Goal: Task Accomplishment & Management: Complete application form

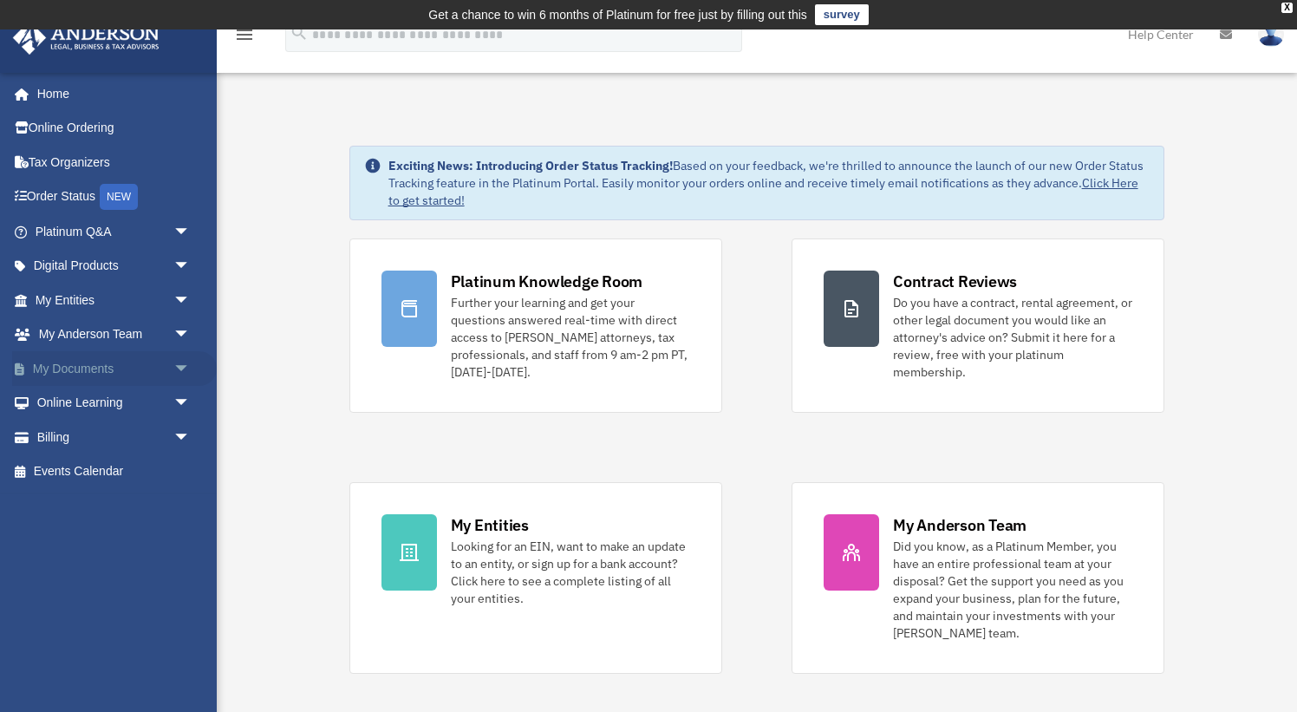
click at [60, 375] on link "My Documents arrow_drop_down" at bounding box center [114, 368] width 205 height 35
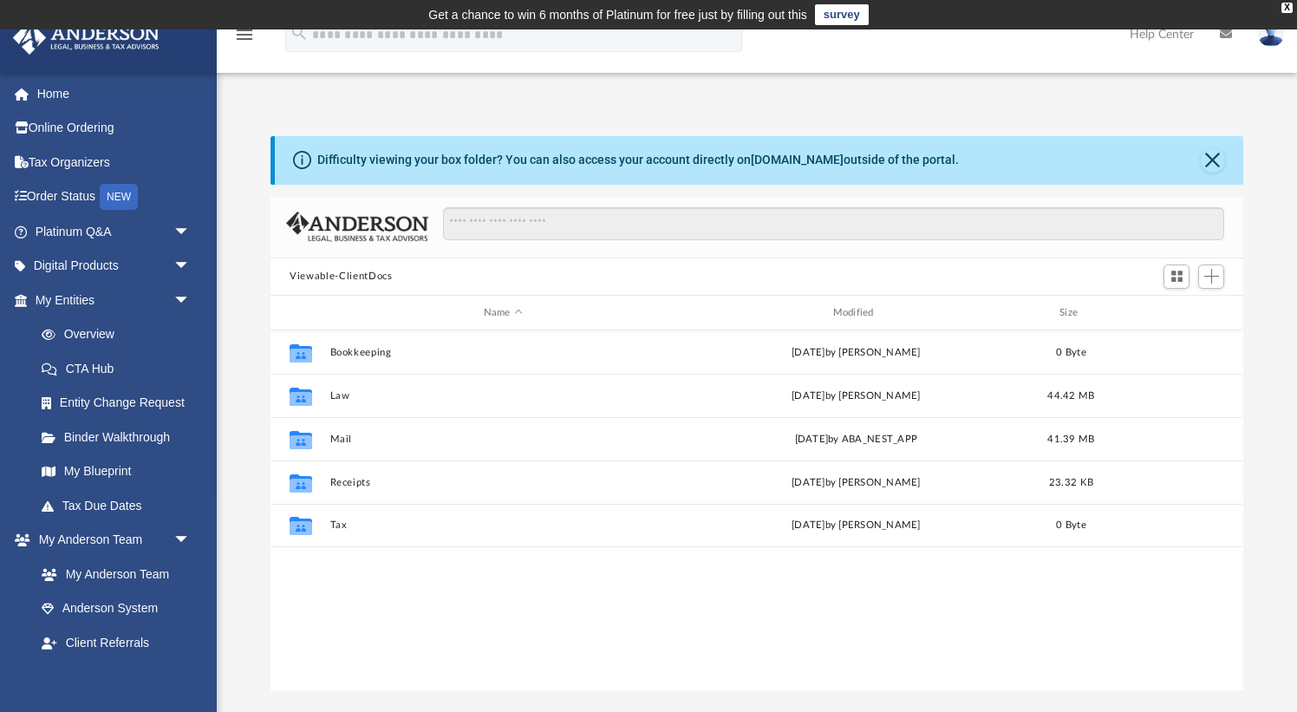
scroll to position [395, 973]
click at [29, 298] on span at bounding box center [29, 301] width 11 height 12
click at [42, 264] on link "Digital Products arrow_drop_down" at bounding box center [114, 266] width 205 height 35
click at [179, 264] on span "arrow_drop_down" at bounding box center [190, 267] width 35 height 36
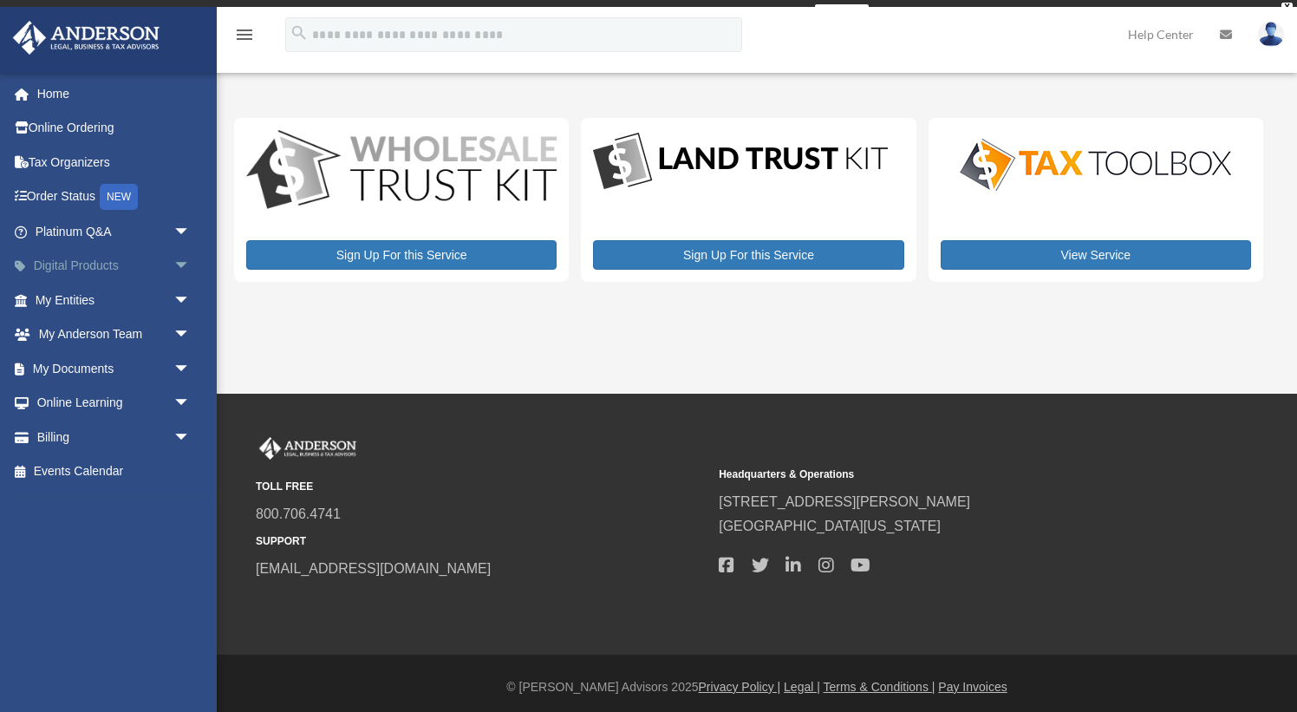
click at [179, 272] on span "arrow_drop_down" at bounding box center [190, 267] width 35 height 36
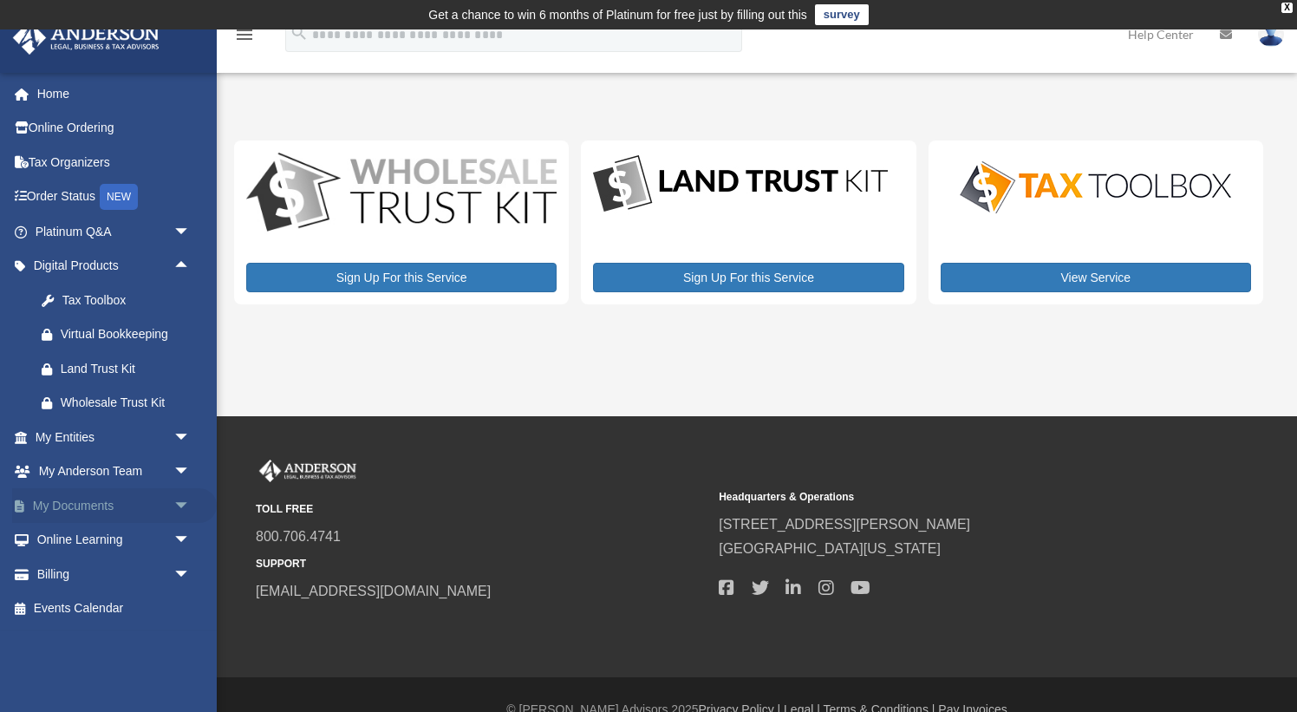
click at [98, 505] on link "My Documents arrow_drop_down" at bounding box center [114, 505] width 205 height 35
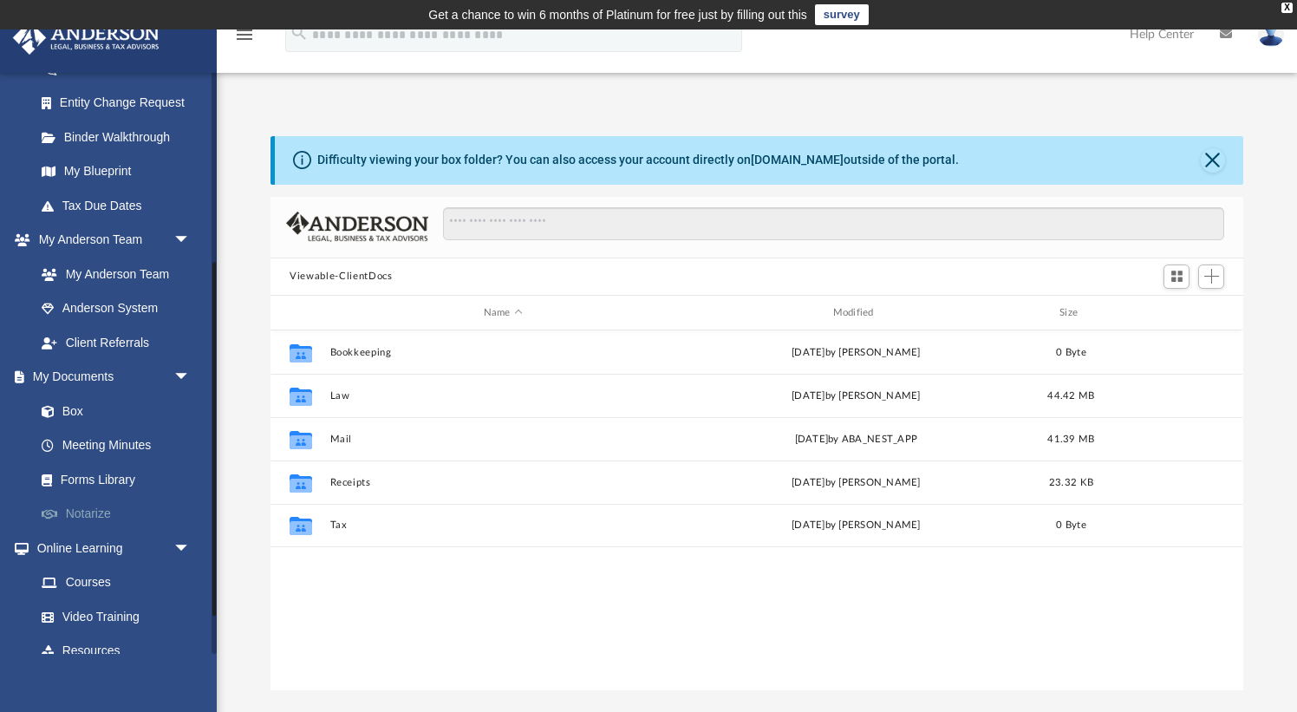
scroll to position [312, 0]
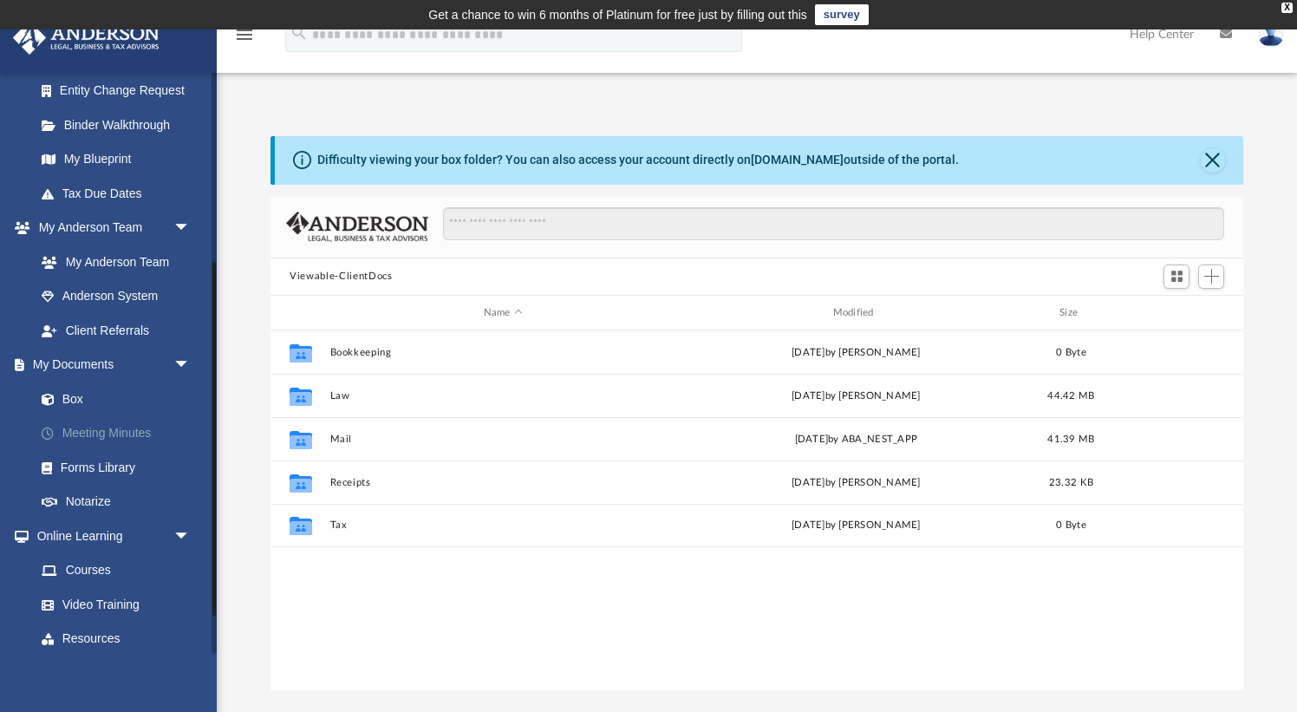
click at [121, 423] on link "Meeting Minutes" at bounding box center [120, 433] width 192 height 35
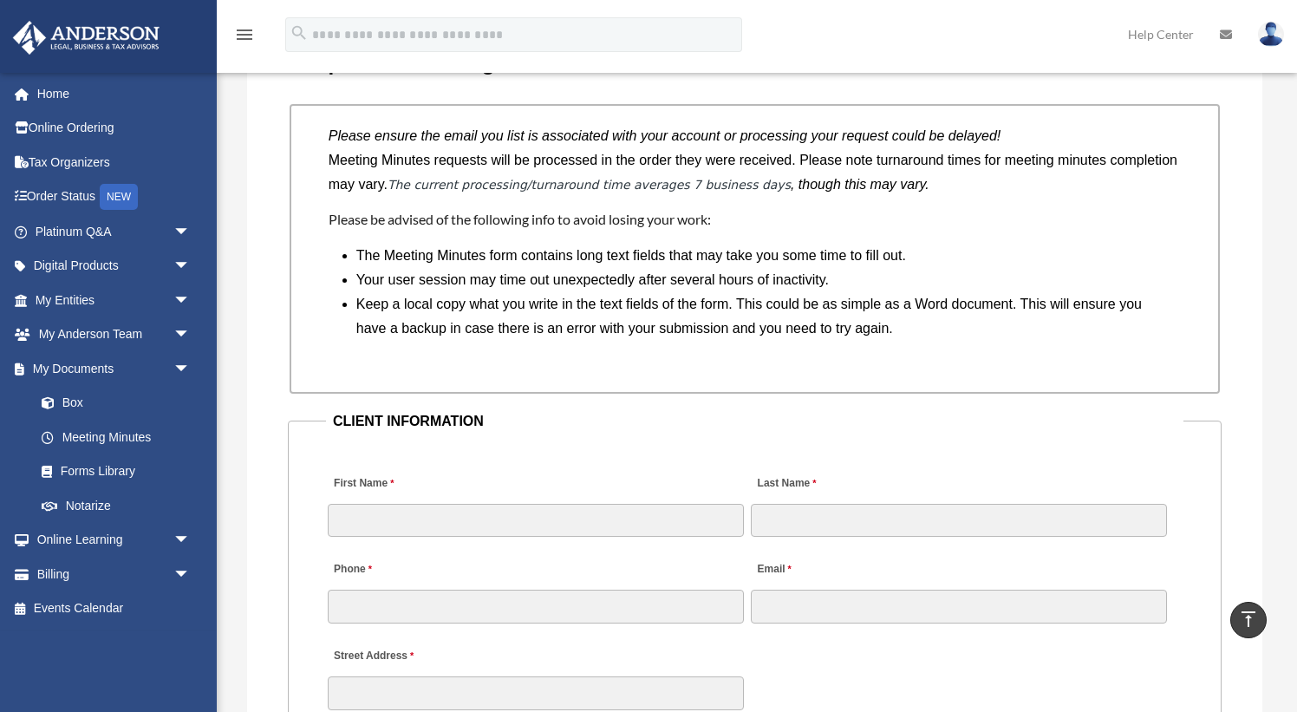
scroll to position [1443, 0]
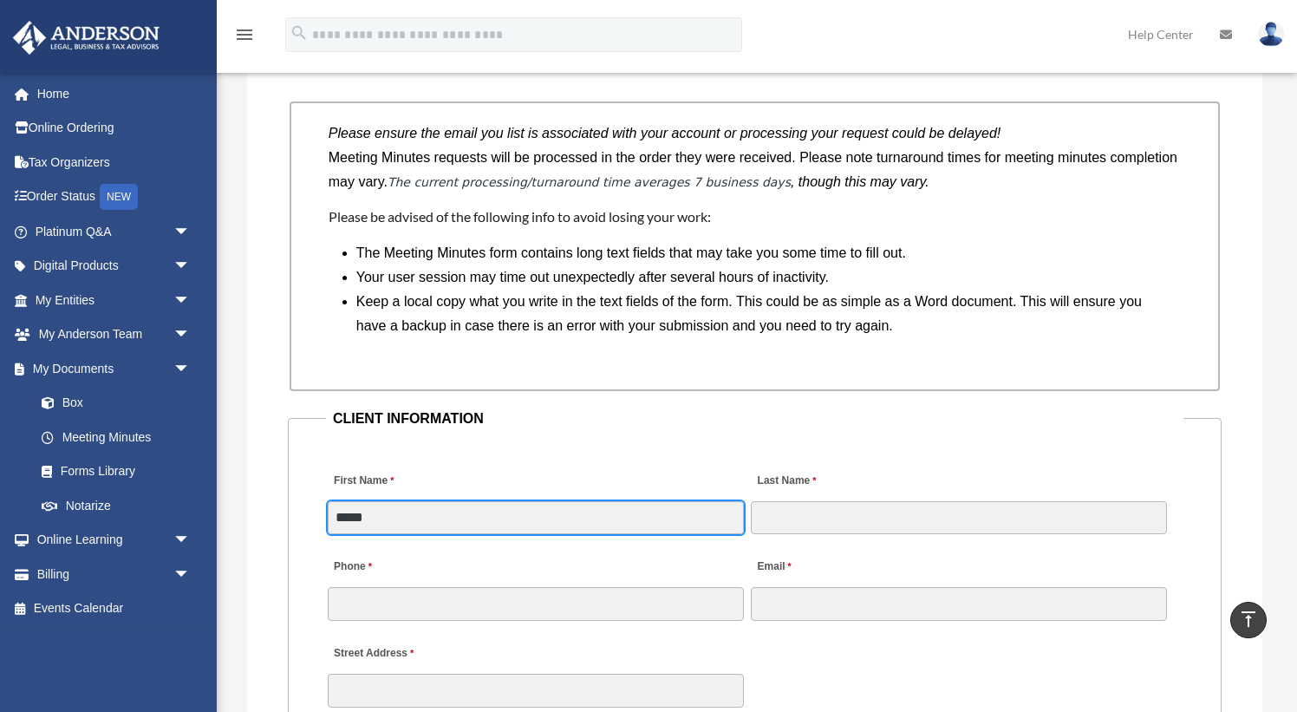
type input "*****"
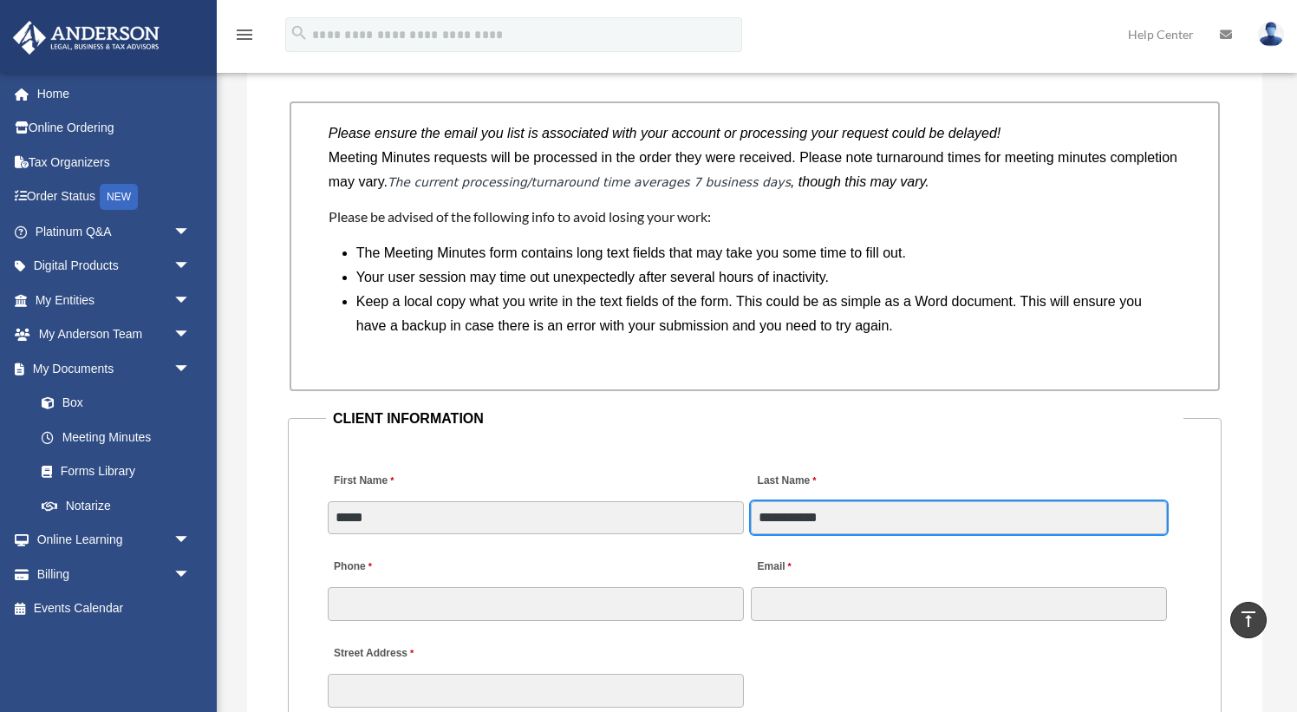
type input "**********"
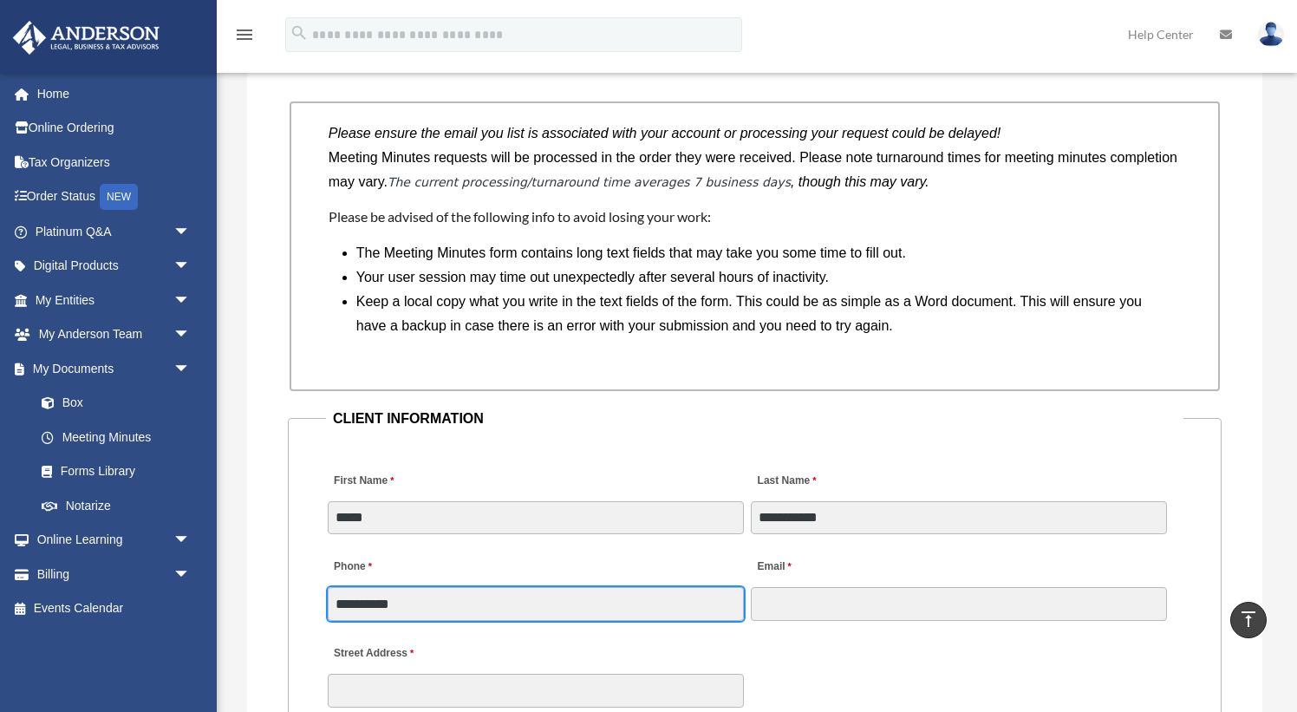
type input "**********"
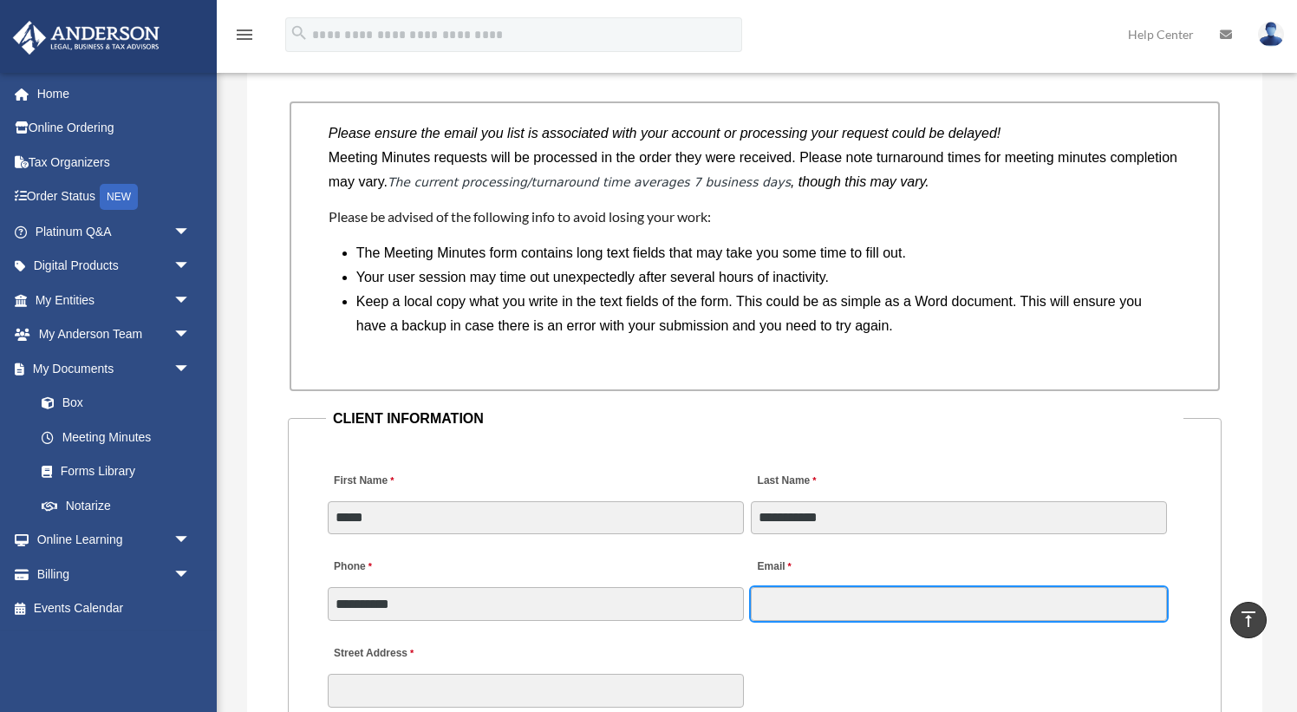
type input "**********"
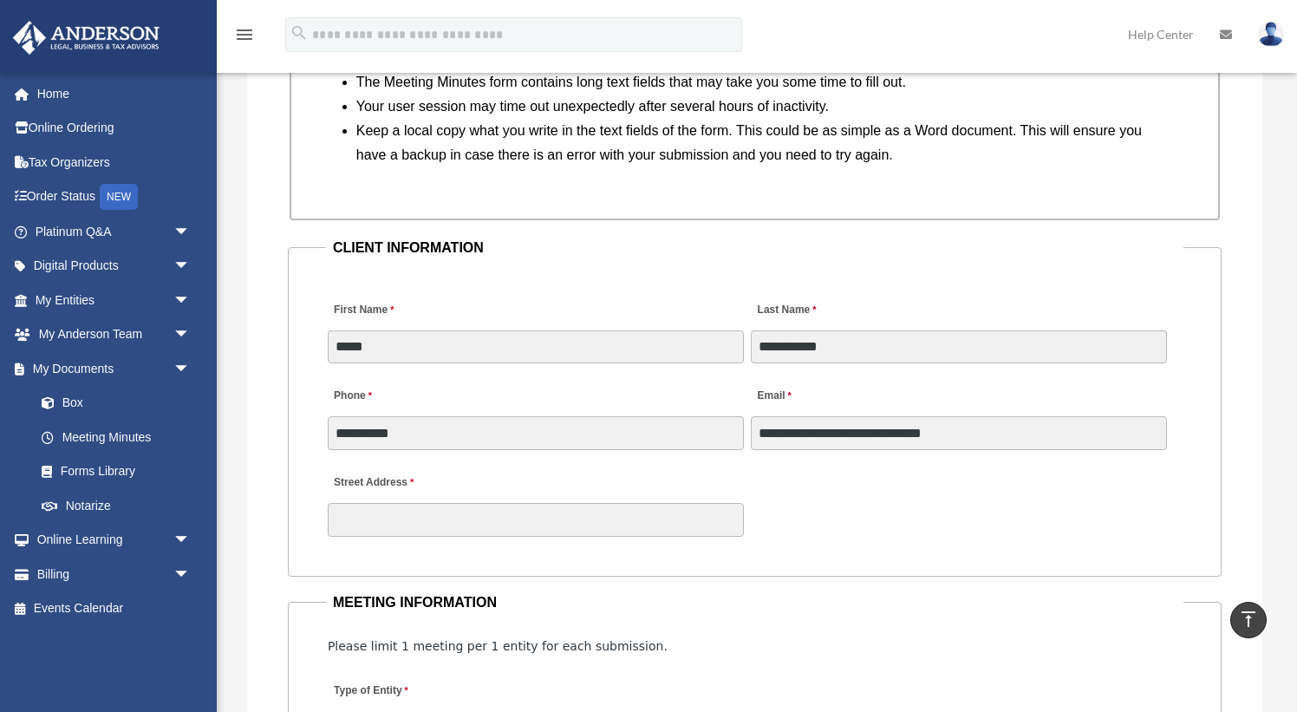
scroll to position [1626, 0]
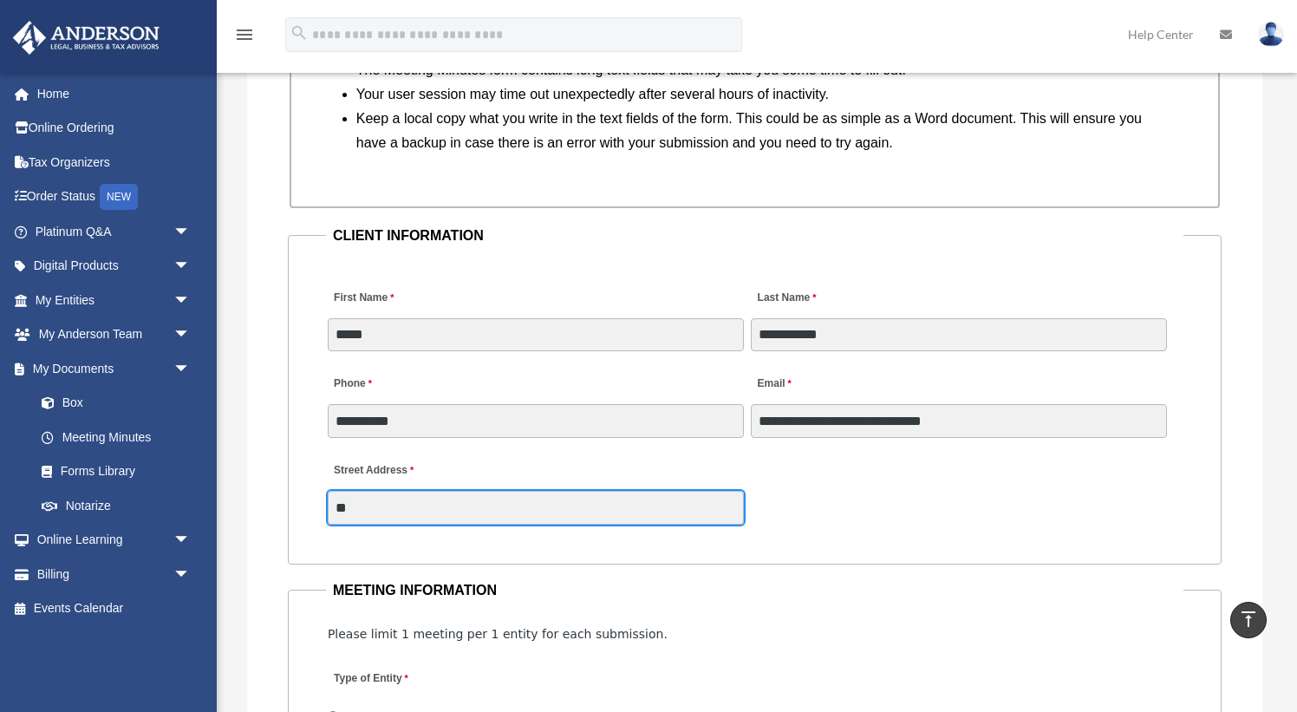
type input "*"
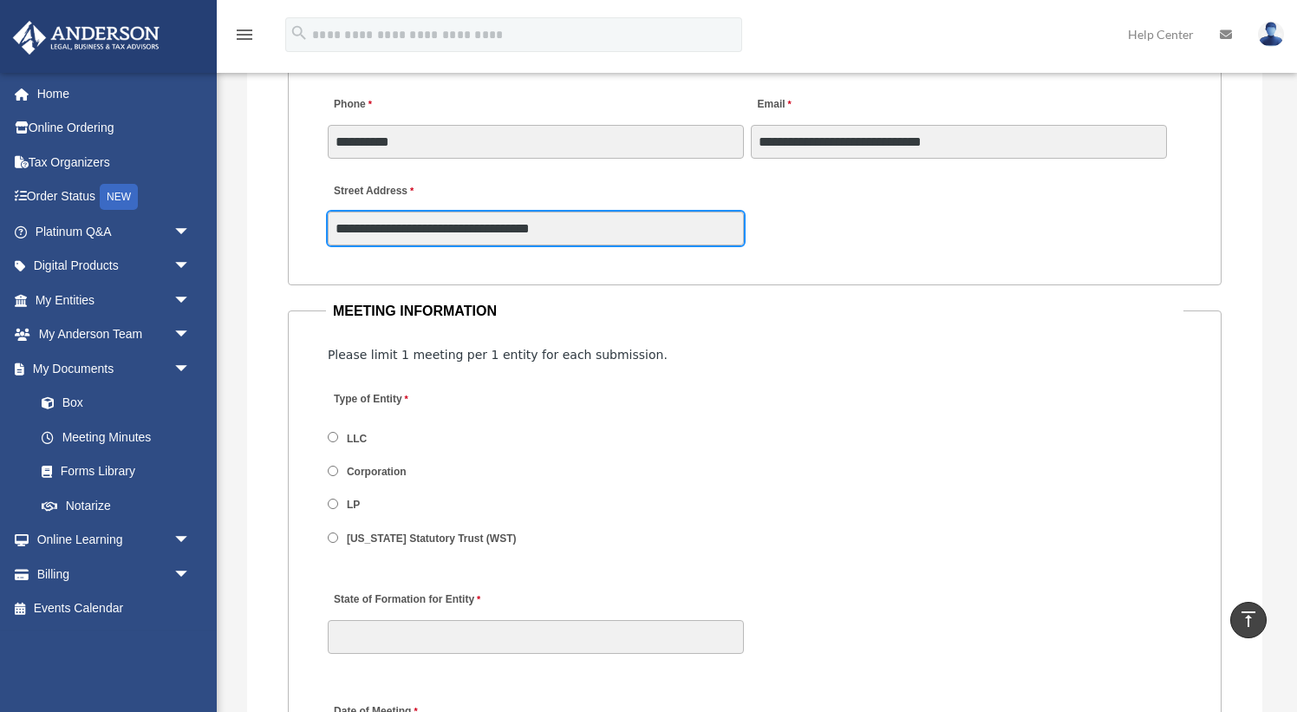
scroll to position [1947, 0]
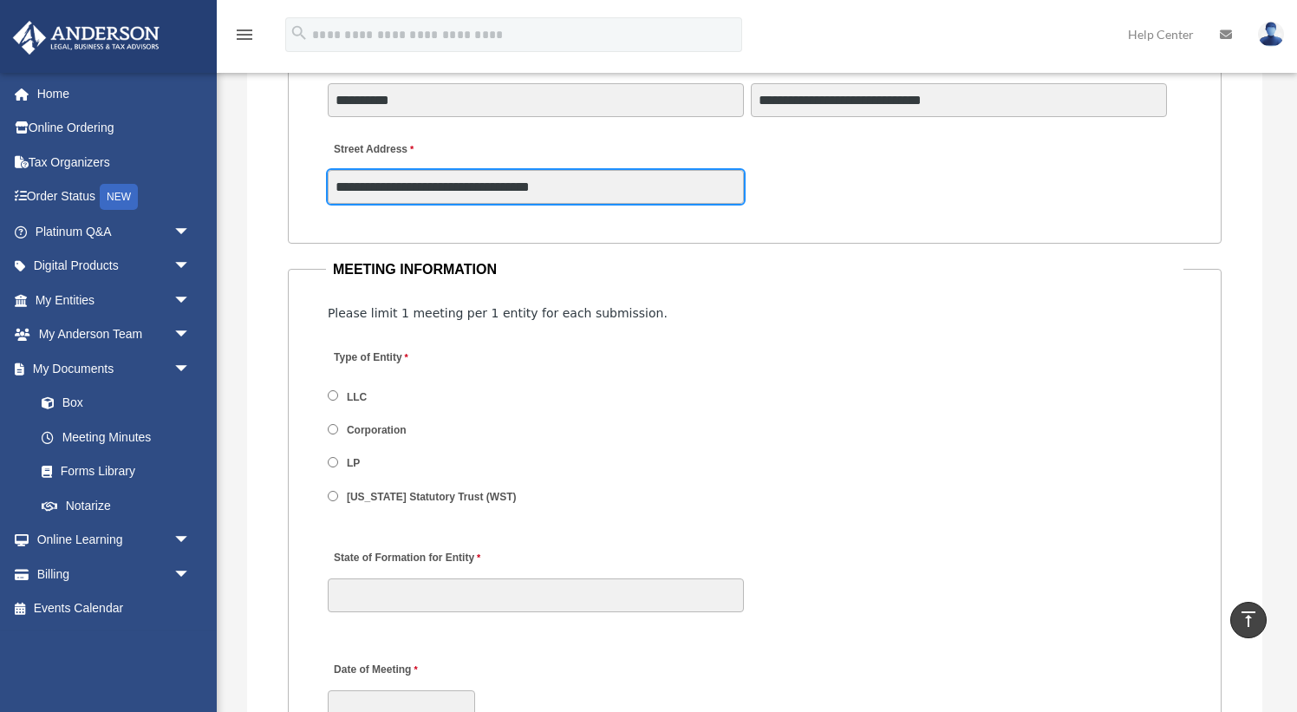
type input "**********"
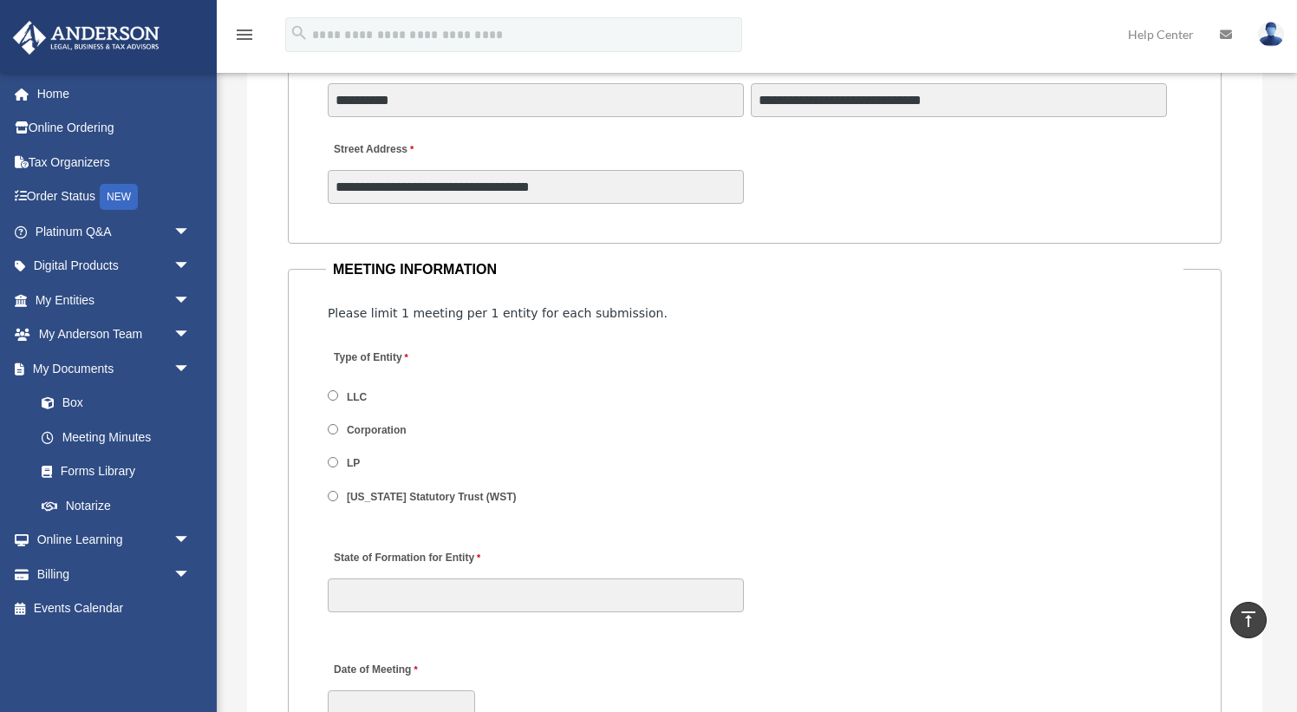
click at [343, 394] on label "LLC" at bounding box center [358, 397] width 32 height 16
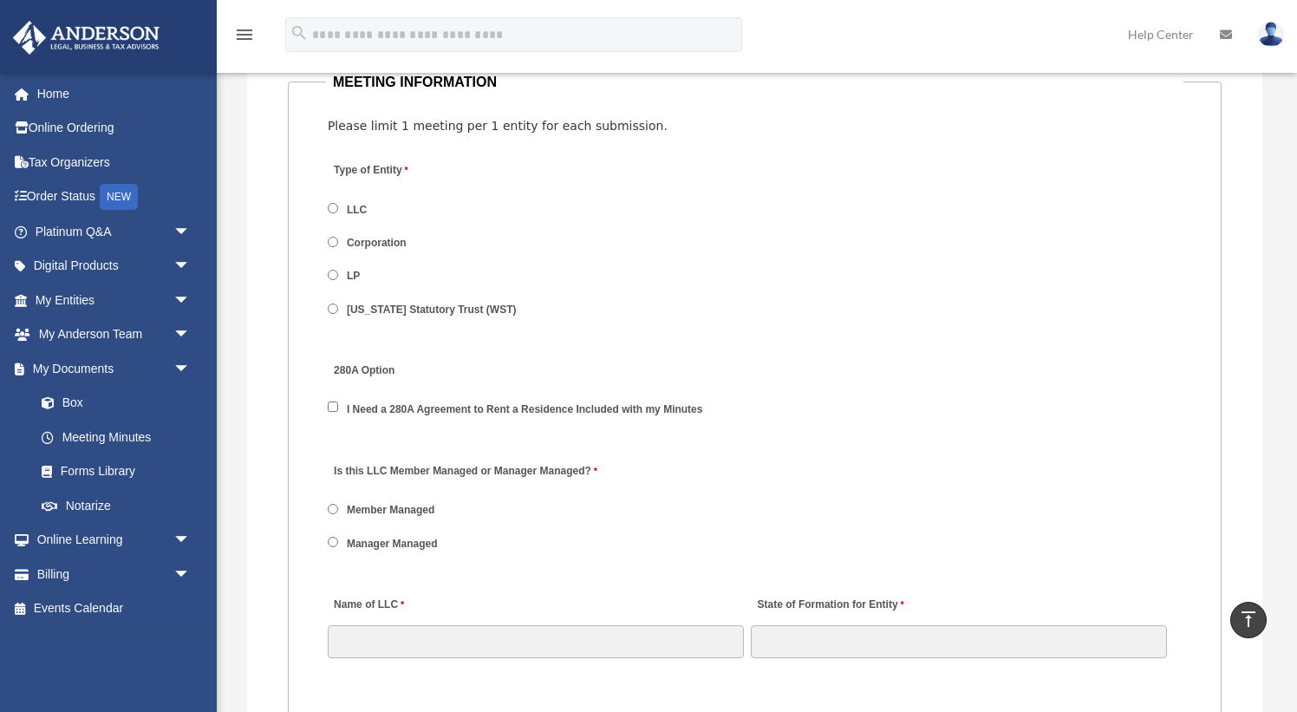
scroll to position [2146, 0]
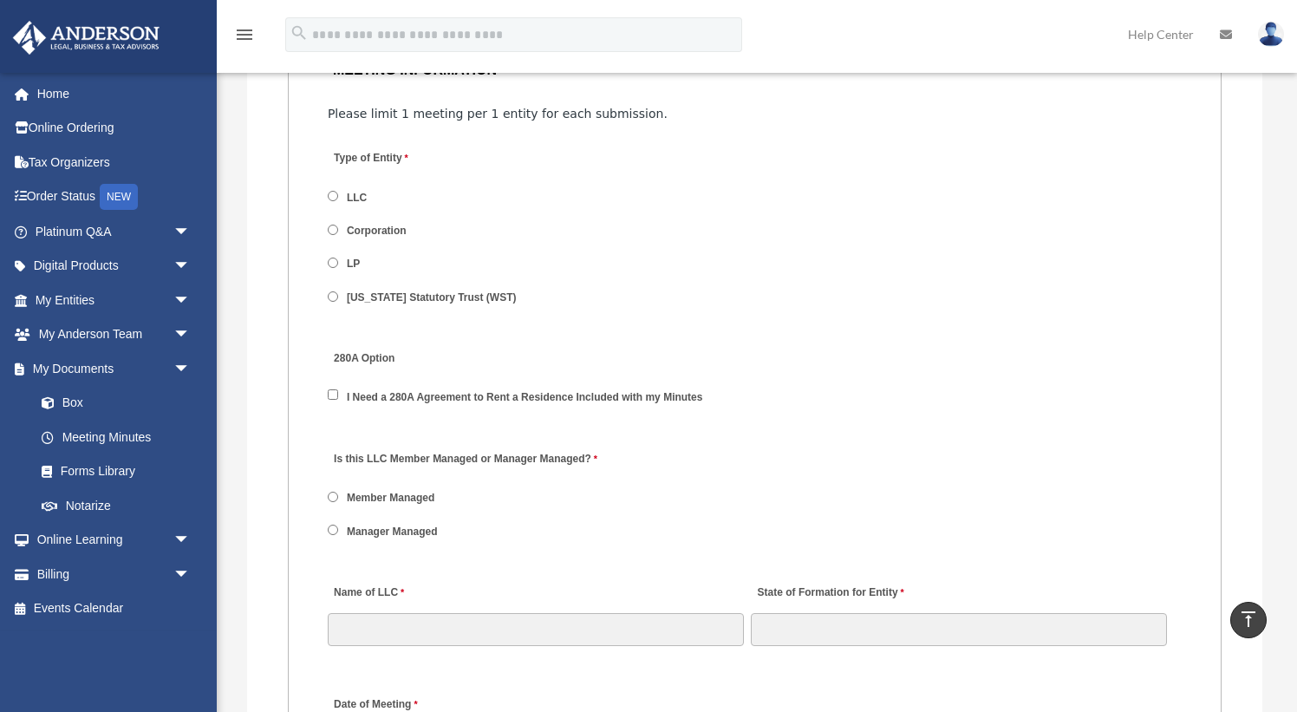
click at [395, 498] on label "Member Managed" at bounding box center [392, 499] width 100 height 16
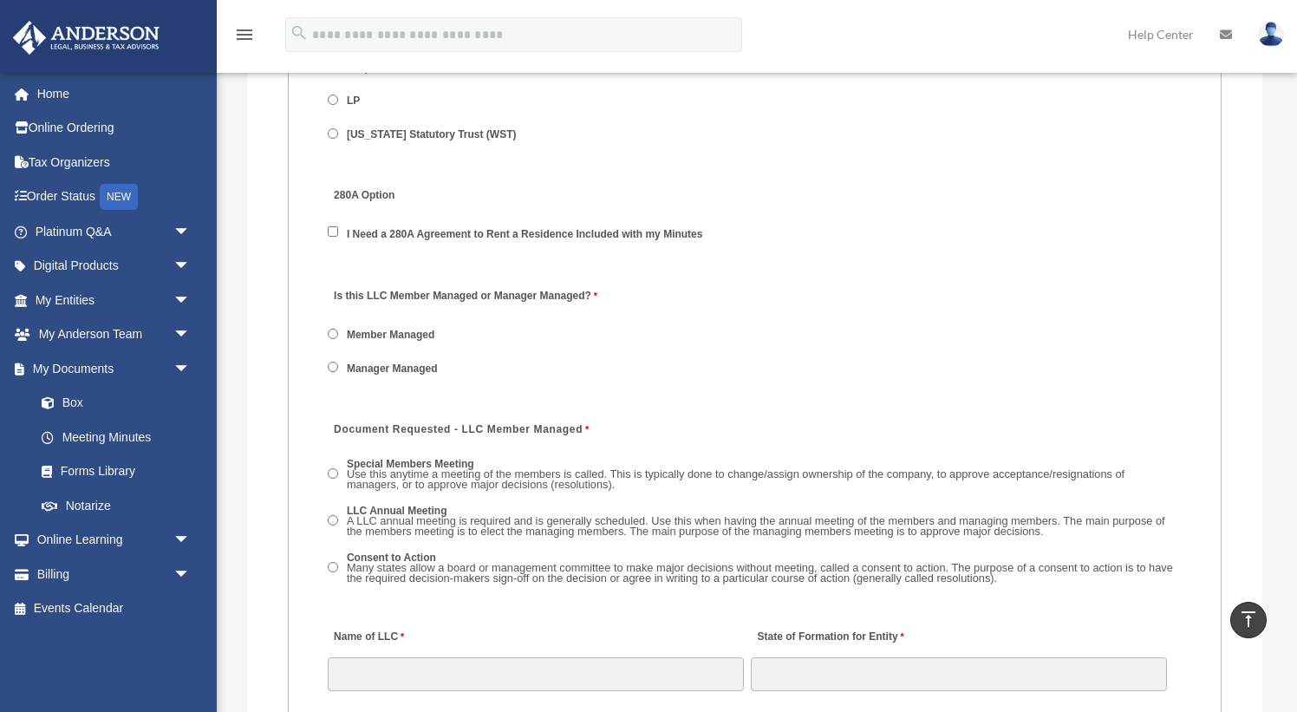
scroll to position [2309, 0]
click at [396, 516] on span "A LLC annual meeting is required and is generally scheduled. Use this when havi…" at bounding box center [756, 526] width 819 height 24
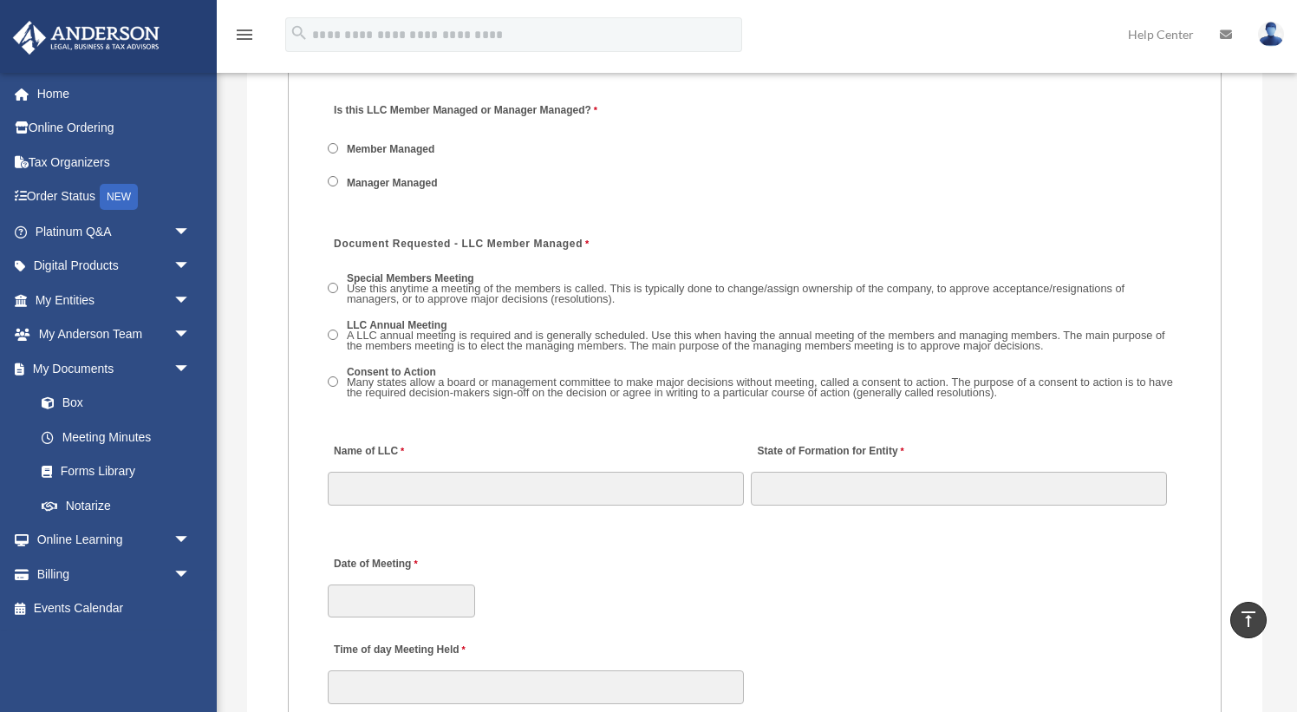
scroll to position [2495, 0]
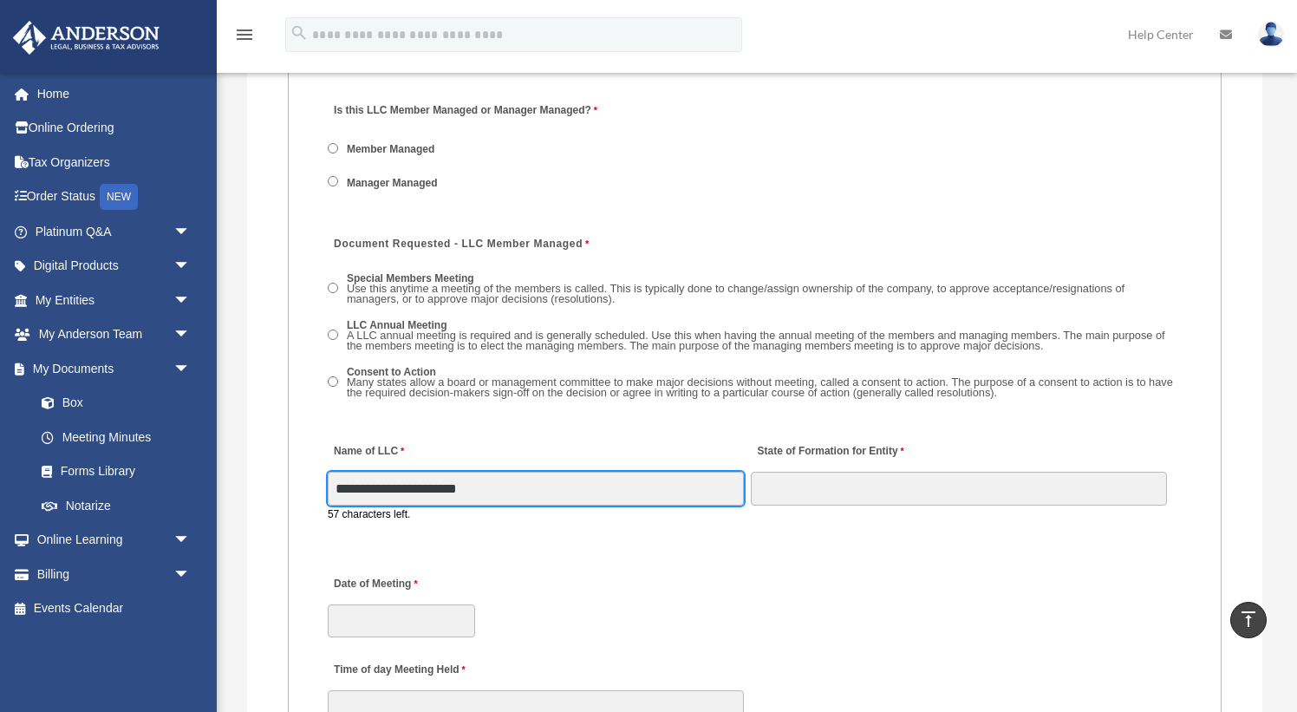
type input "**********"
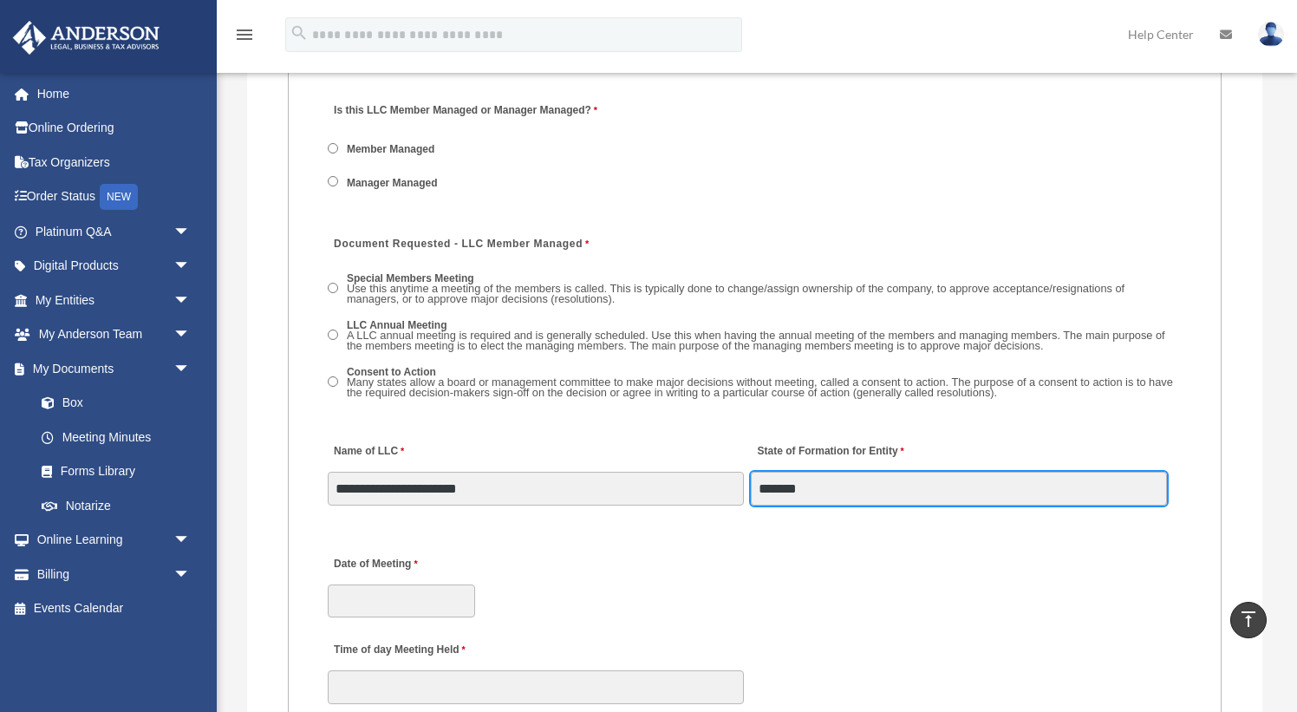
type input "*******"
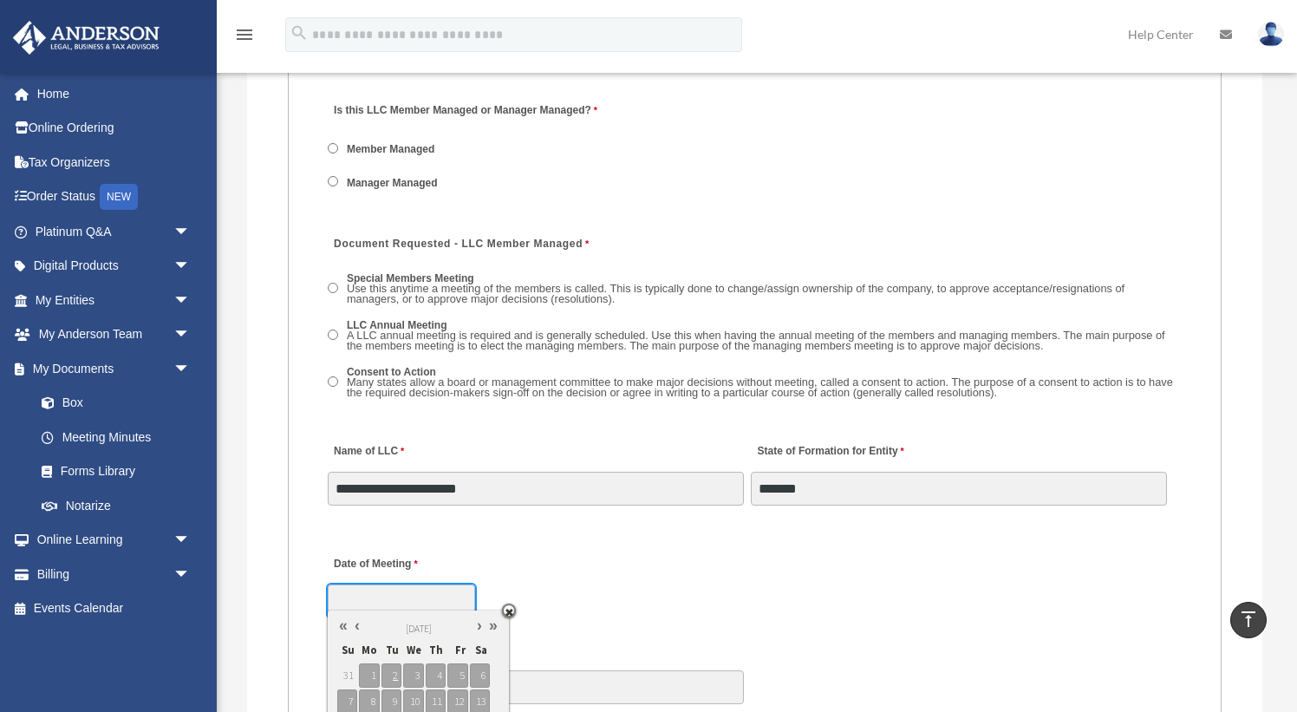
click at [369, 591] on input "Date of Meeting" at bounding box center [401, 600] width 147 height 33
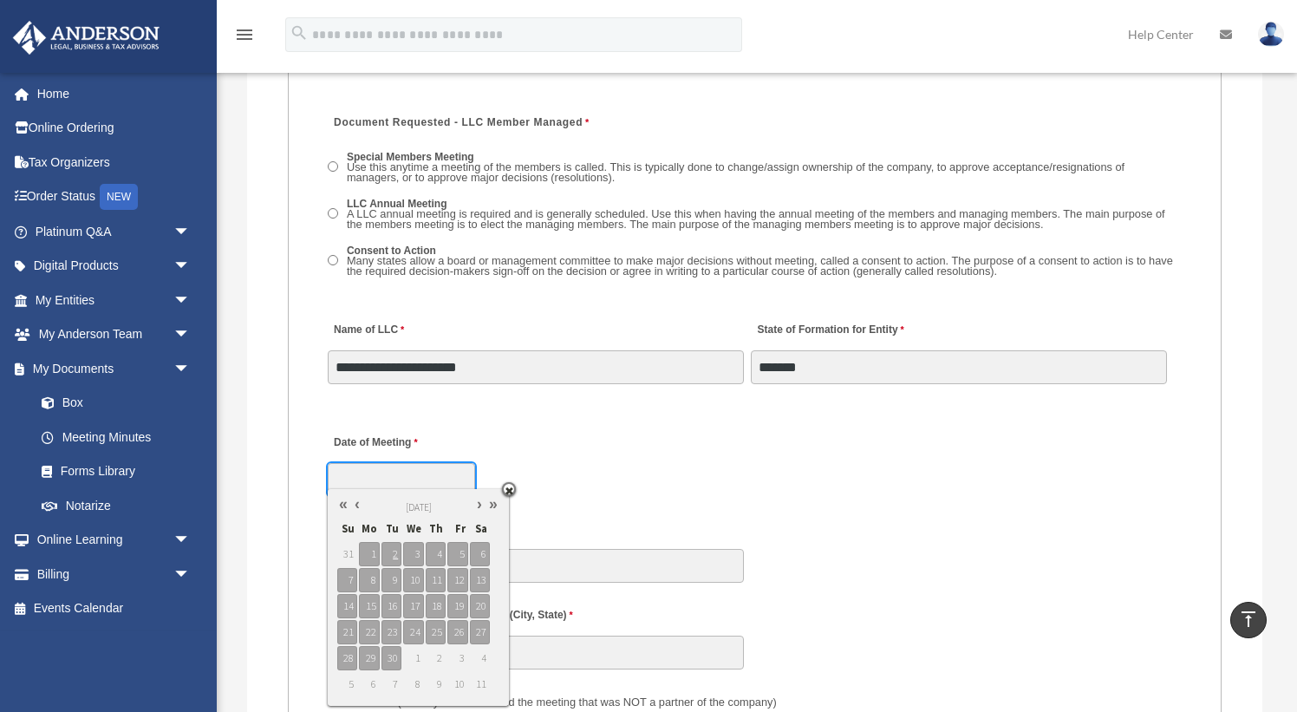
scroll to position [2620, 0]
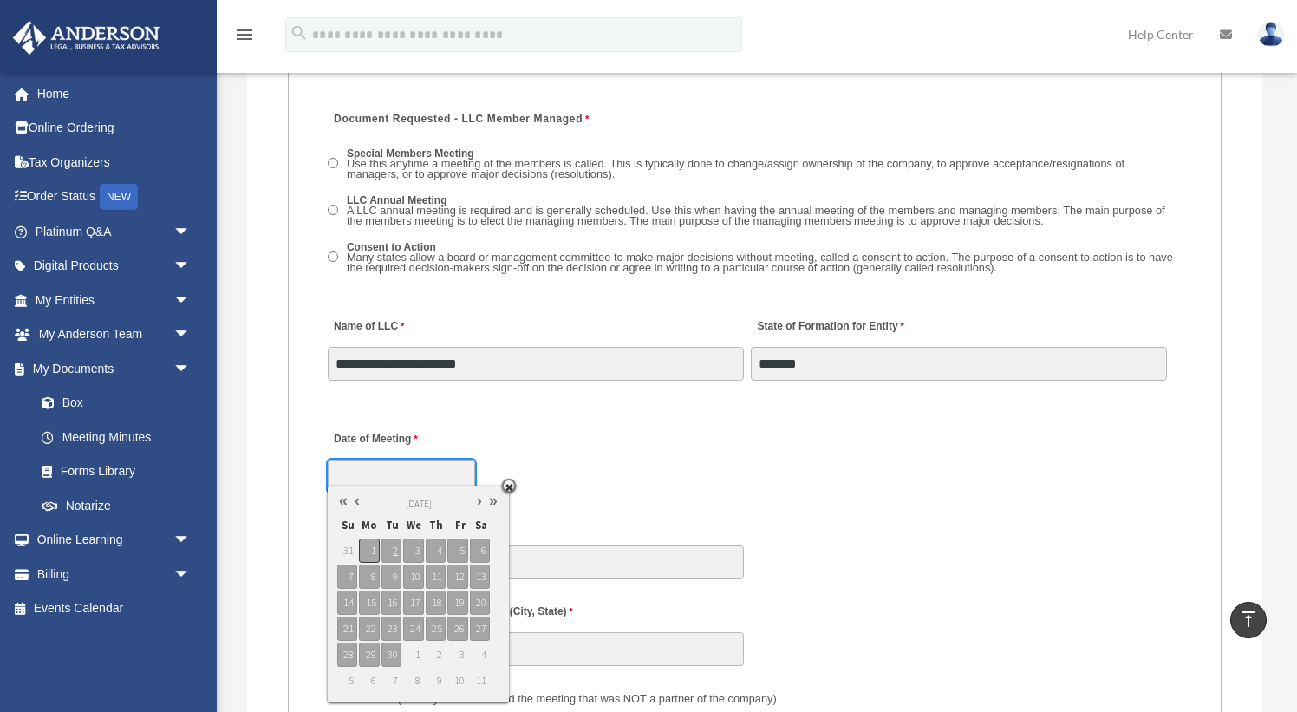
type input "**********"
click at [368, 555] on span "1" at bounding box center [369, 550] width 20 height 24
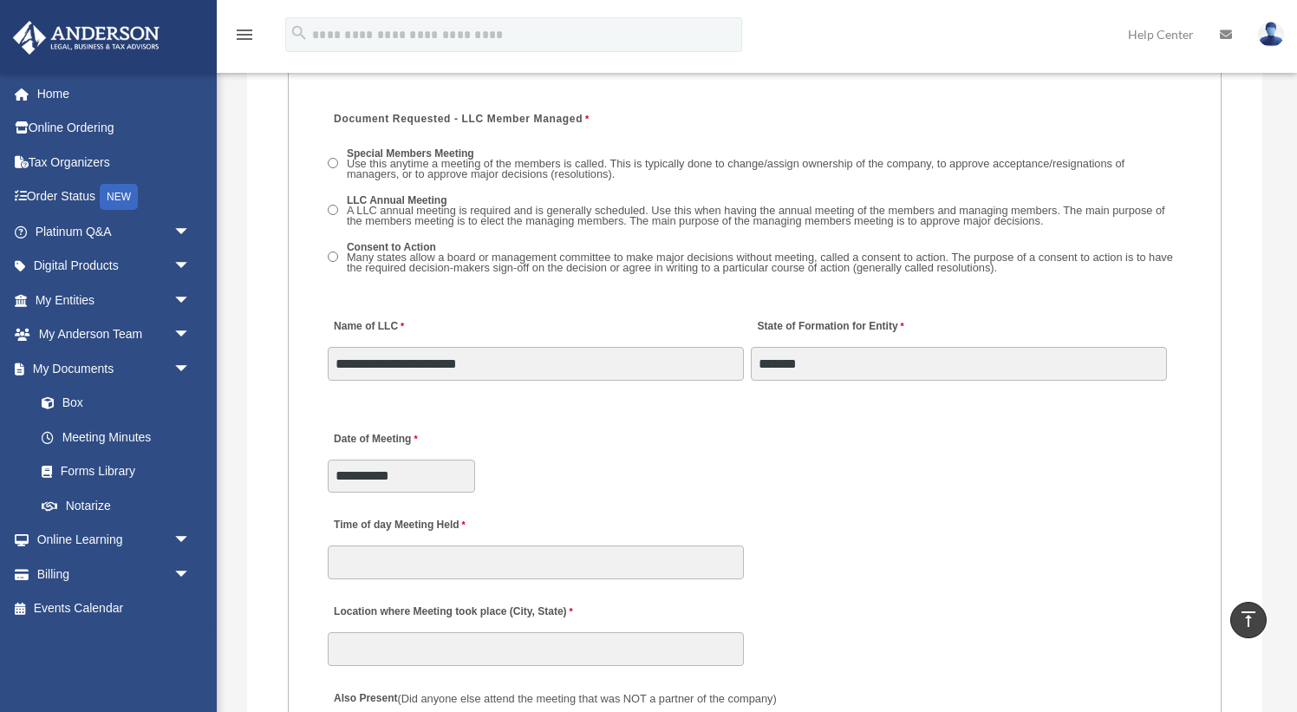
click at [571, 465] on div "**********" at bounding box center [755, 456] width 858 height 76
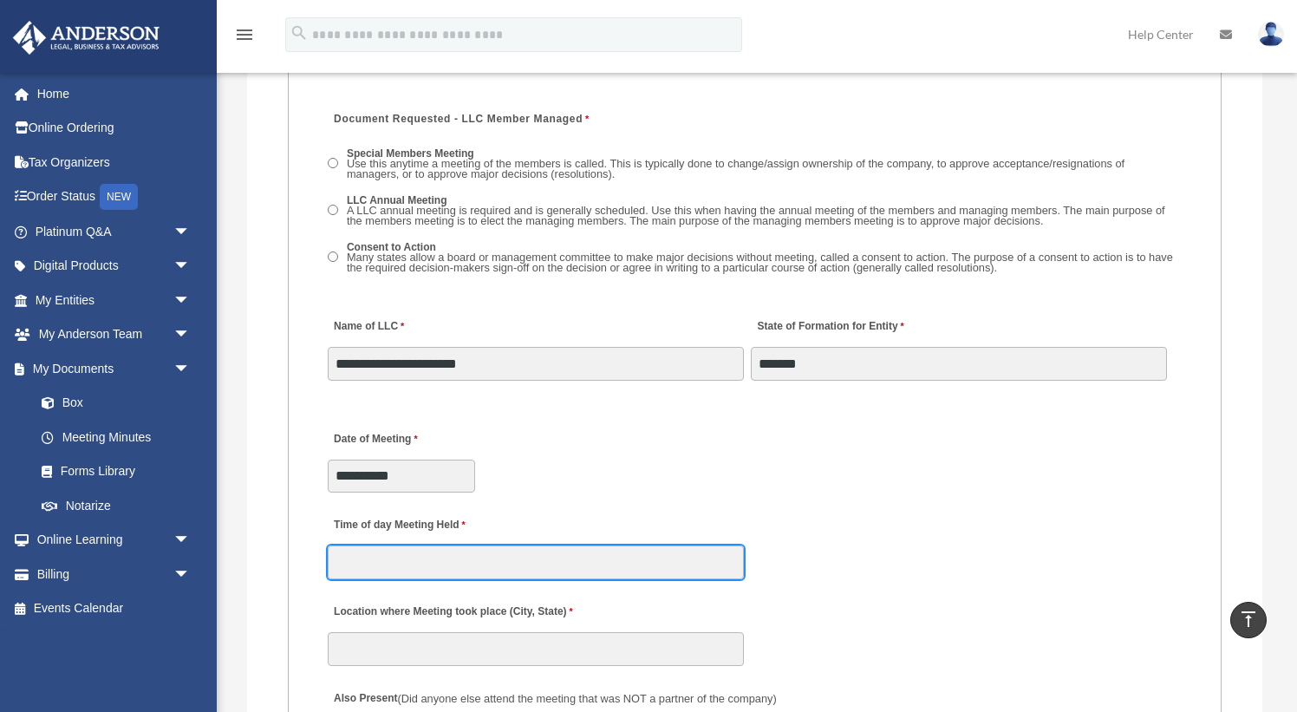
click at [476, 566] on input "Time of day Meeting Held" at bounding box center [536, 561] width 416 height 33
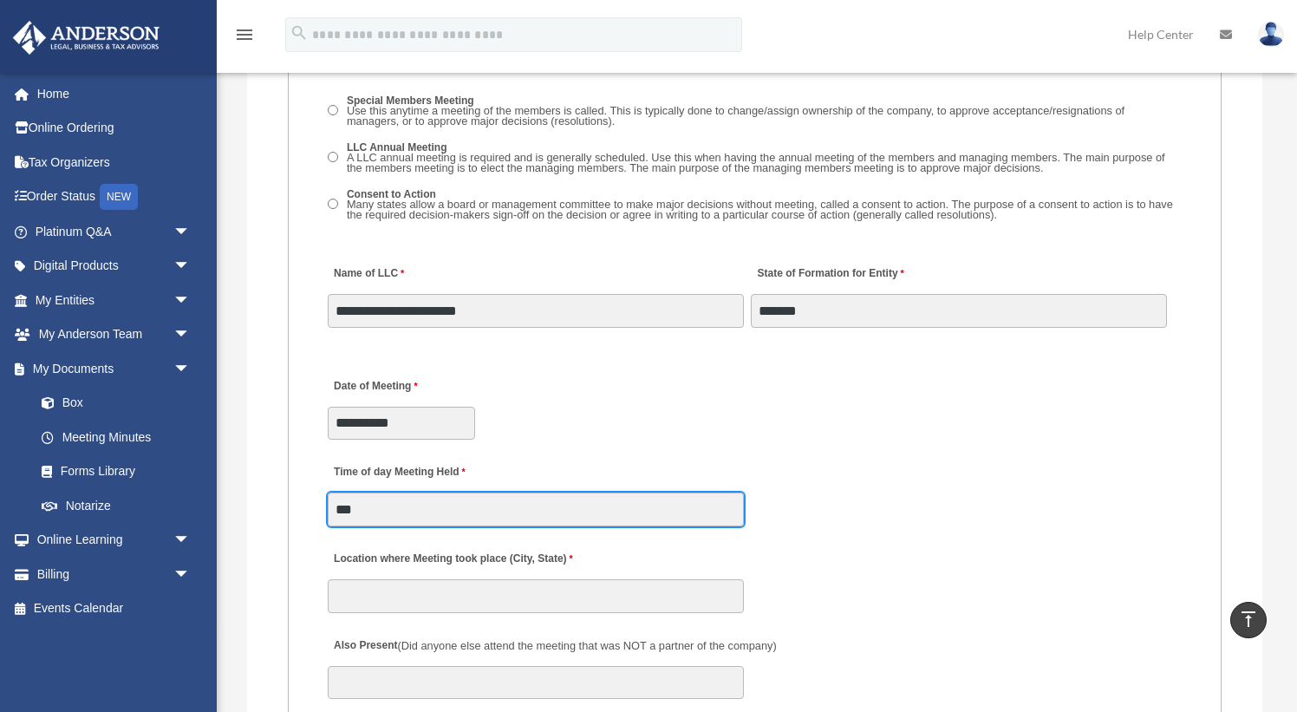
scroll to position [2685, 0]
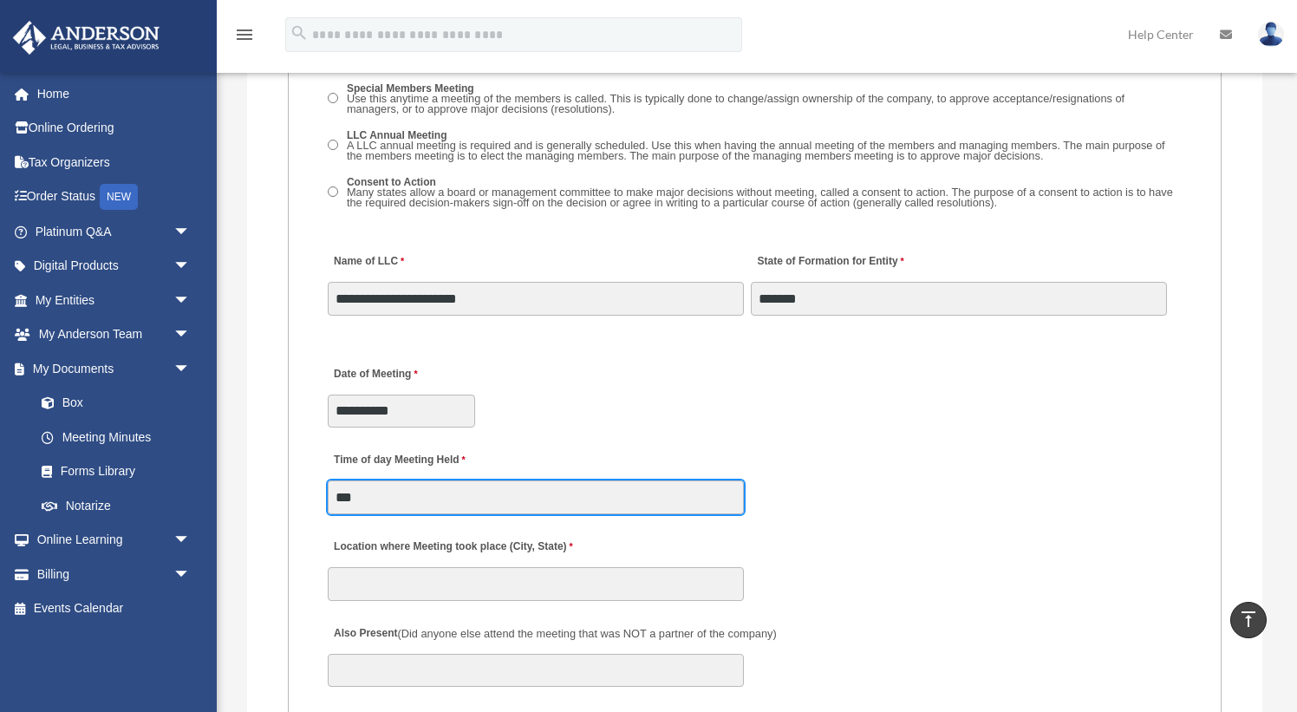
type input "***"
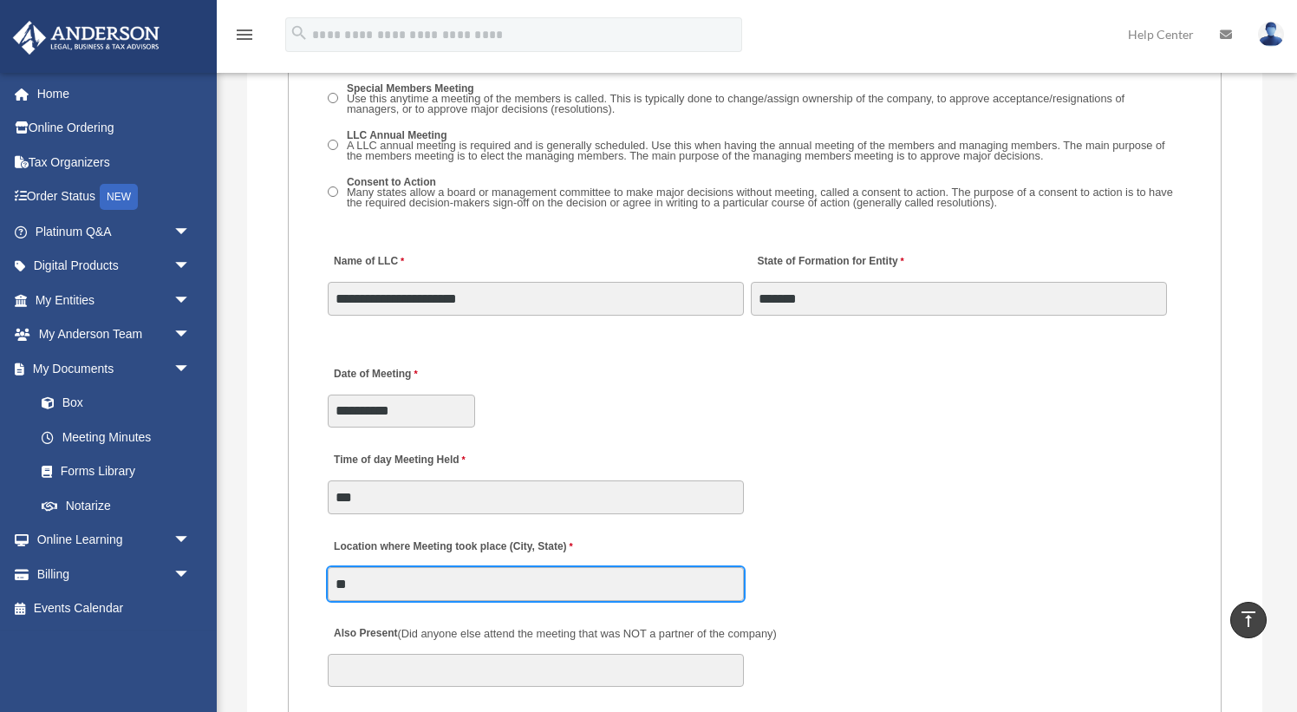
type input "*"
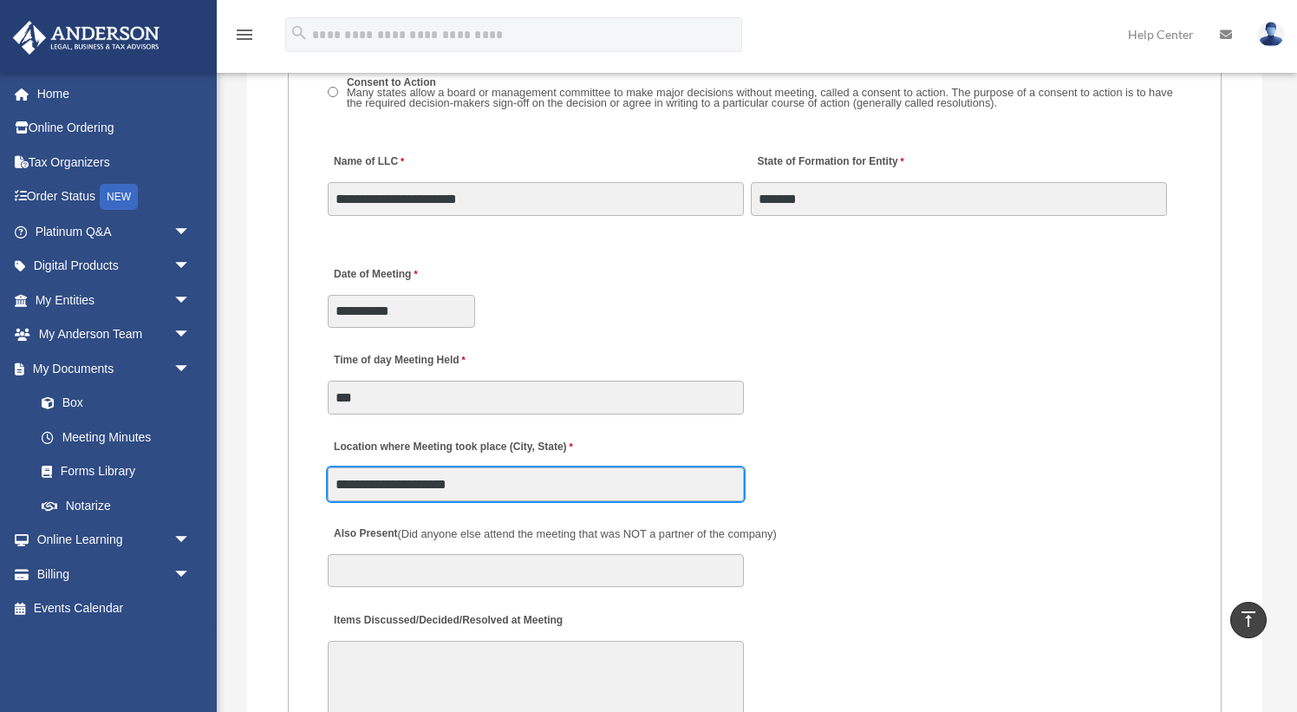
scroll to position [2819, 0]
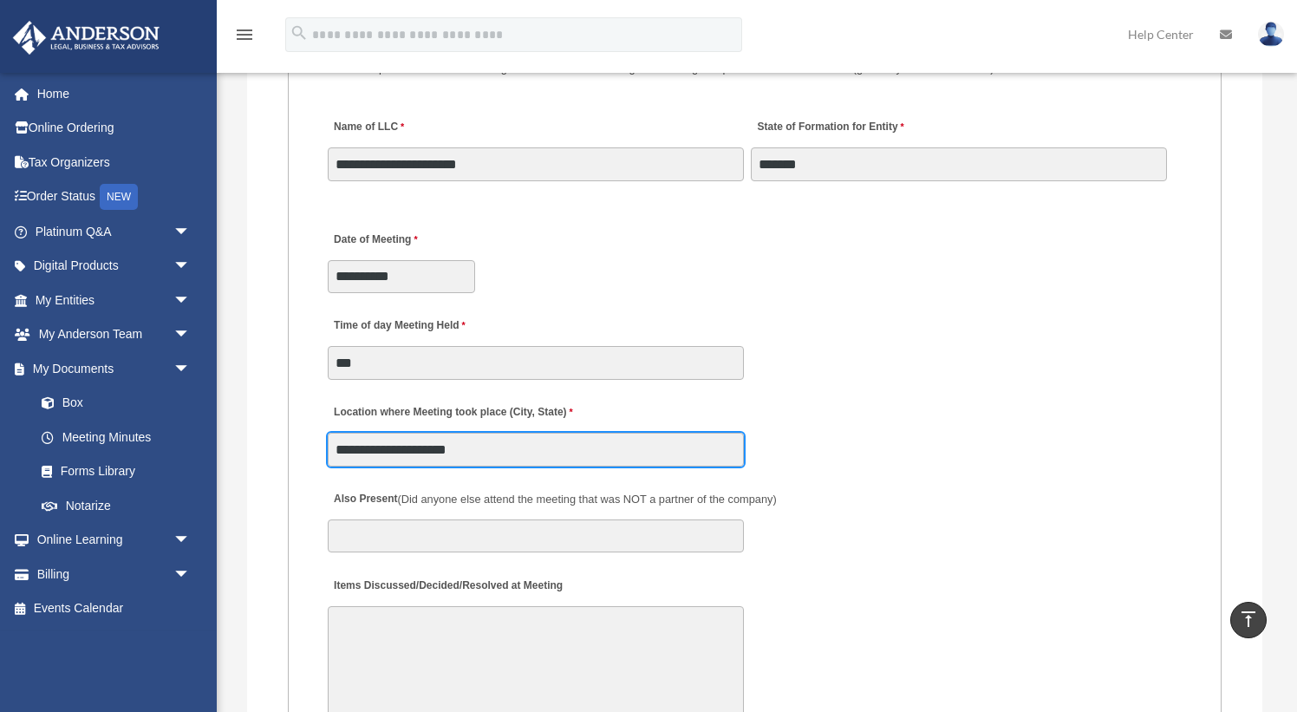
type input "**********"
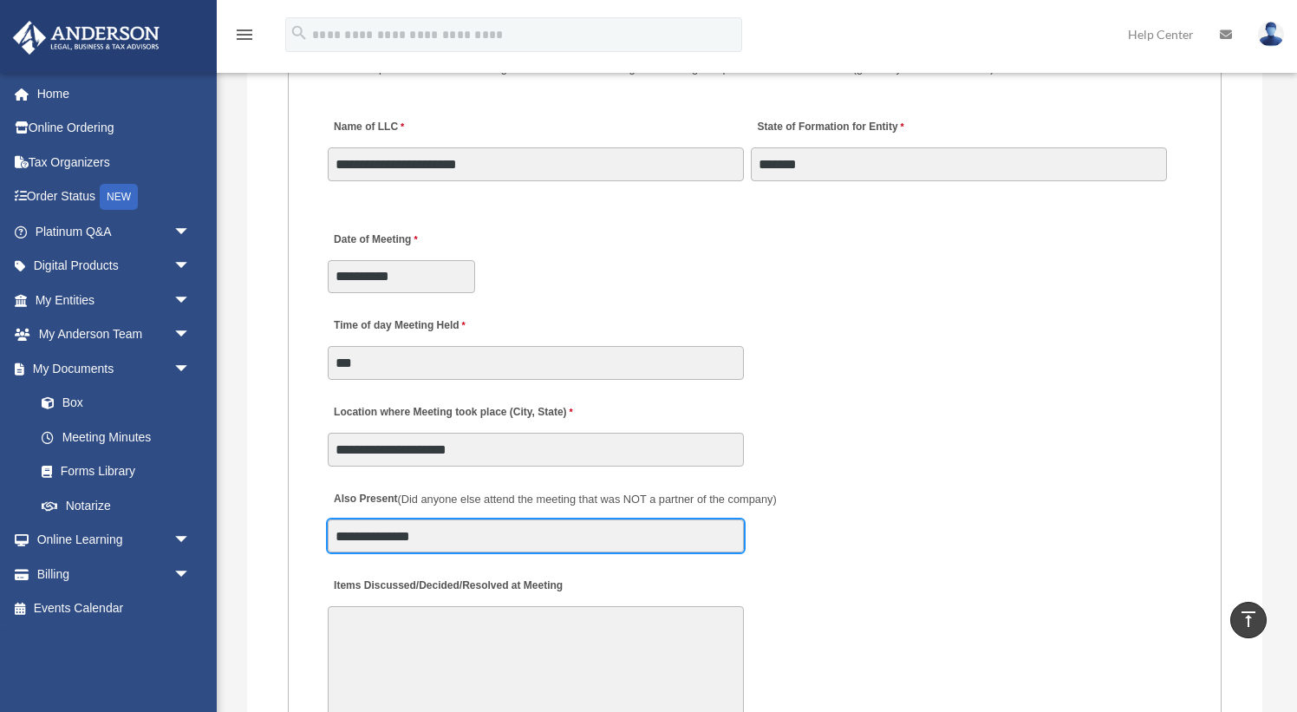
type input "**********"
click at [408, 639] on textarea "Items Discussed/Decided/Resolved at Meeting" at bounding box center [536, 671] width 416 height 130
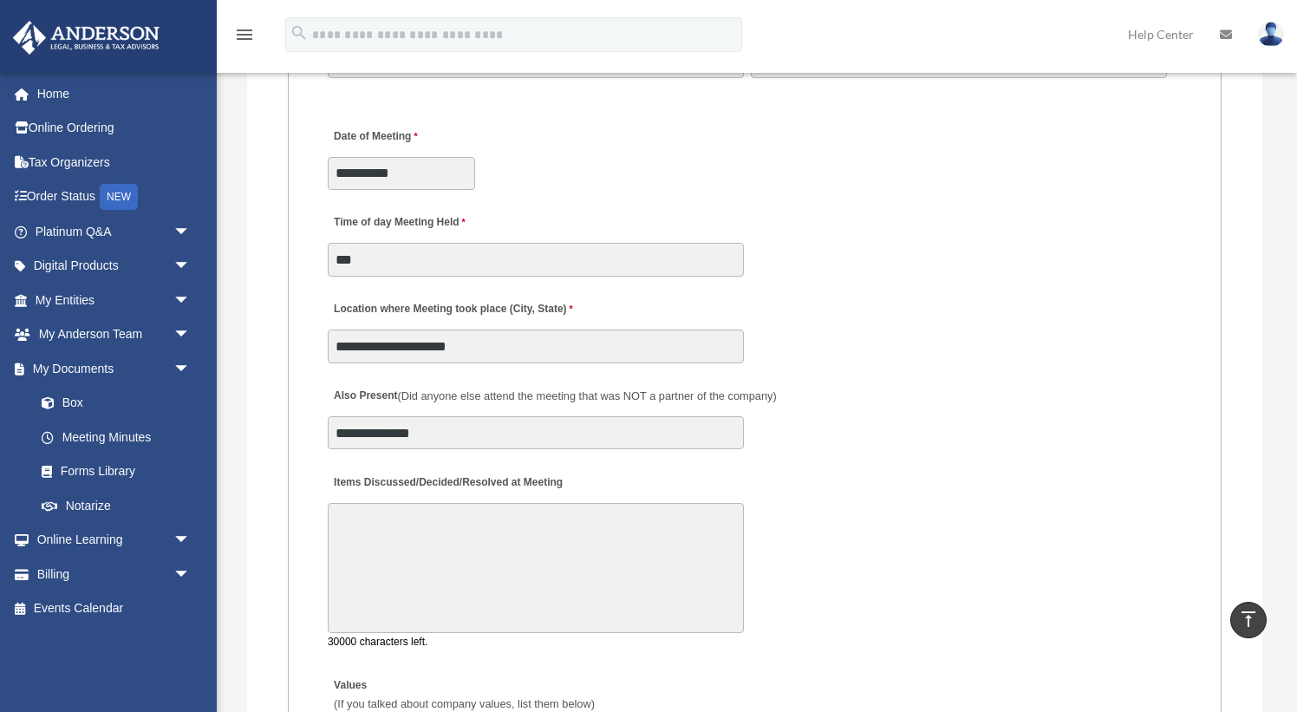
scroll to position [2924, 0]
type textarea "*"
drag, startPoint x: 549, startPoint y: 517, endPoint x: 321, endPoint y: 512, distance: 228.1
click at [321, 512] on fieldset "MEETING INFORMATION Please limit 1 meeting per 1 entity for each submission. Ty…" at bounding box center [755, 455] width 934 height 2351
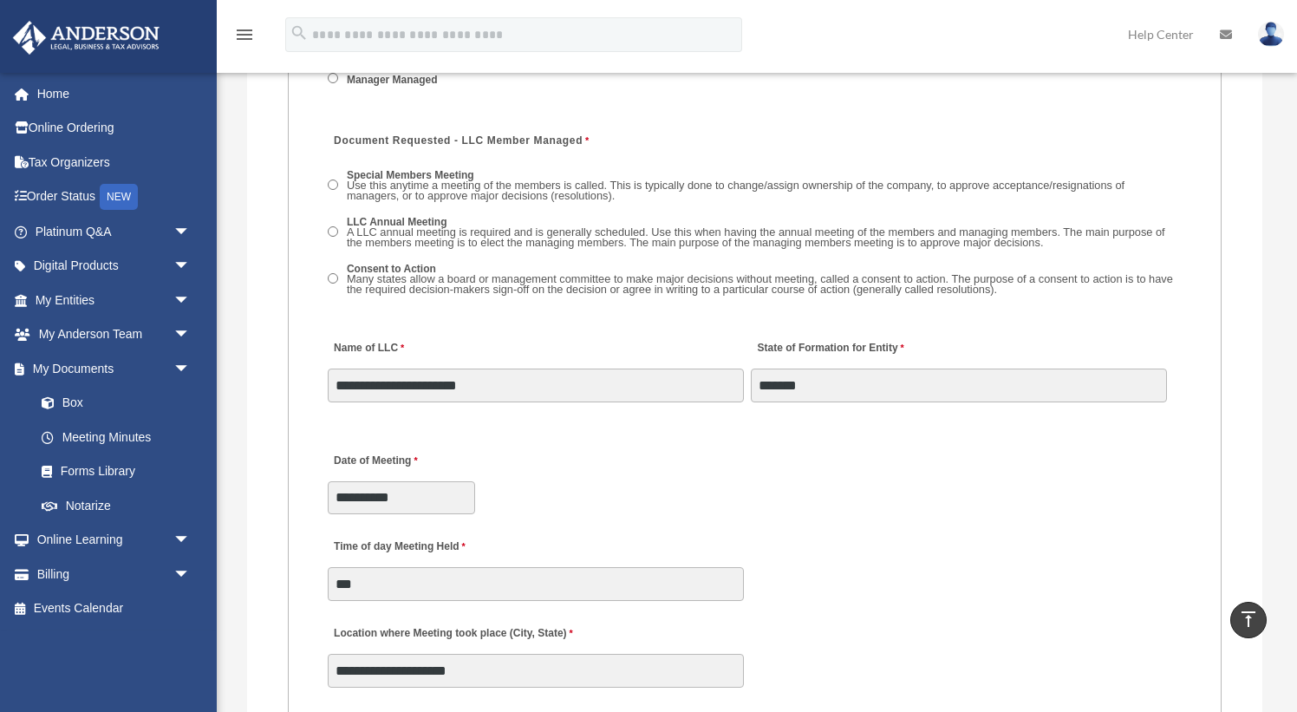
scroll to position [2595, 0]
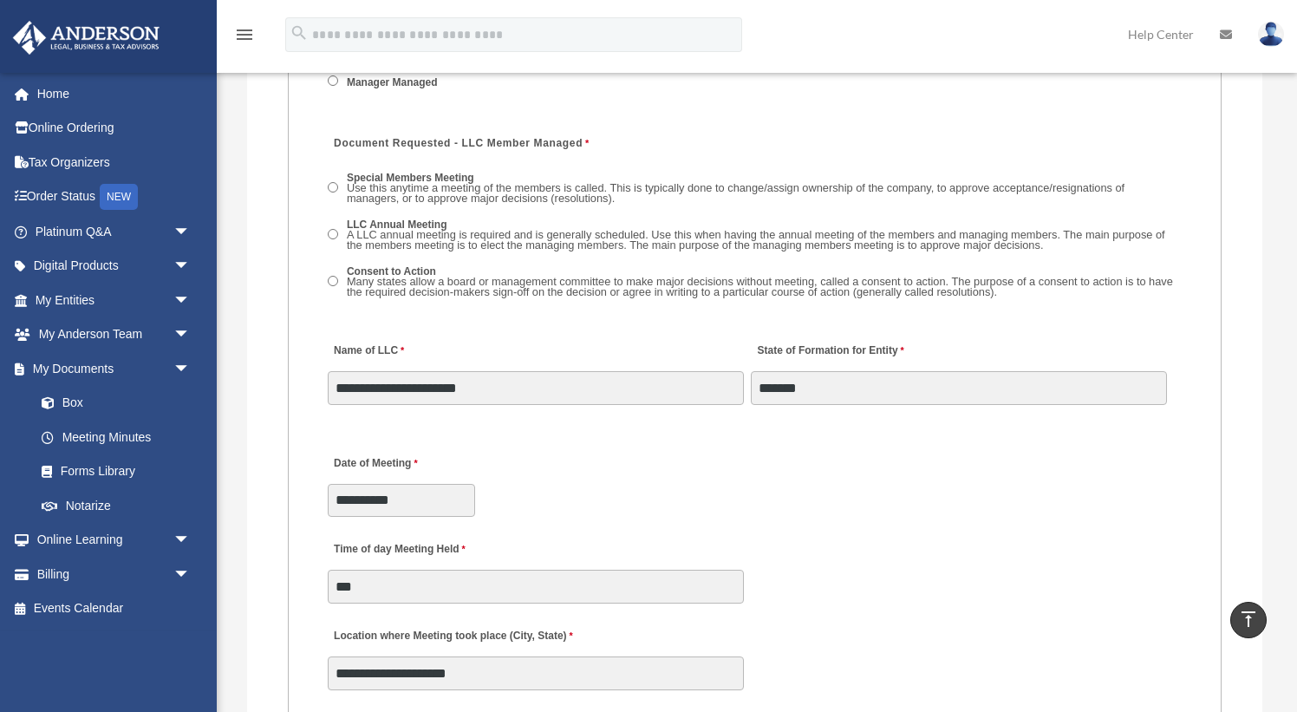
click at [338, 182] on span "Special Members Meeting Use this anytime a meeting of the members is called. Th…" at bounding box center [755, 188] width 854 height 43
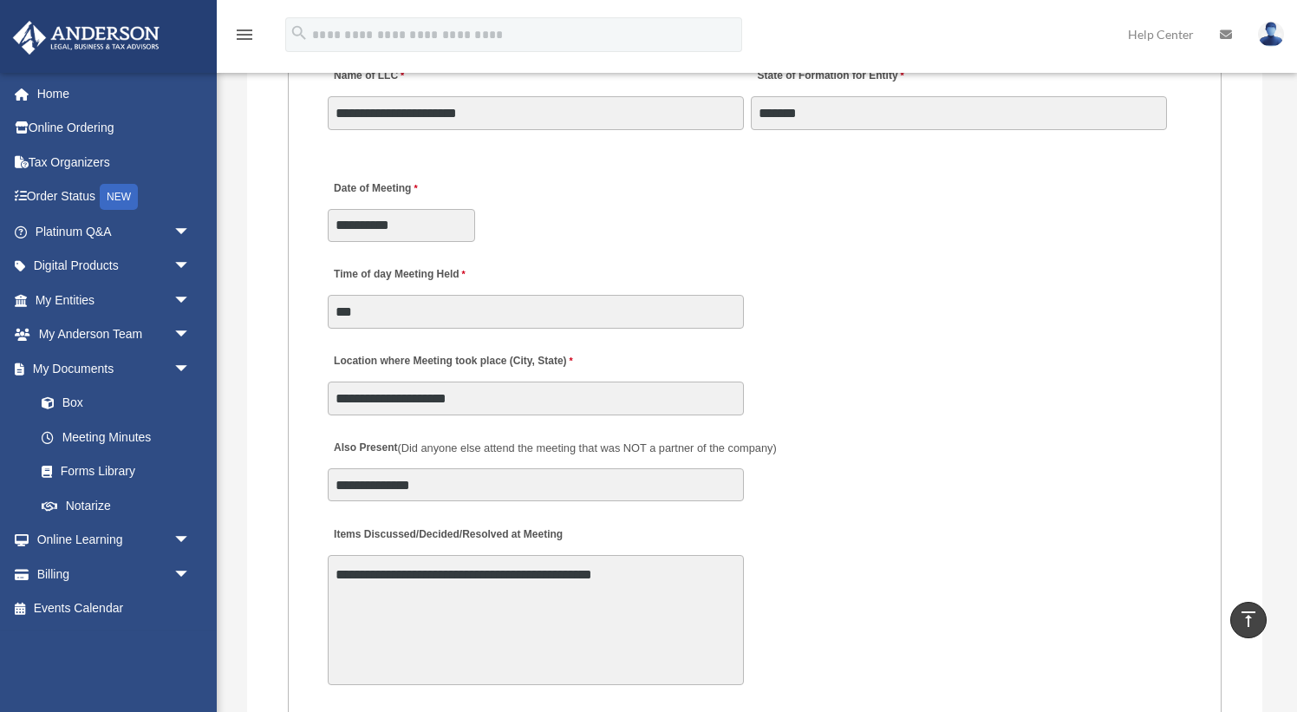
scroll to position [2897, 0]
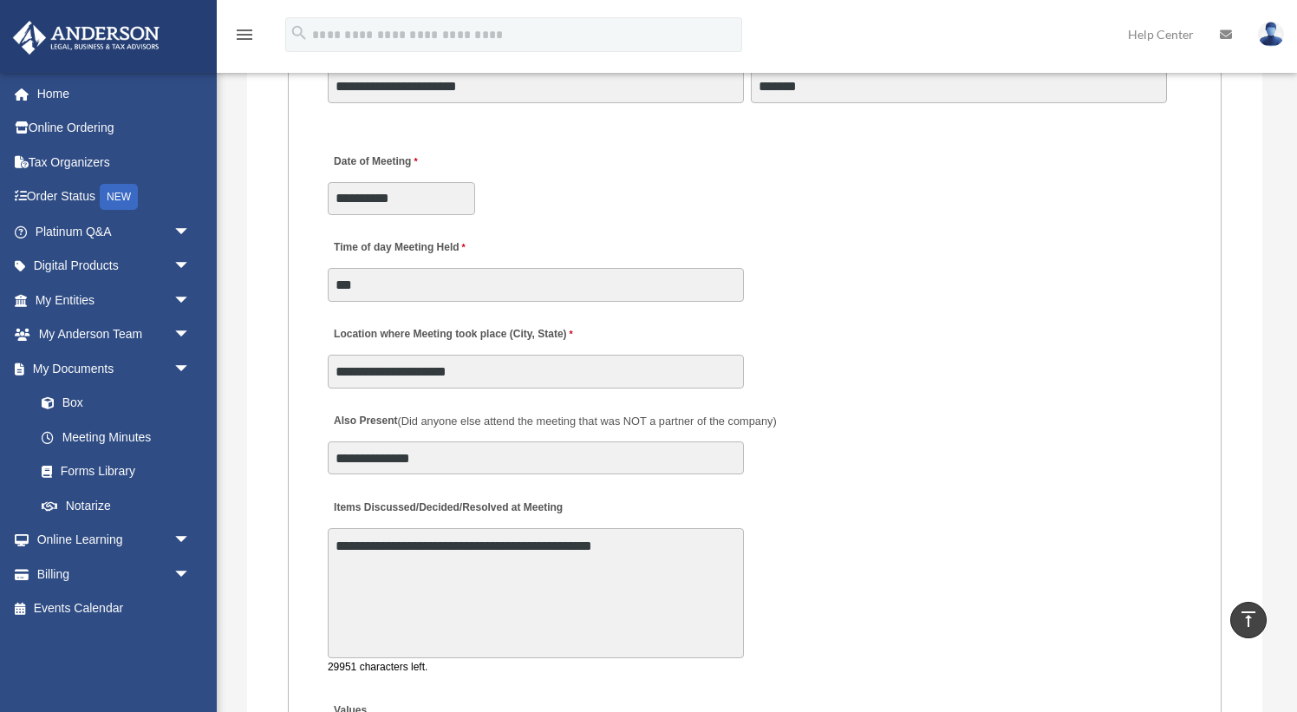
click at [604, 546] on textarea "**********" at bounding box center [536, 593] width 416 height 130
click at [644, 545] on textarea "**********" at bounding box center [536, 593] width 416 height 130
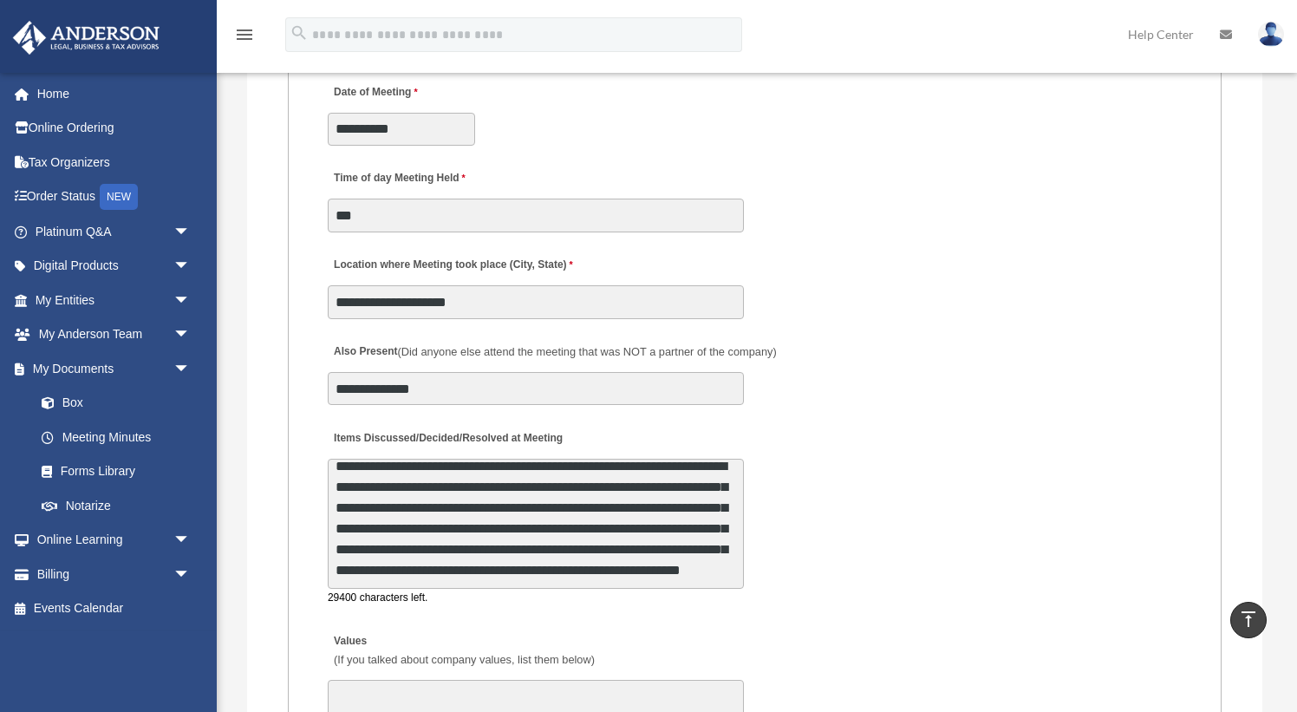
scroll to position [105, 0]
drag, startPoint x: 650, startPoint y: 565, endPoint x: 305, endPoint y: 577, distance: 345.3
click at [305, 577] on fieldset "MEETING INFORMATION Please limit 1 meeting per 1 entity for each submission. Ty…" at bounding box center [755, 413] width 934 height 2351
click at [359, 571] on textarea "**********" at bounding box center [536, 524] width 416 height 130
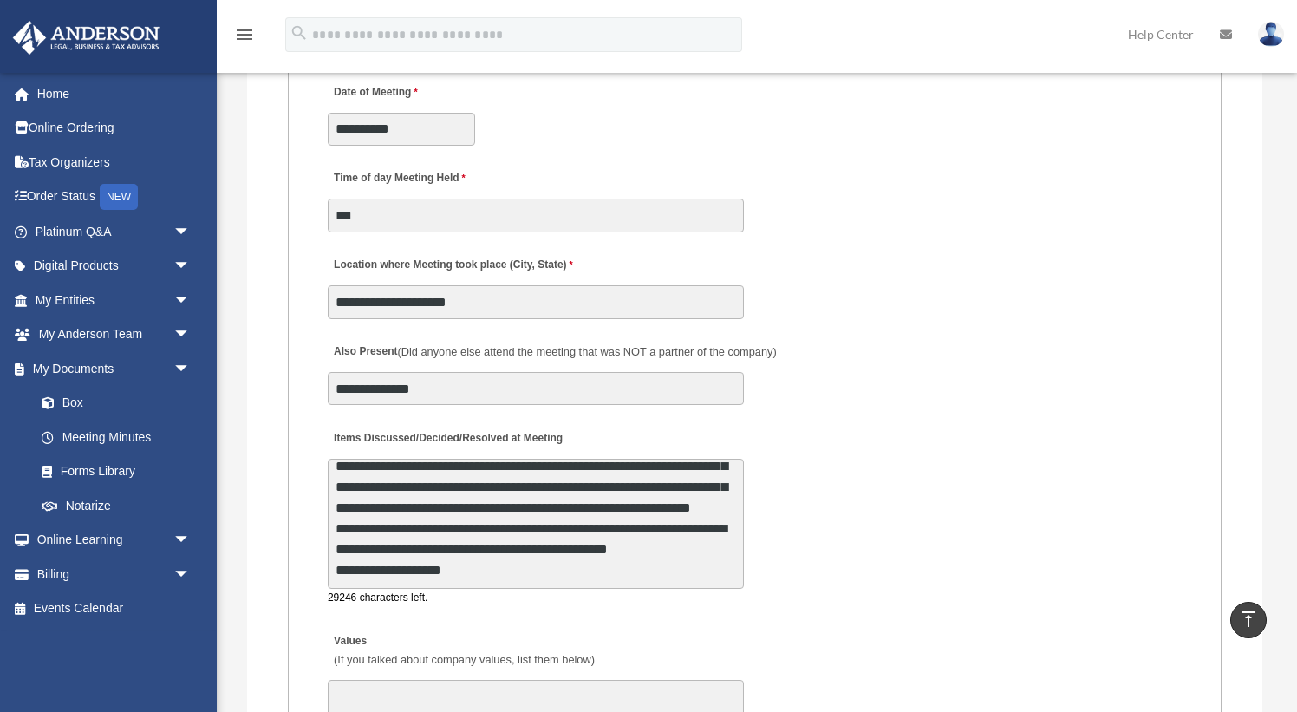
click at [388, 574] on textarea "**********" at bounding box center [536, 524] width 416 height 130
drag, startPoint x: 396, startPoint y: 574, endPoint x: 375, endPoint y: 574, distance: 21.7
click at [375, 574] on textarea "**********" at bounding box center [536, 524] width 416 height 130
click at [482, 563] on textarea "**********" at bounding box center [536, 524] width 416 height 130
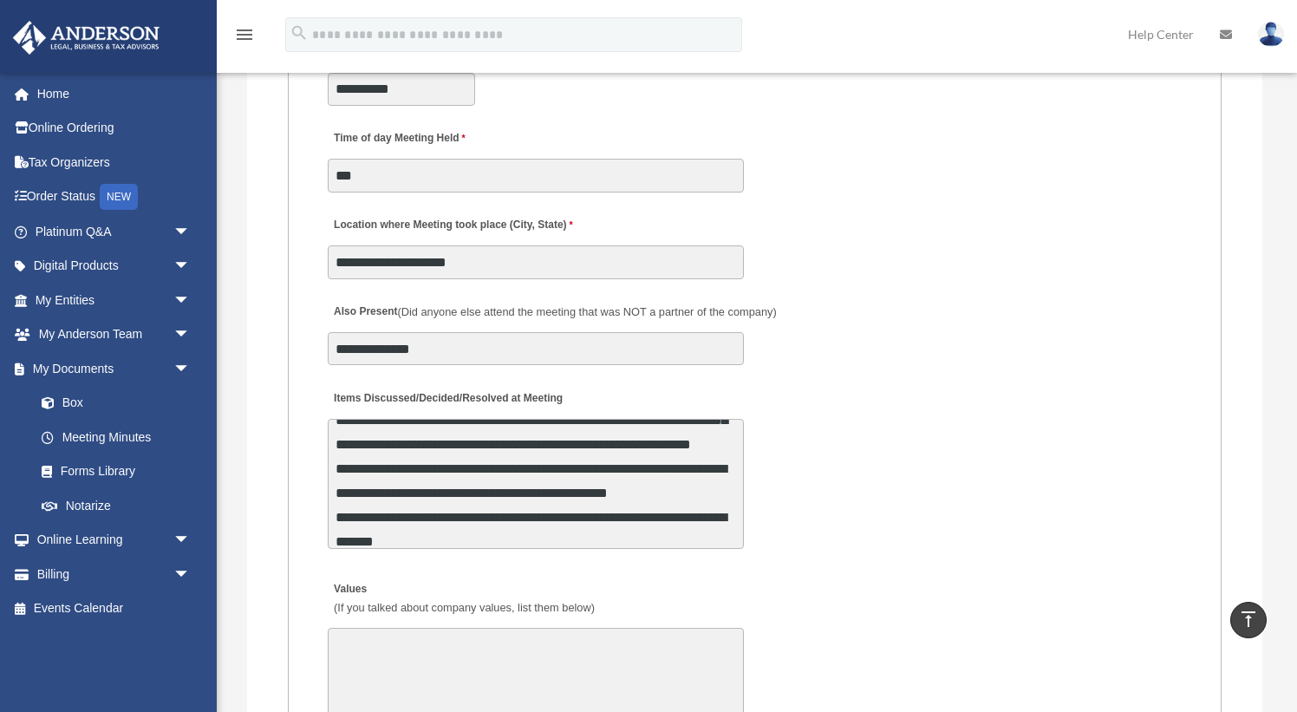
scroll to position [3014, 0]
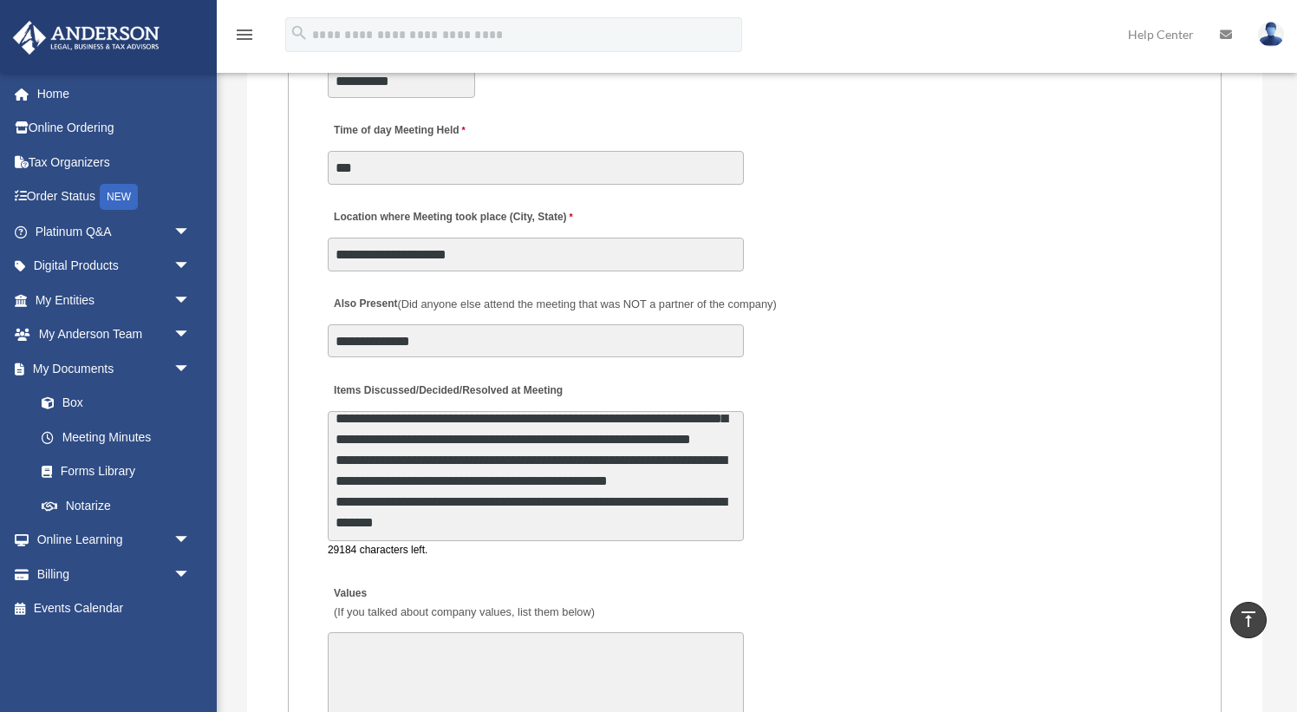
click at [467, 461] on textarea "**********" at bounding box center [536, 476] width 416 height 130
click at [467, 462] on textarea "**********" at bounding box center [536, 476] width 416 height 130
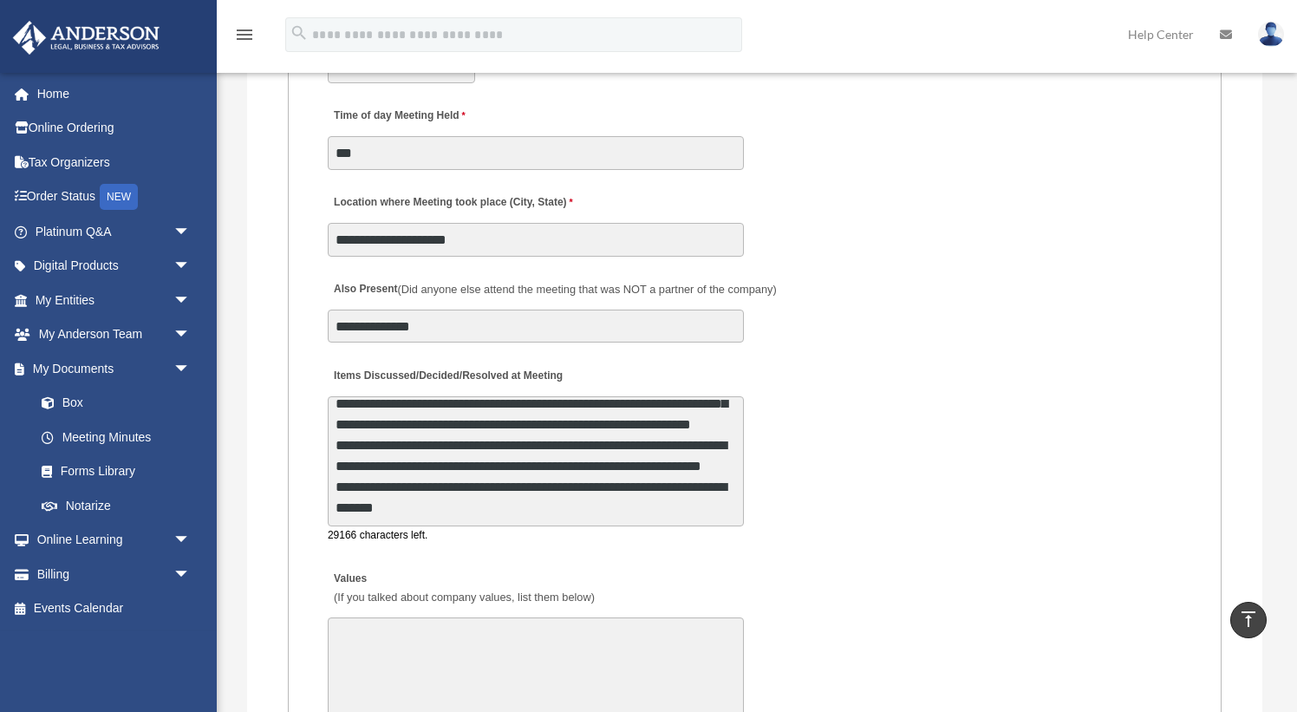
scroll to position [3032, 0]
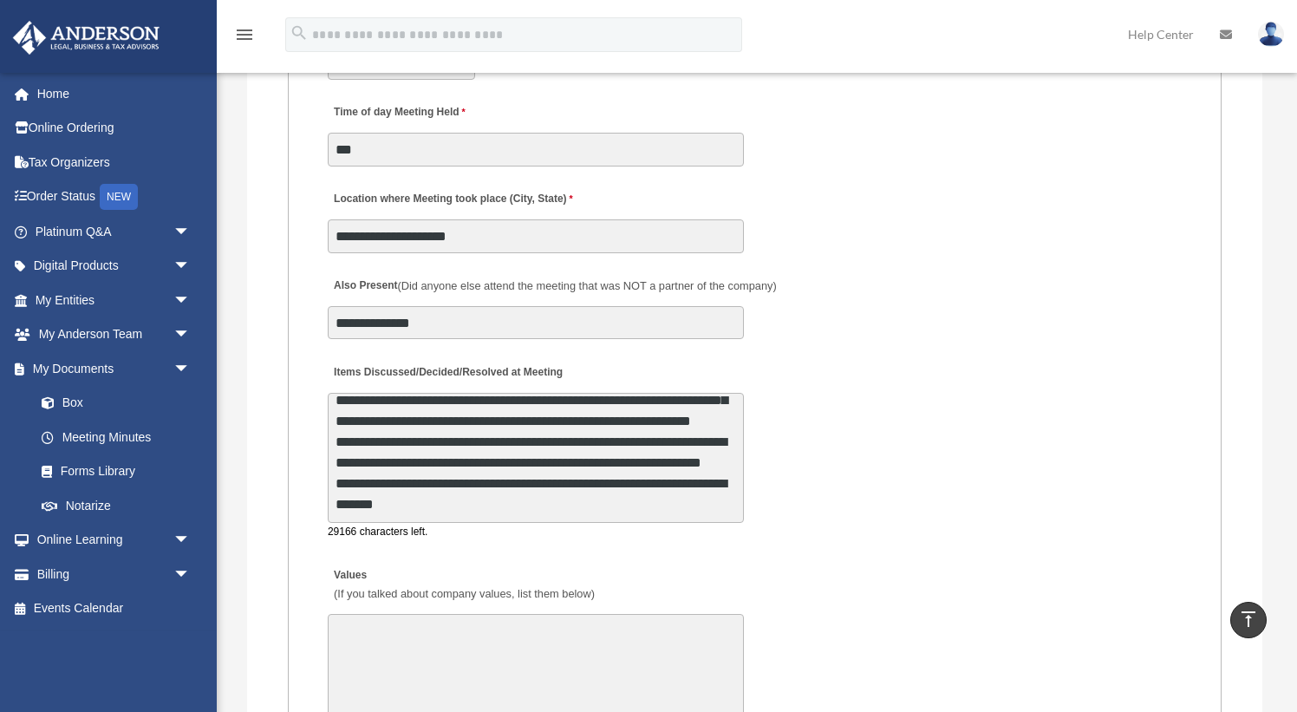
drag, startPoint x: 708, startPoint y: 446, endPoint x: 401, endPoint y: 463, distance: 308.3
click at [401, 463] on textarea "**********" at bounding box center [536, 458] width 416 height 130
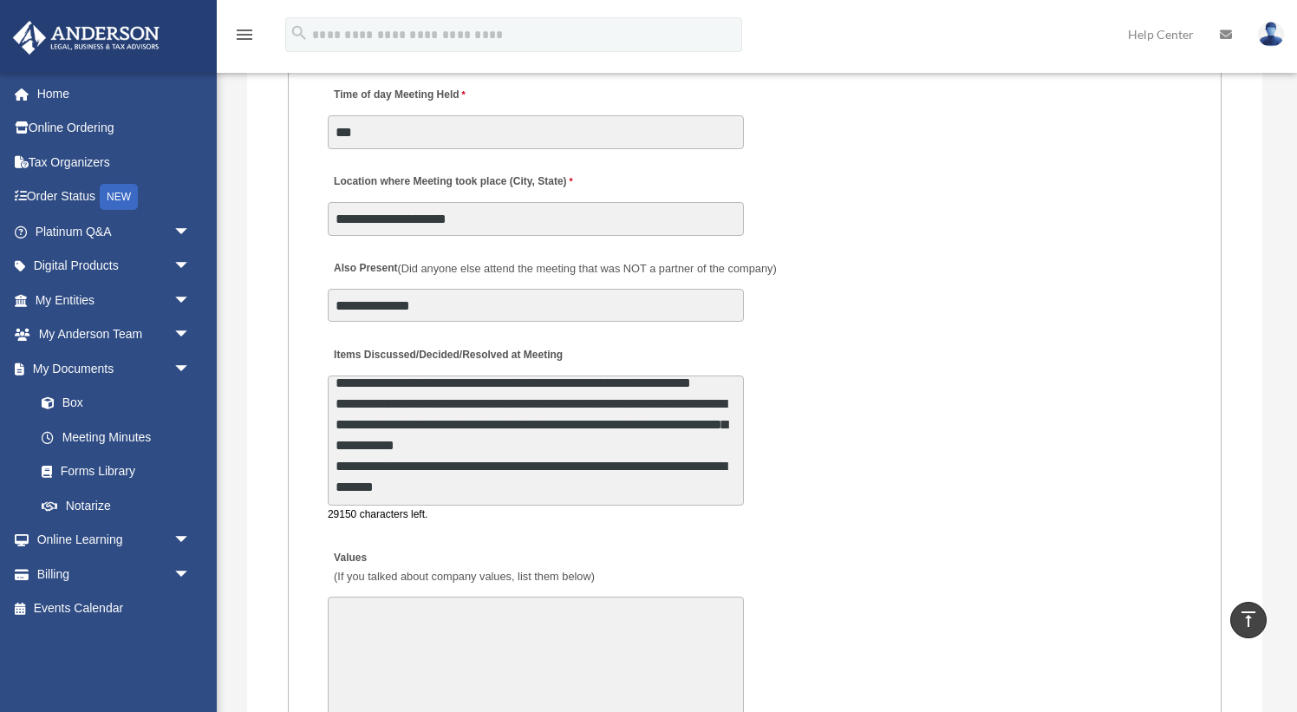
scroll to position [3070, 0]
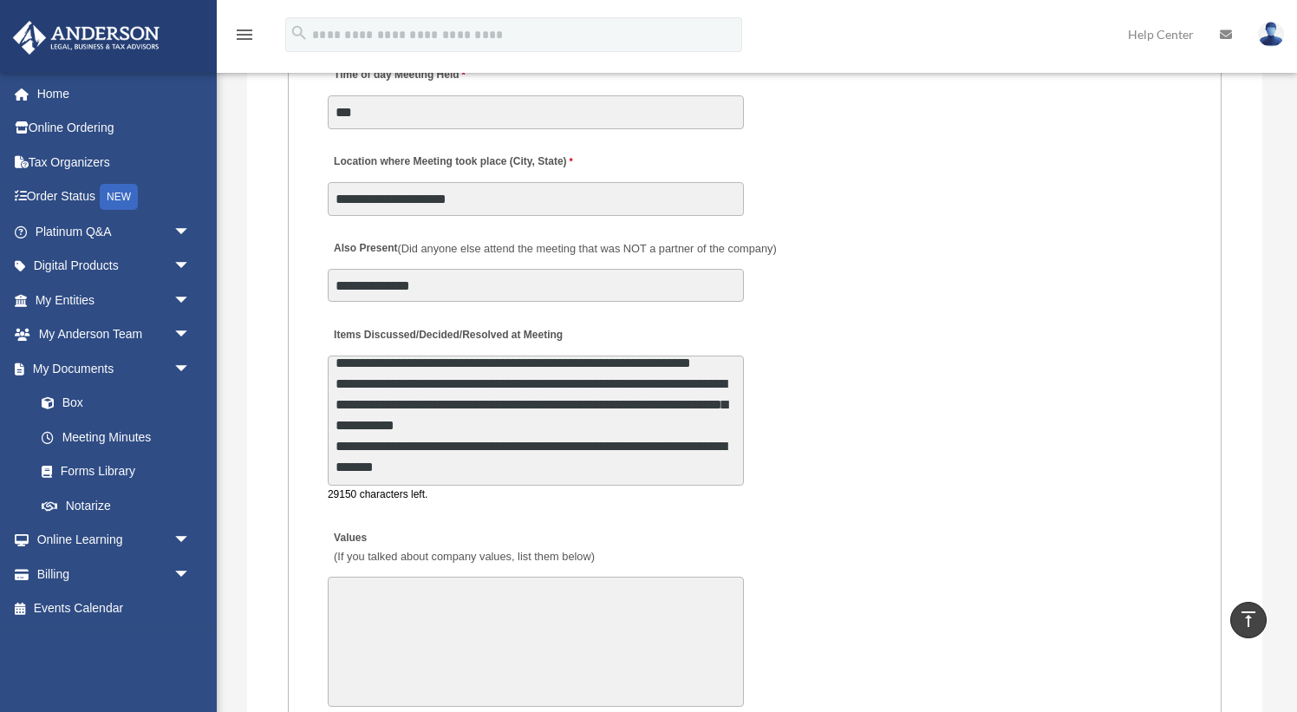
click at [544, 438] on textarea "**********" at bounding box center [536, 421] width 416 height 130
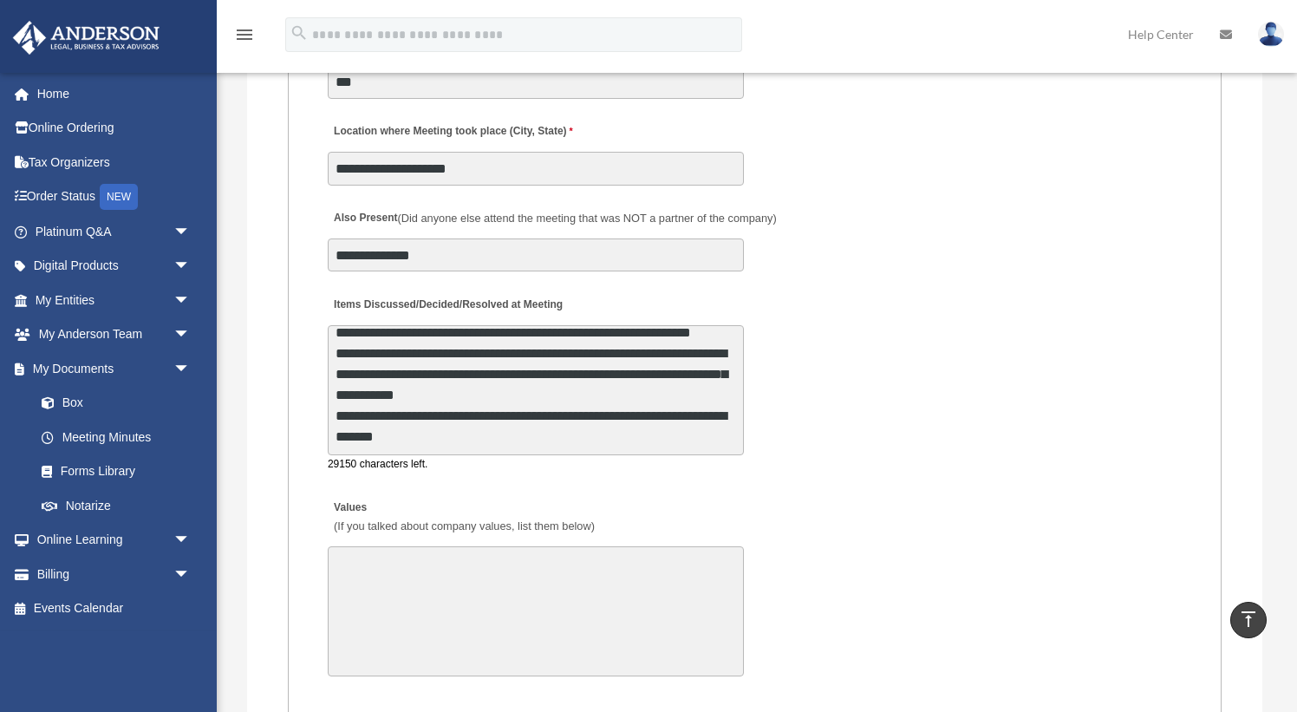
scroll to position [219, 0]
drag, startPoint x: 594, startPoint y: 423, endPoint x: 594, endPoint y: 453, distance: 29.5
click at [594, 453] on div "**********" at bounding box center [536, 399] width 416 height 148
click at [563, 436] on textarea "**********" at bounding box center [536, 390] width 416 height 130
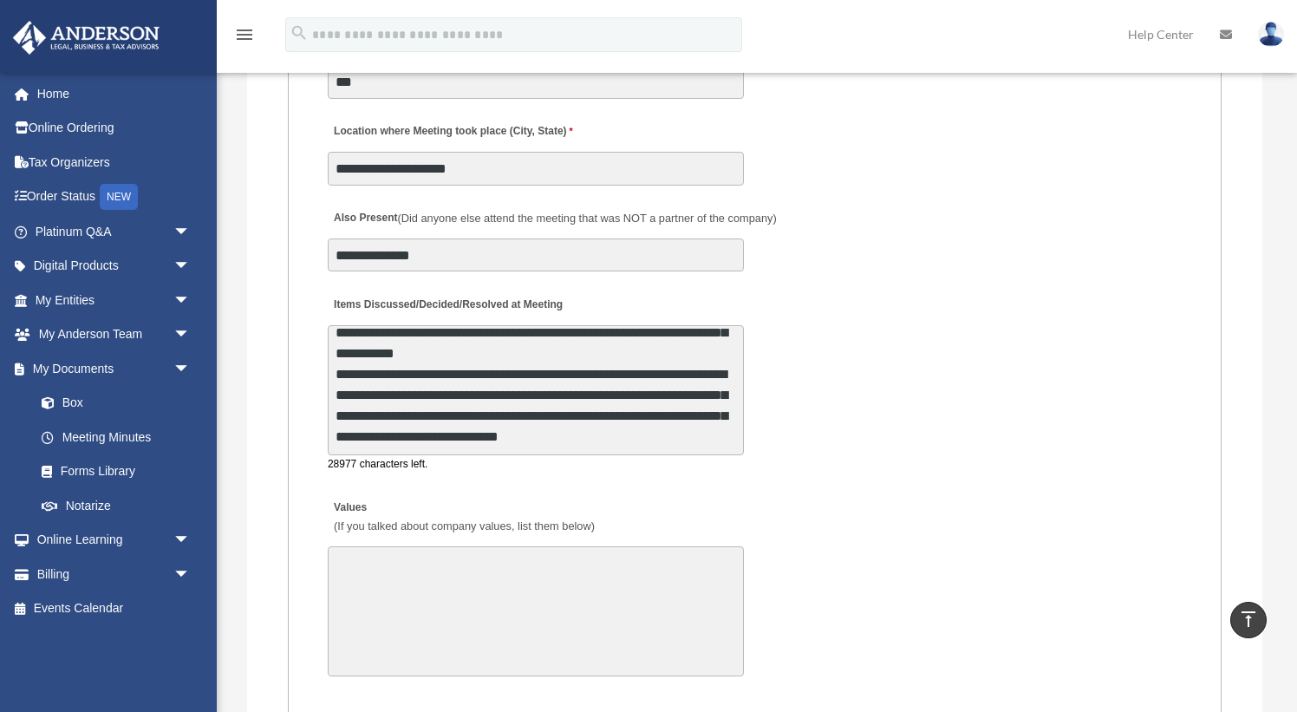
scroll to position [271, 0]
click at [391, 402] on textarea "Items Discussed/Decided/Resolved at Meeting" at bounding box center [536, 390] width 416 height 130
click at [417, 440] on textarea "Items Discussed/Decided/Resolved at Meeting" at bounding box center [536, 390] width 416 height 130
drag, startPoint x: 662, startPoint y: 415, endPoint x: 669, endPoint y: 434, distance: 20.3
click at [669, 434] on textarea "Items Discussed/Decided/Resolved at Meeting" at bounding box center [536, 390] width 416 height 130
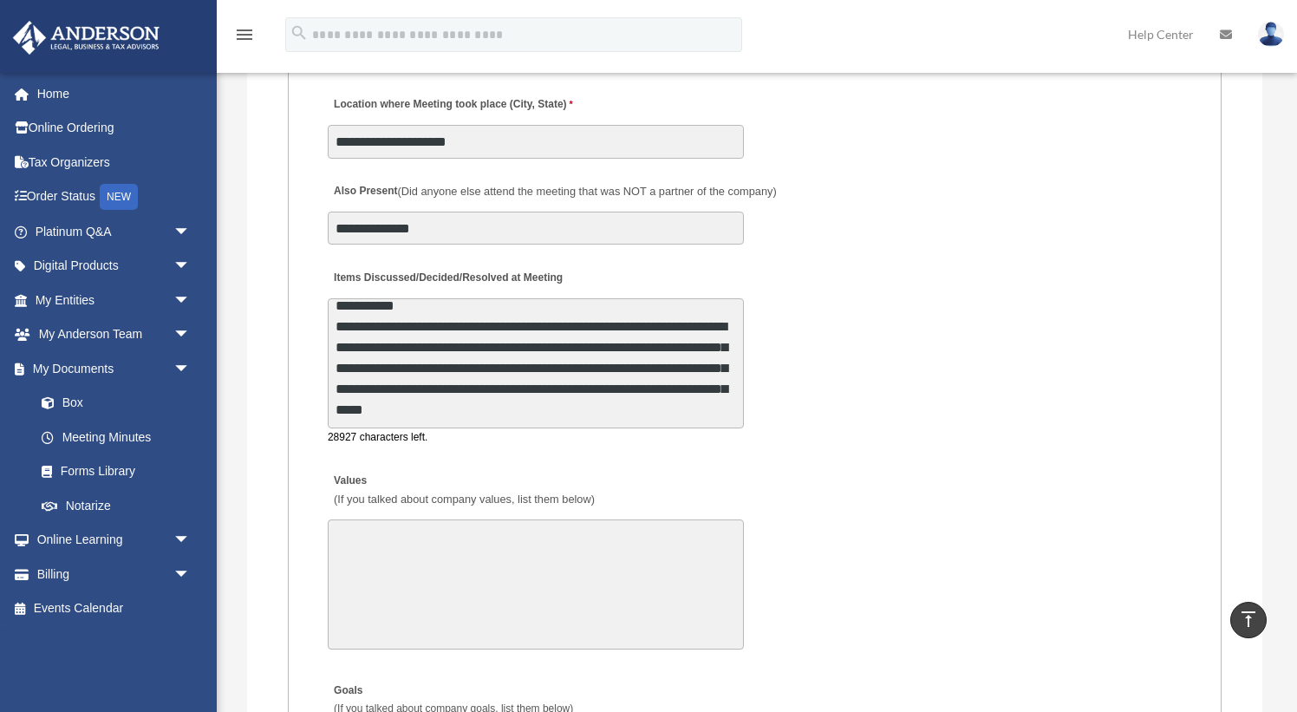
scroll to position [3129, 0]
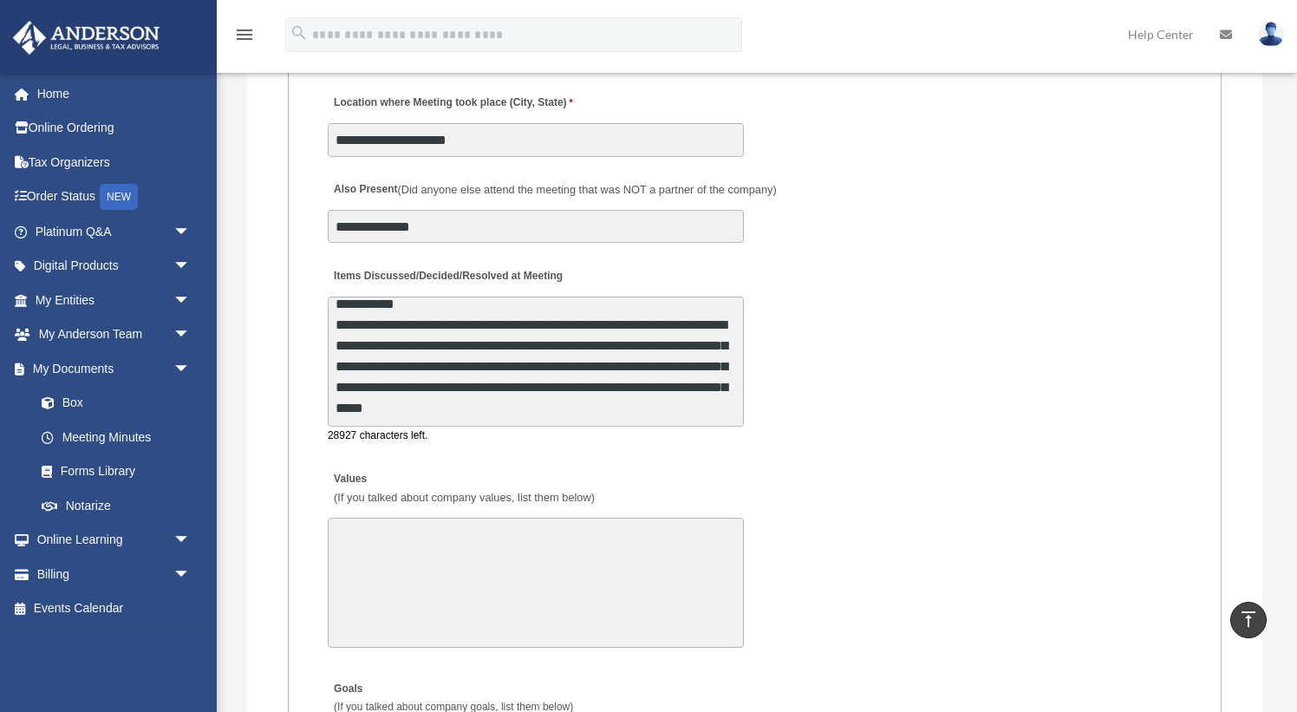
click at [380, 409] on textarea "Items Discussed/Decided/Resolved at Meeting" at bounding box center [536, 362] width 416 height 130
click at [723, 414] on textarea "Items Discussed/Decided/Resolved at Meeting" at bounding box center [536, 362] width 416 height 130
drag, startPoint x: 545, startPoint y: 408, endPoint x: 492, endPoint y: 409, distance: 53.8
click at [492, 409] on textarea "Items Discussed/Decided/Resolved at Meeting" at bounding box center [536, 362] width 416 height 130
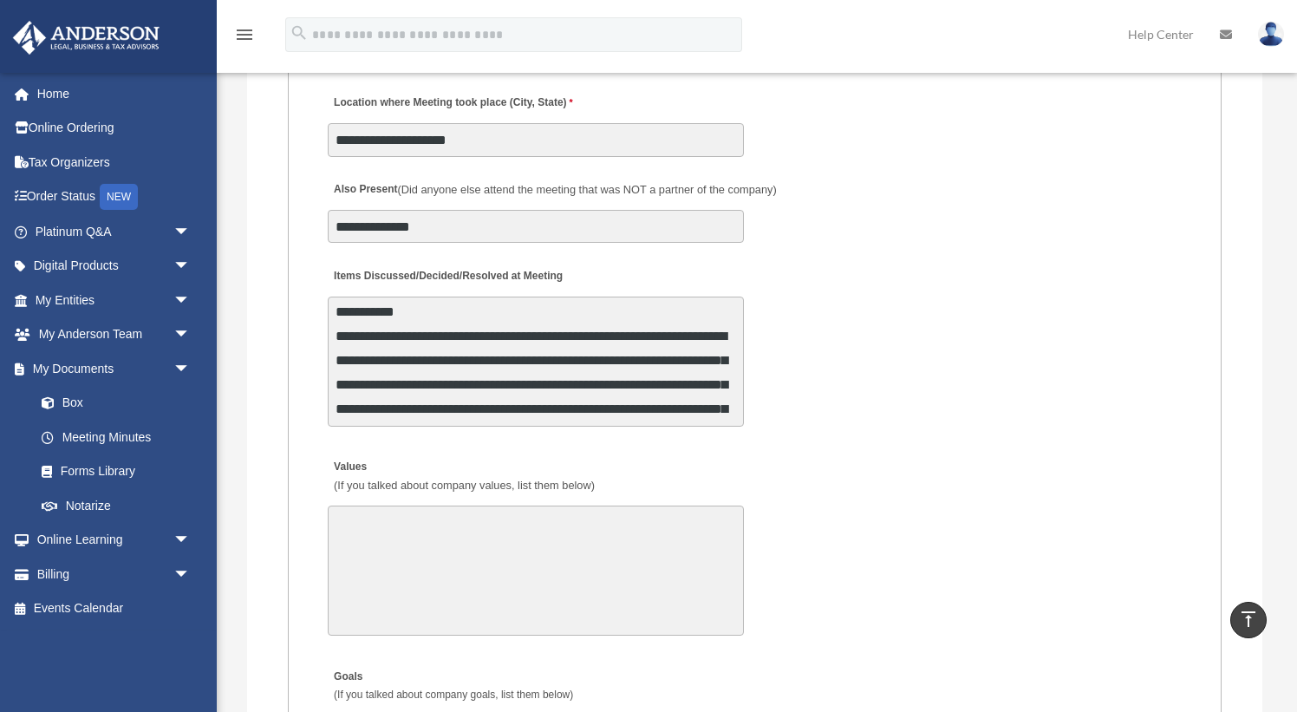
click at [695, 419] on div "28925 characters left." at bounding box center [536, 362] width 416 height 130
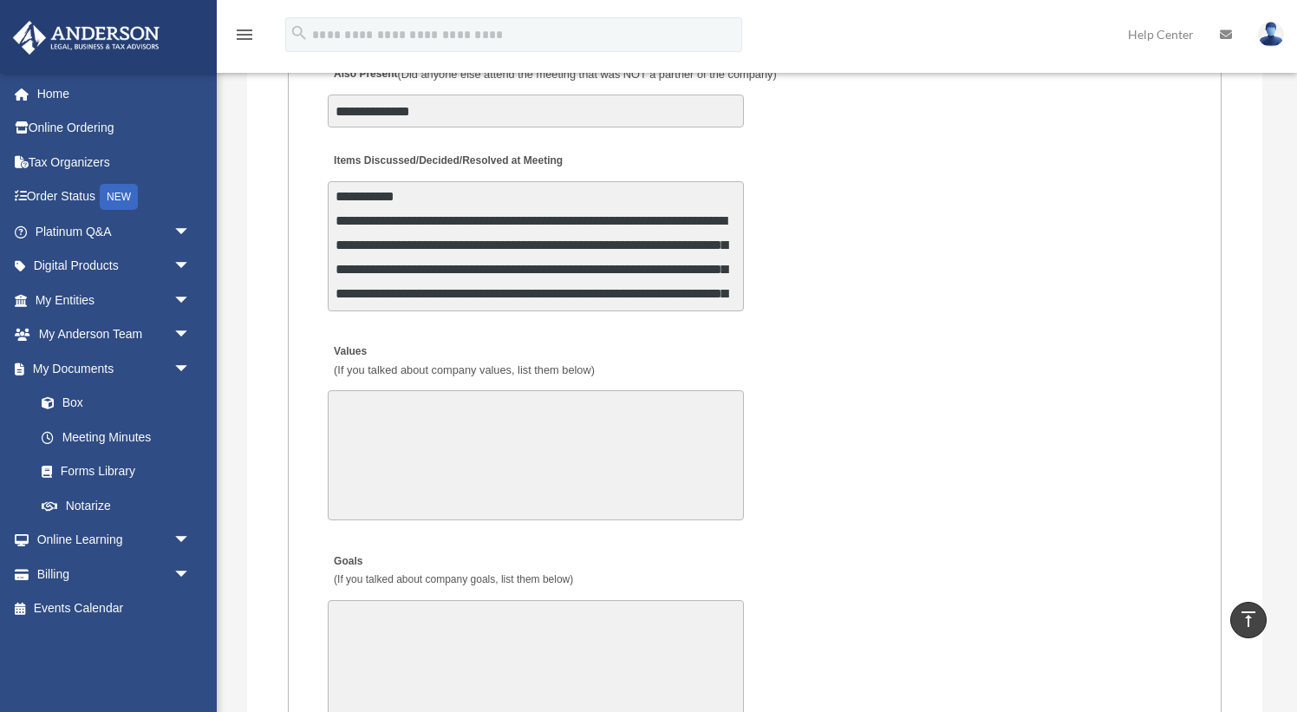
scroll to position [3355, 0]
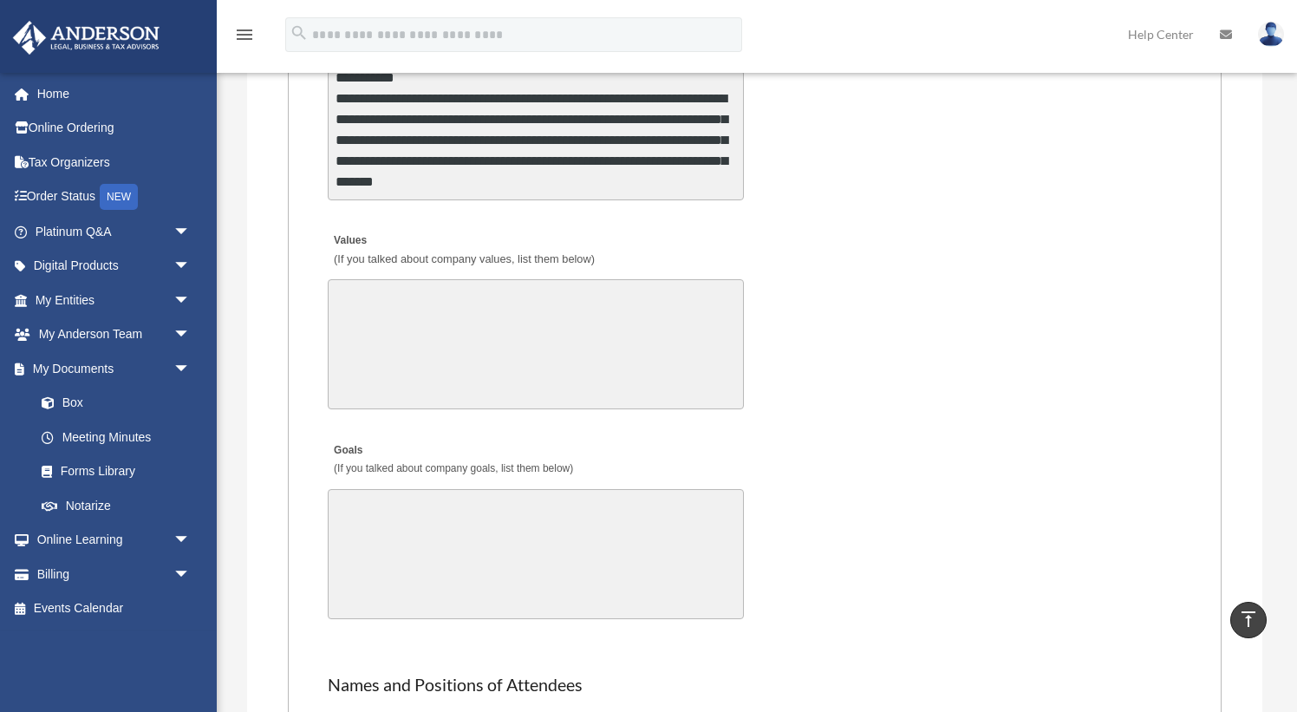
click at [692, 180] on textarea "Items Discussed/Decided/Resolved at Meeting" at bounding box center [536, 135] width 416 height 130
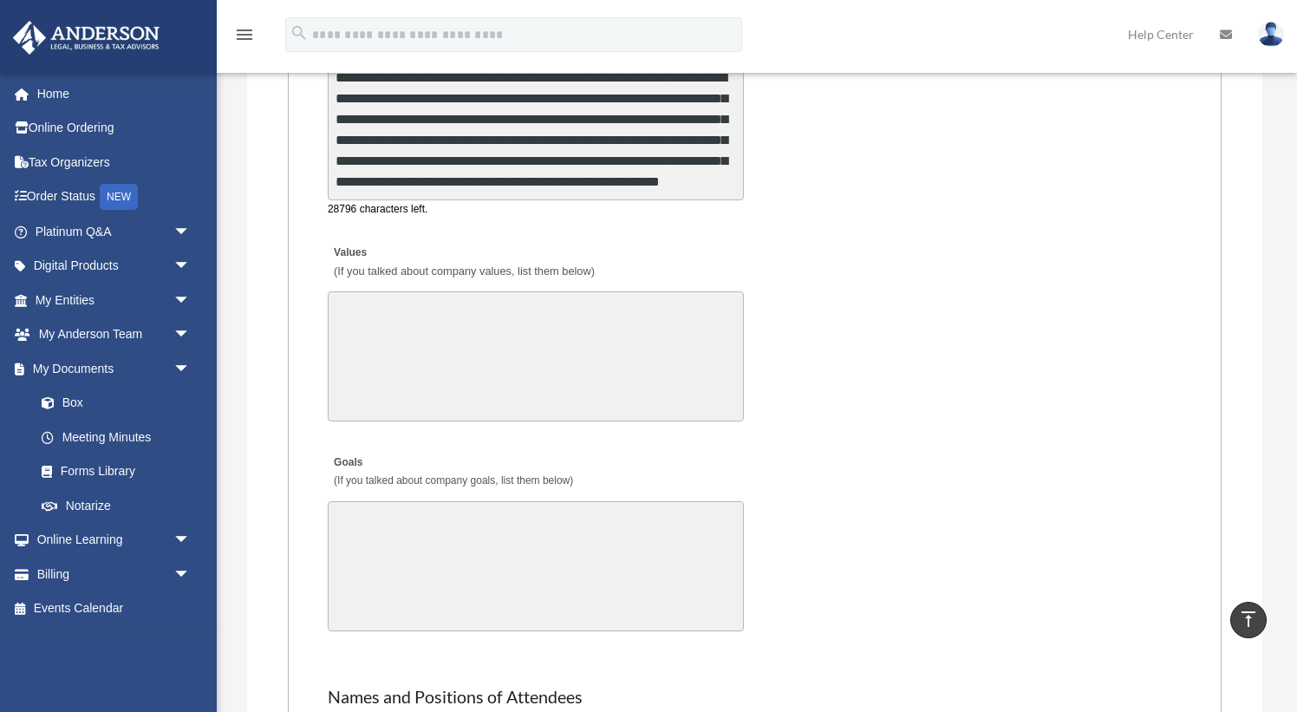
scroll to position [334, 0]
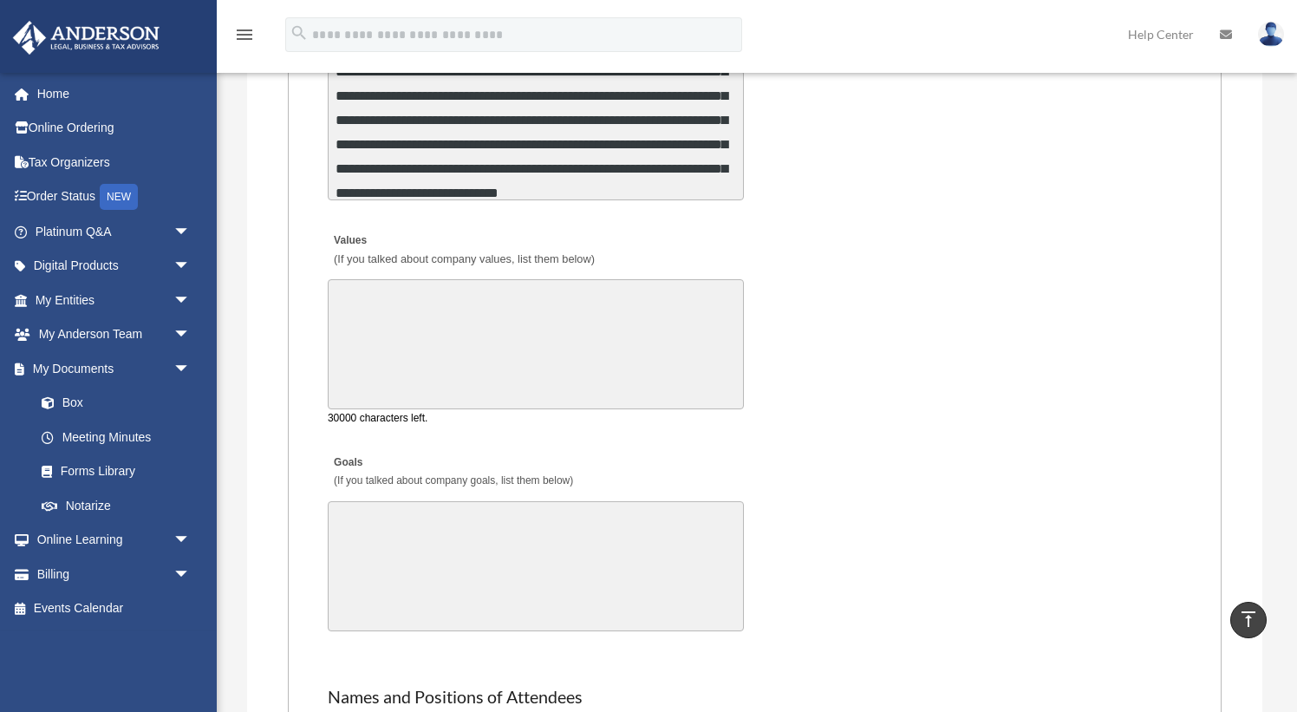
click at [620, 318] on textarea "Values (If you talked about company values, list them below)" at bounding box center [536, 344] width 416 height 130
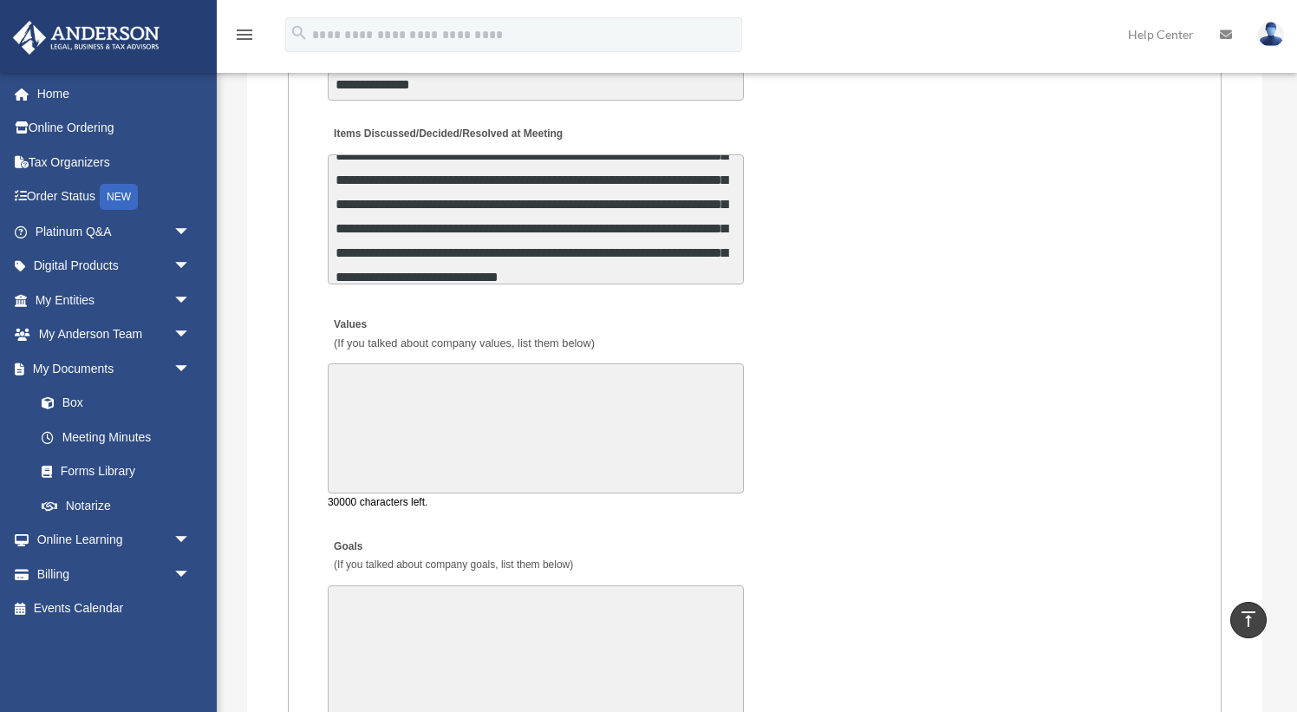
scroll to position [3271, 0]
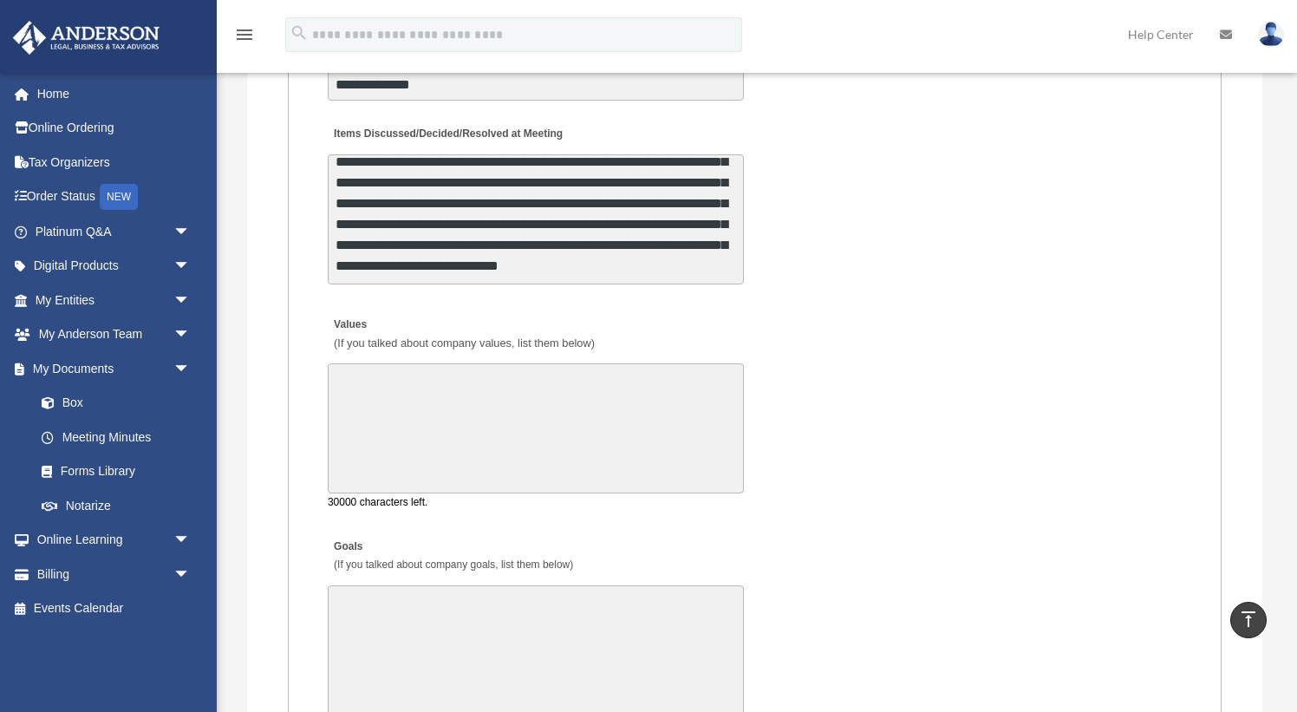
click at [682, 262] on textarea "Items Discussed/Decided/Resolved at Meeting" at bounding box center [536, 219] width 416 height 130
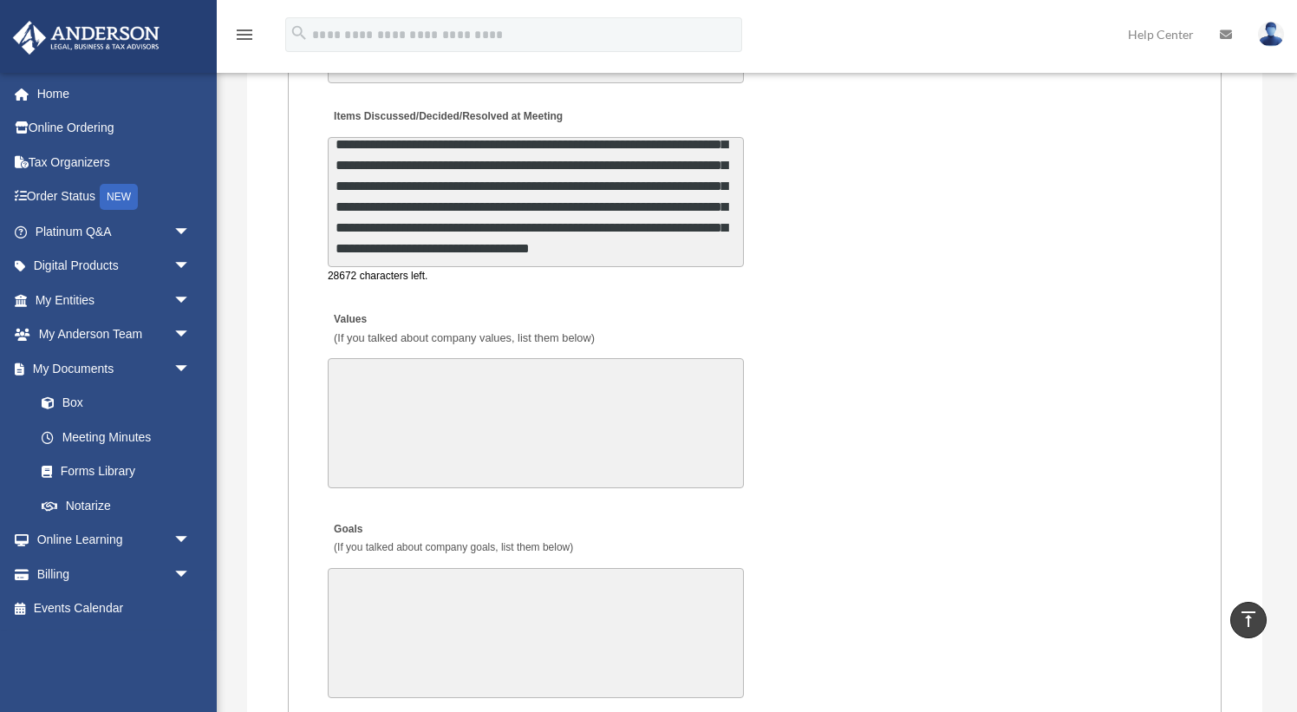
scroll to position [375, 0]
click at [440, 227] on textarea "Items Discussed/Decided/Resolved at Meeting" at bounding box center [536, 202] width 416 height 130
click at [556, 252] on textarea "Items Discussed/Decided/Resolved at Meeting" at bounding box center [536, 202] width 416 height 130
type textarea "**********"
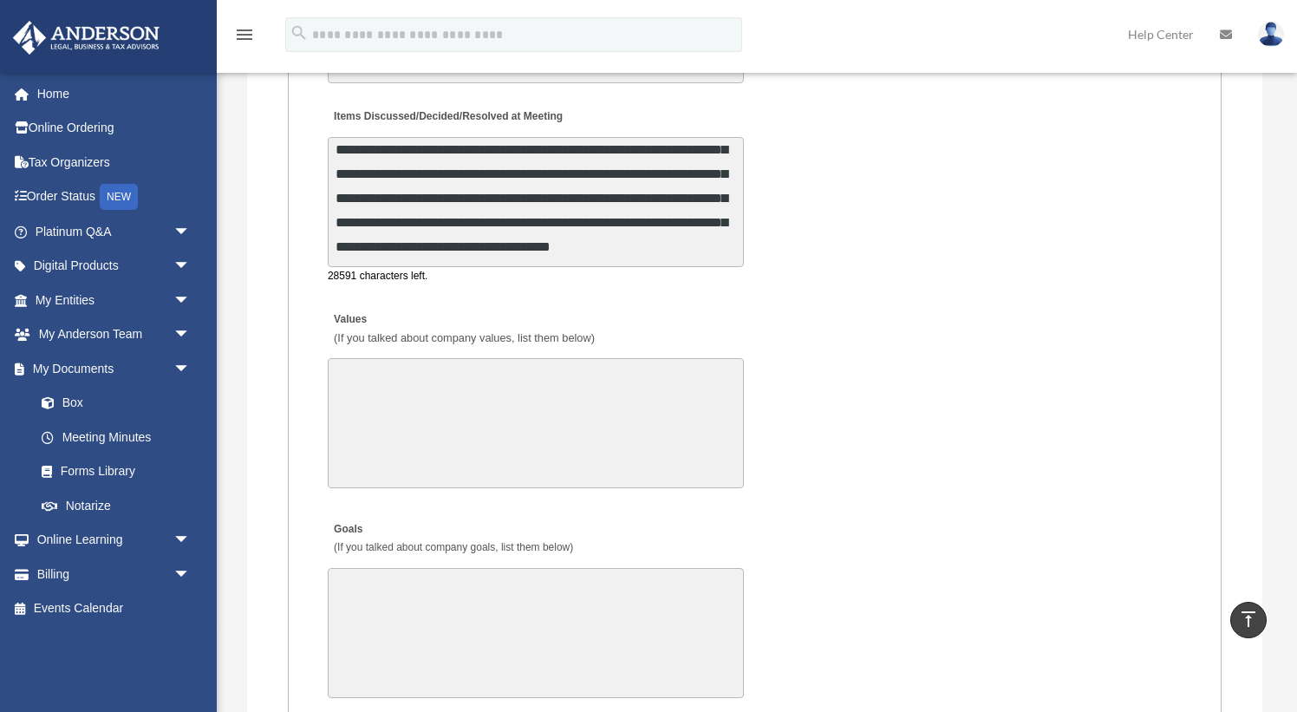
click at [471, 421] on textarea "Values (If you talked about company values, list them below)" at bounding box center [536, 423] width 416 height 130
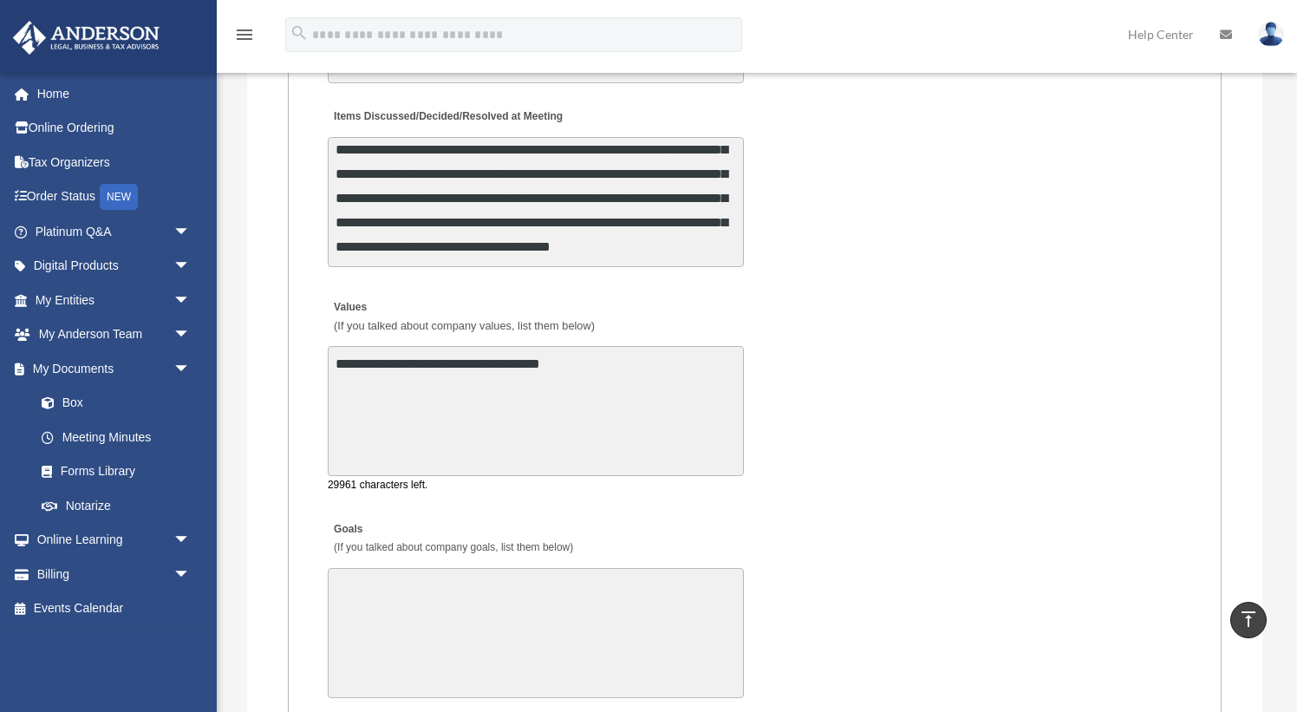
type textarea "**********"
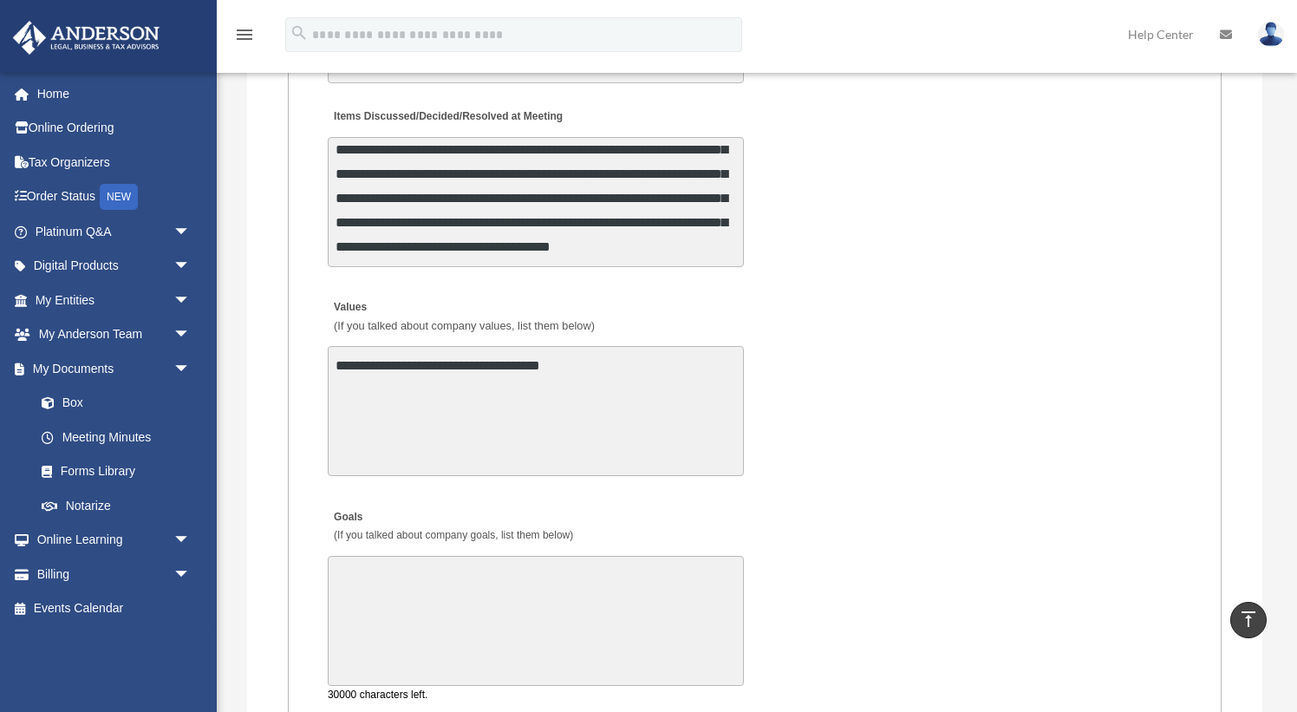
click at [383, 591] on textarea "Goals (If you talked about company goals, list them below)" at bounding box center [536, 621] width 416 height 130
drag, startPoint x: 339, startPoint y: 558, endPoint x: 326, endPoint y: 558, distance: 13.0
click at [326, 558] on div "**********" at bounding box center [755, 601] width 858 height 211
click at [458, 556] on textarea "**********" at bounding box center [536, 621] width 416 height 130
drag, startPoint x: 473, startPoint y: 559, endPoint x: 631, endPoint y: 564, distance: 157.9
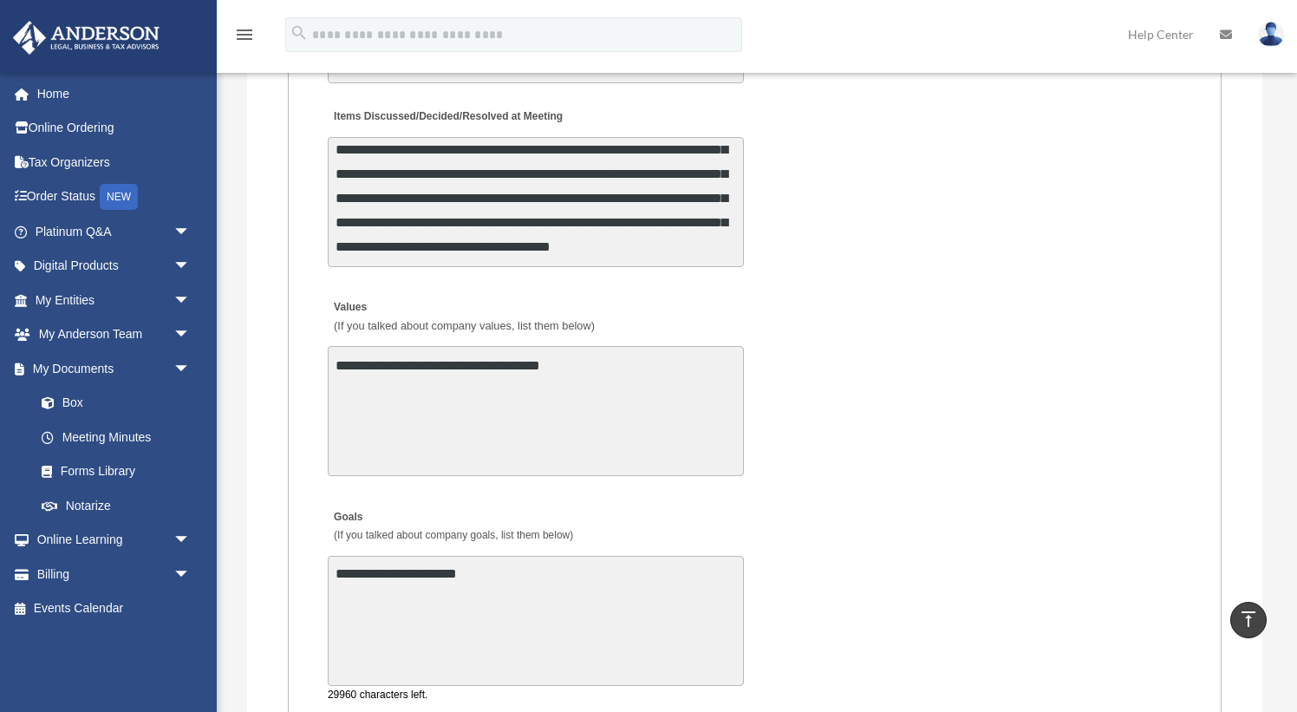
click at [636, 564] on textarea "**********" at bounding box center [536, 621] width 416 height 130
drag, startPoint x: 336, startPoint y: 553, endPoint x: 556, endPoint y: 550, distance: 219.4
click at [556, 556] on textarea "**********" at bounding box center [536, 621] width 416 height 130
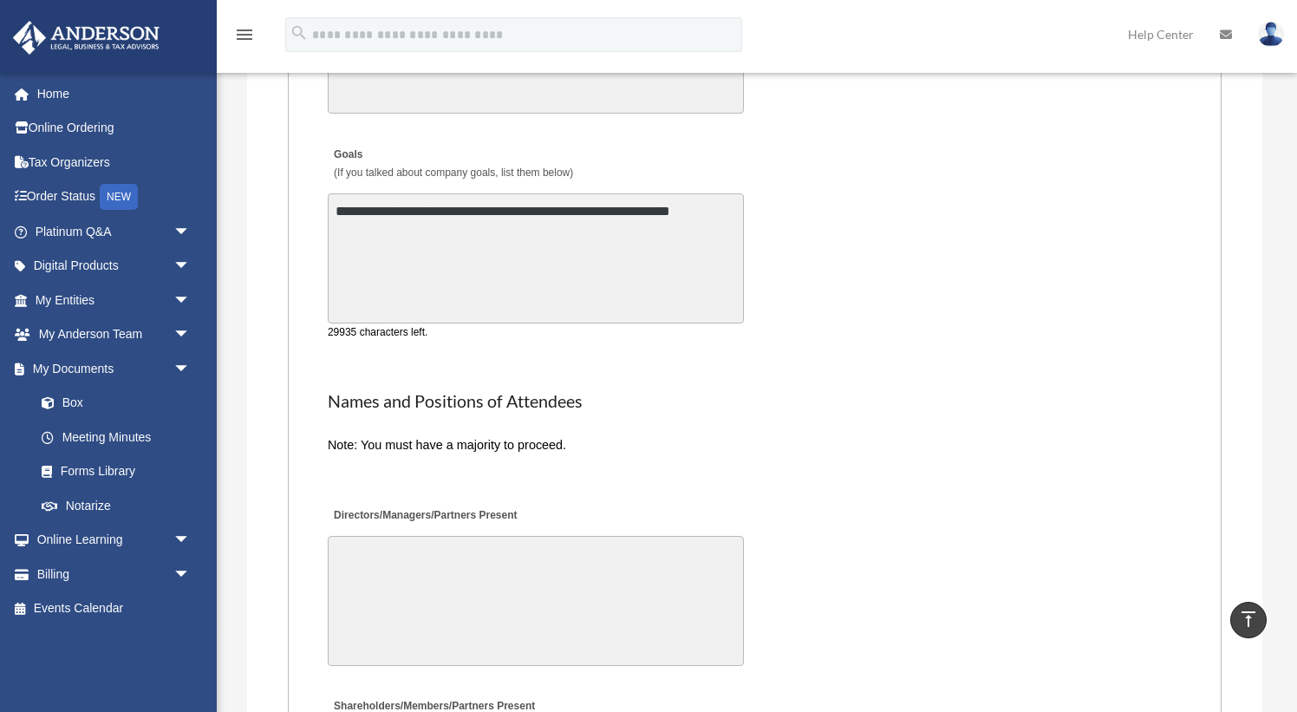
scroll to position [3684, 0]
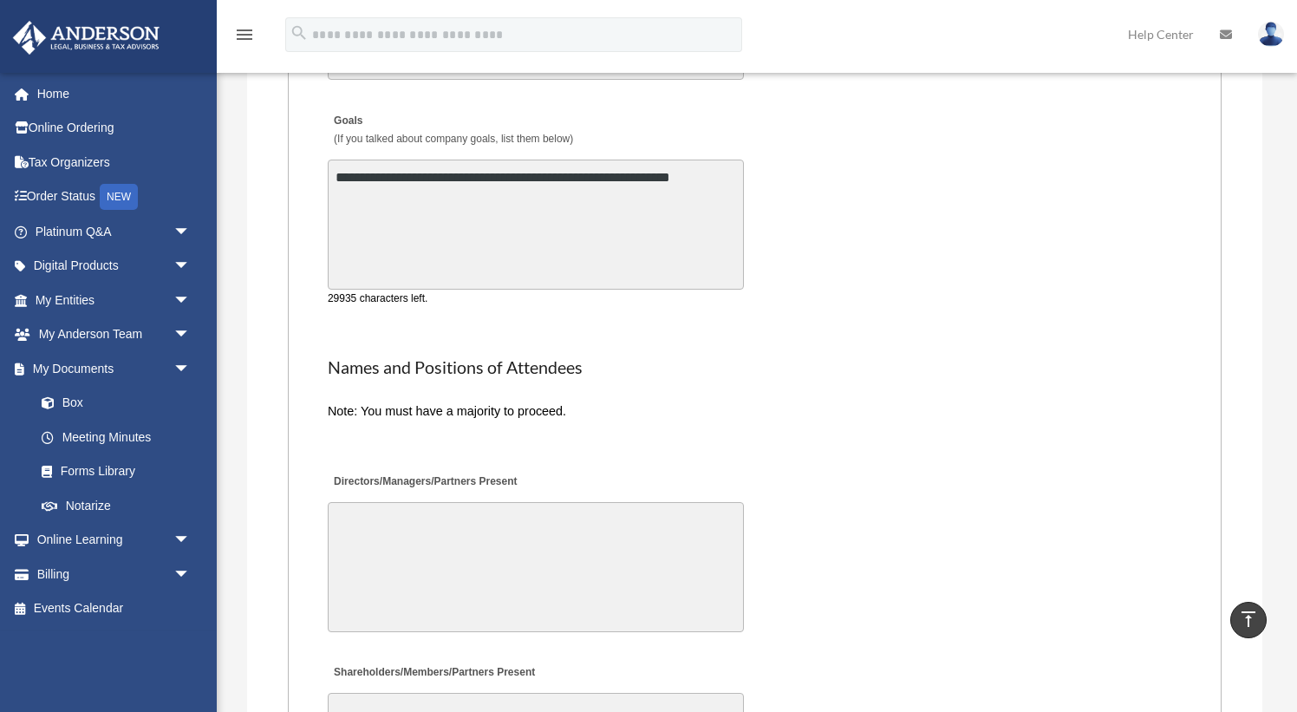
type textarea "**********"
click at [515, 520] on textarea "Directors/Managers/Partners Present" at bounding box center [536, 567] width 416 height 130
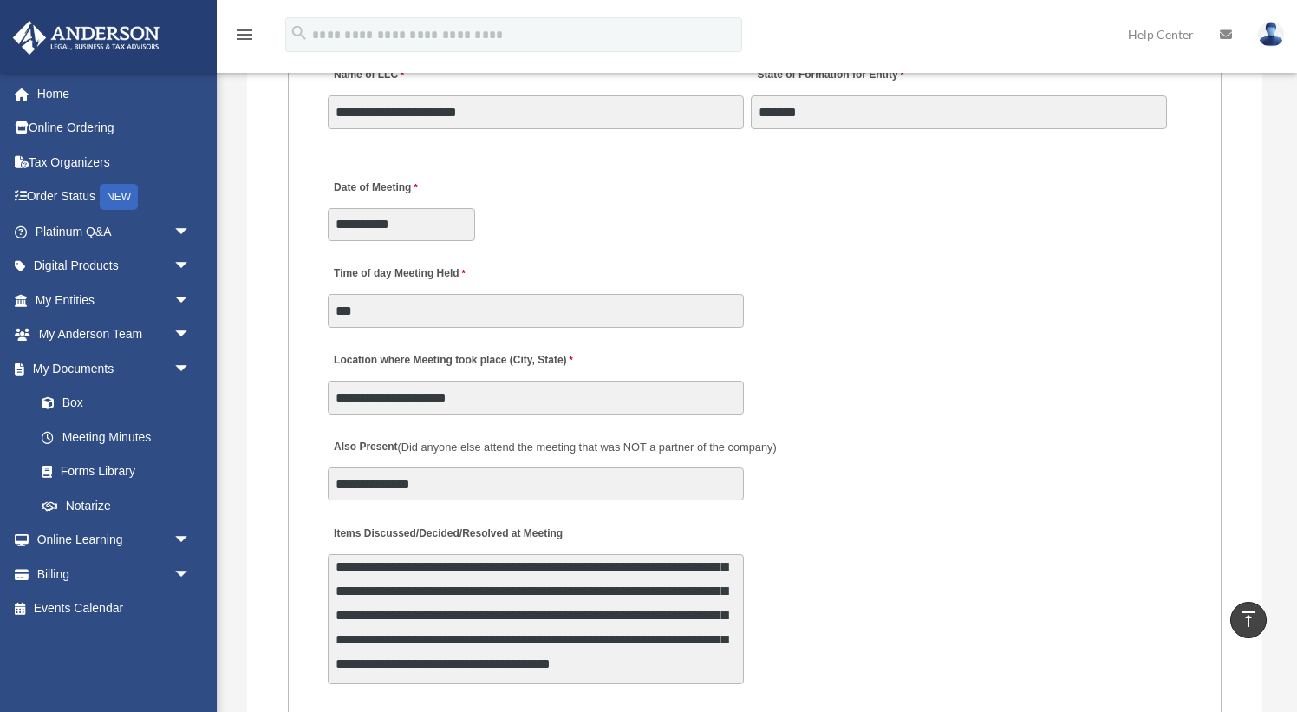
scroll to position [2869, 0]
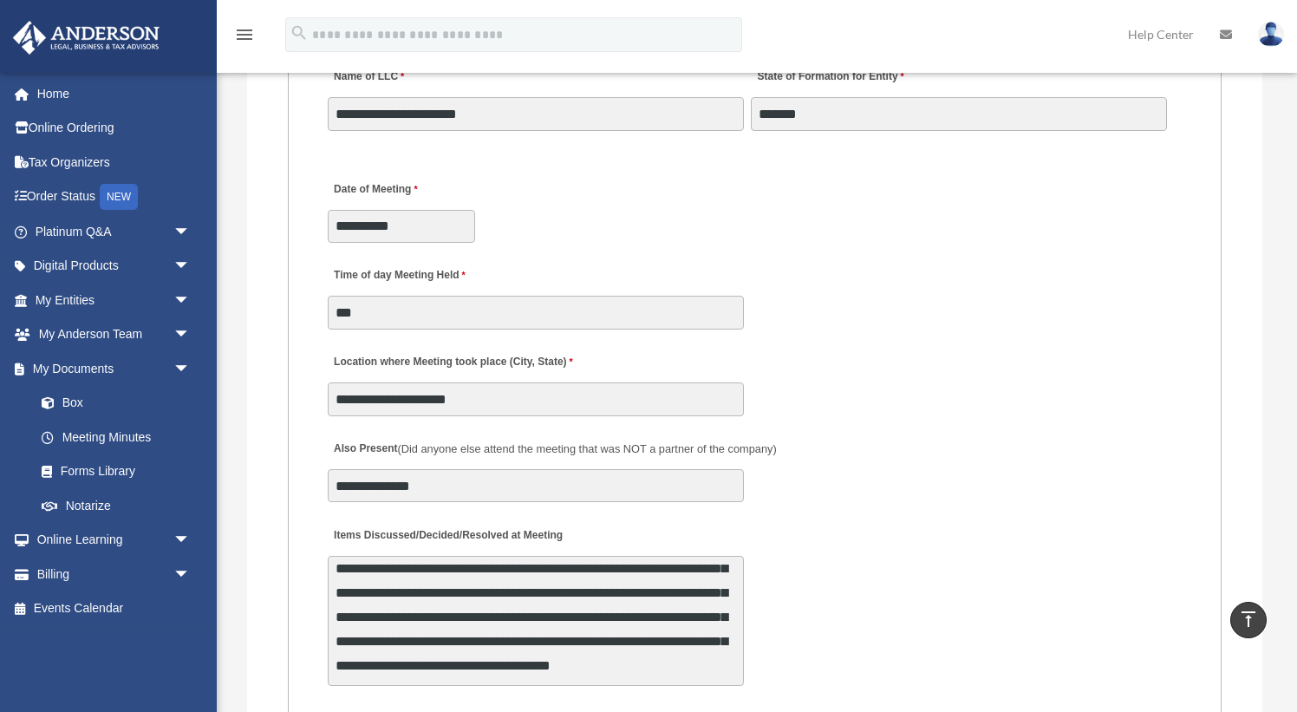
type textarea "**********"
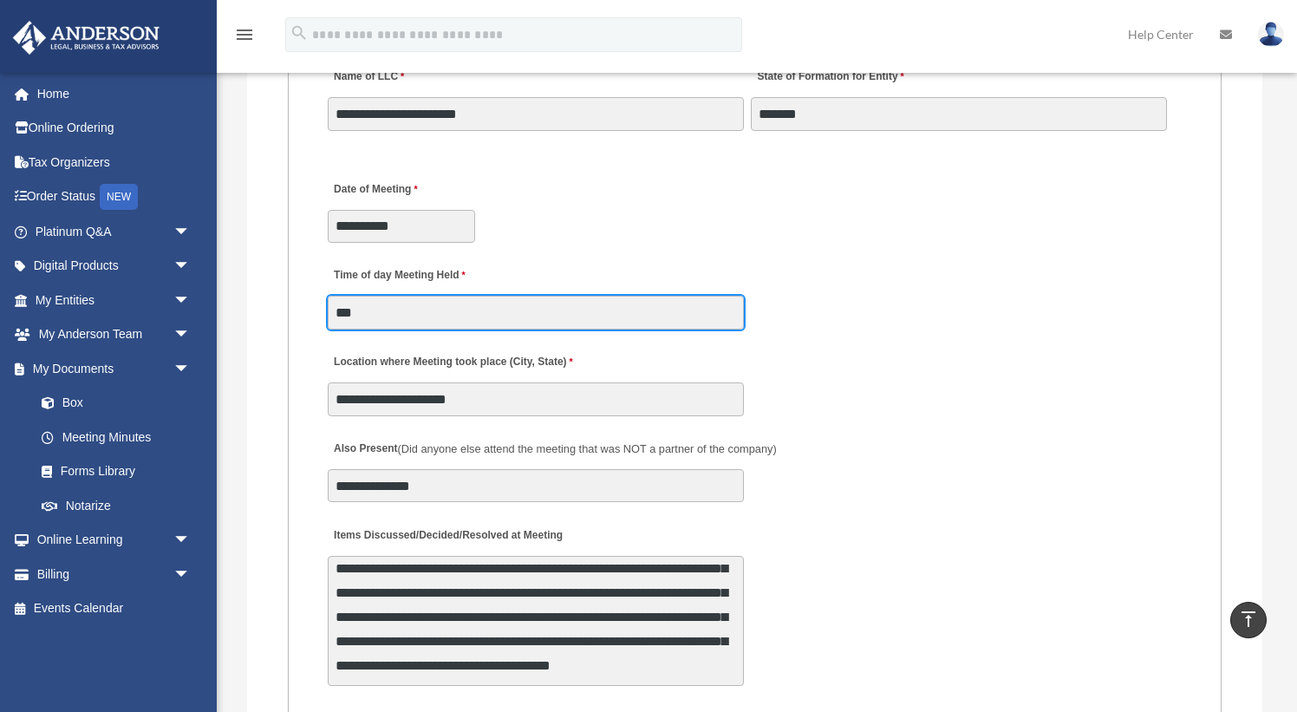
click at [395, 313] on input "***" at bounding box center [536, 312] width 416 height 33
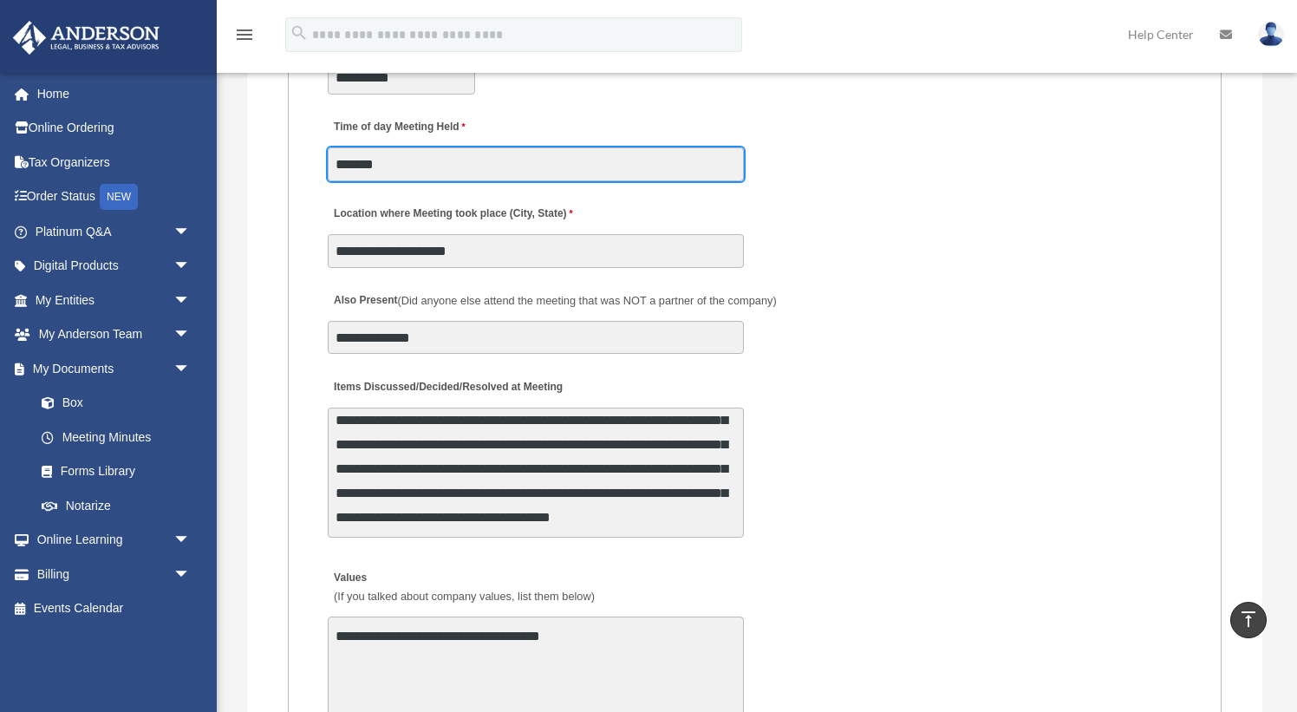
scroll to position [3025, 0]
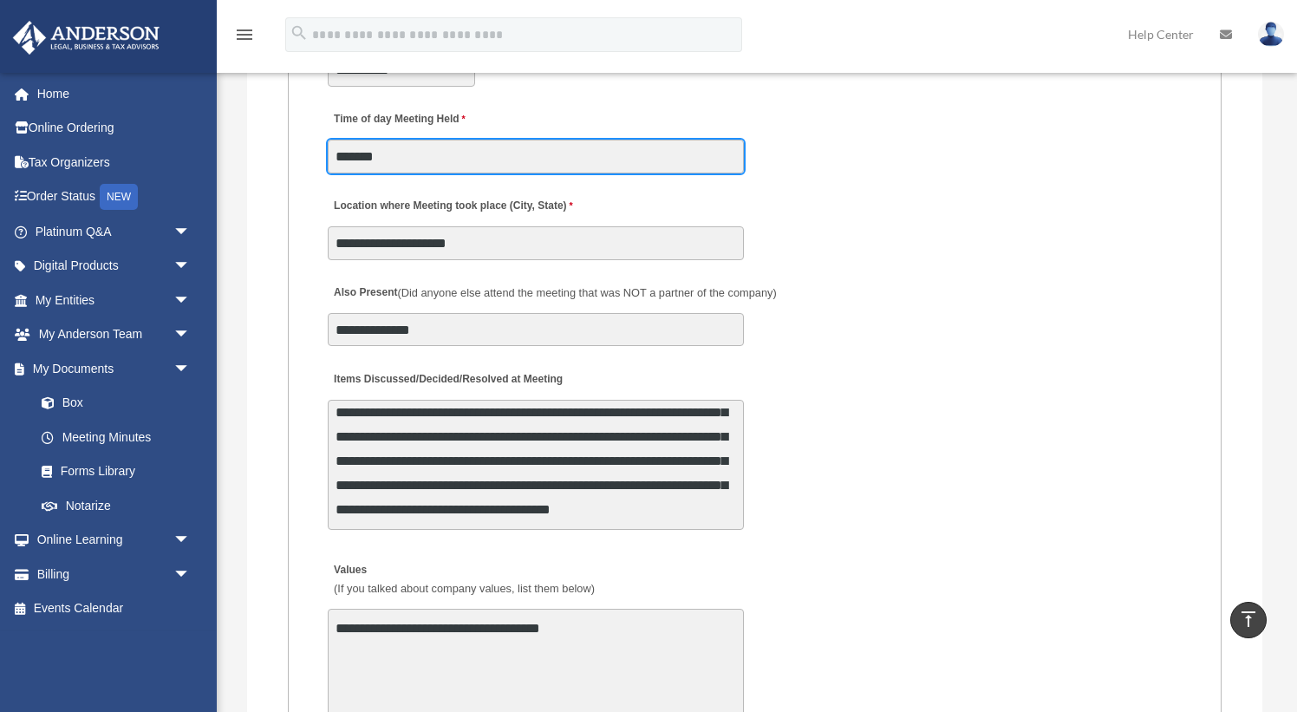
type input "*******"
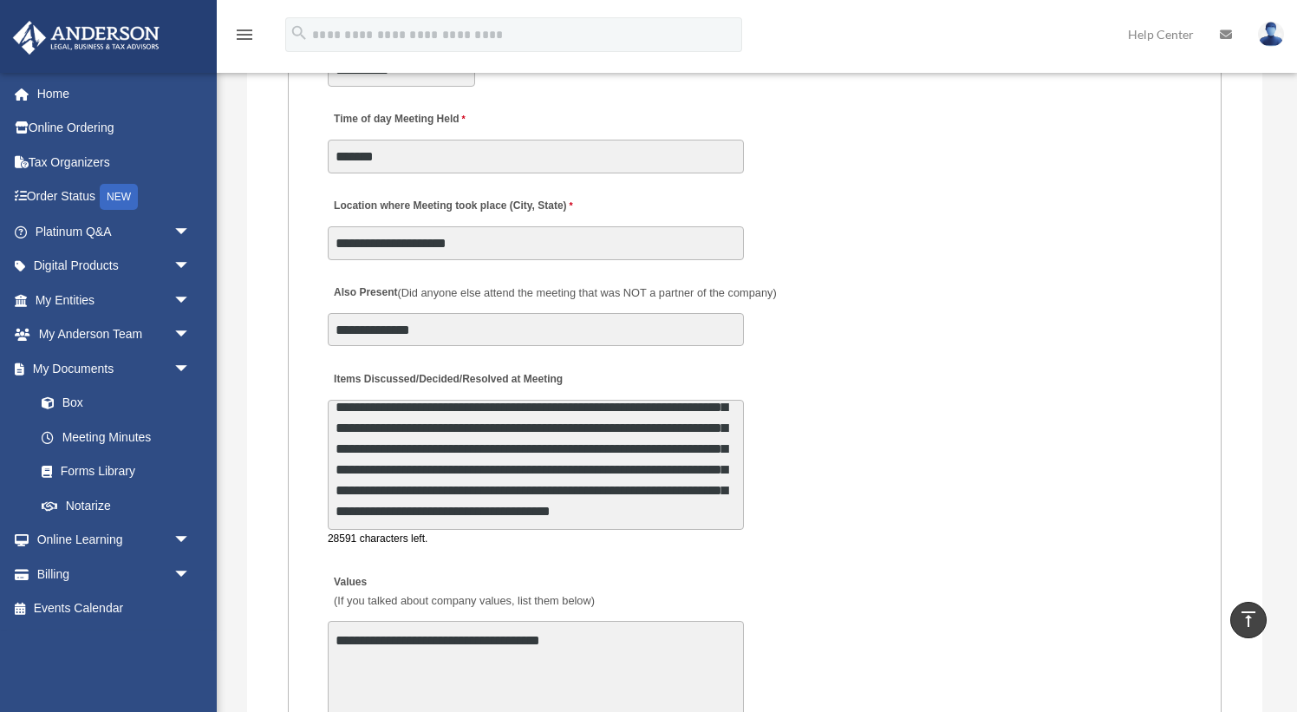
click at [371, 402] on textarea "Items Discussed/Decided/Resolved at Meeting" at bounding box center [536, 465] width 416 height 130
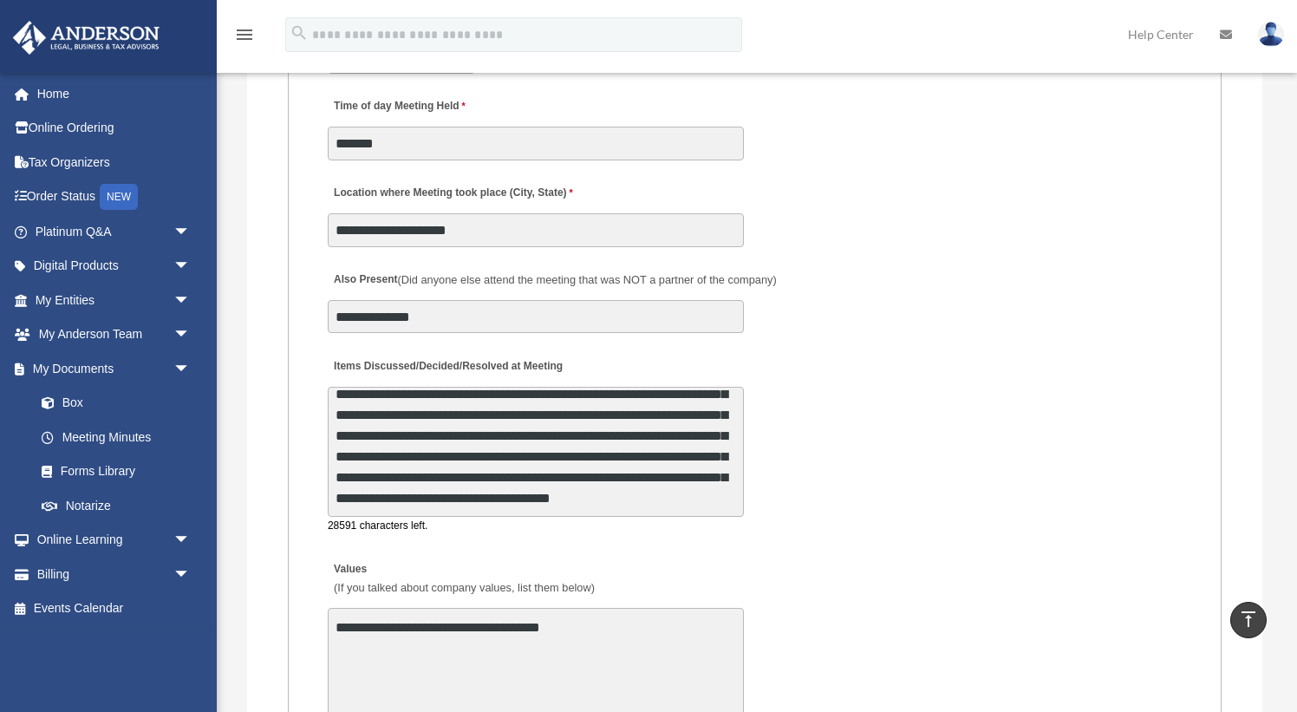
scroll to position [3047, 0]
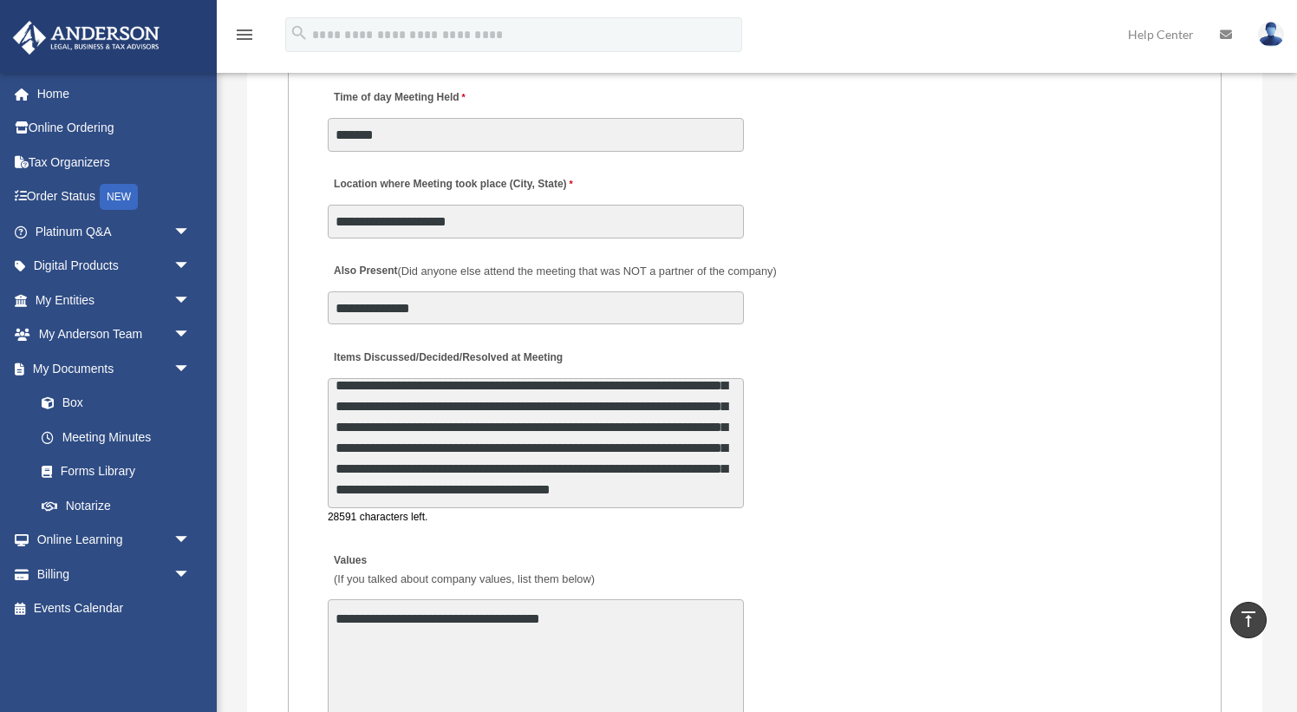
click at [447, 452] on textarea "Items Discussed/Decided/Resolved at Meeting" at bounding box center [536, 443] width 416 height 130
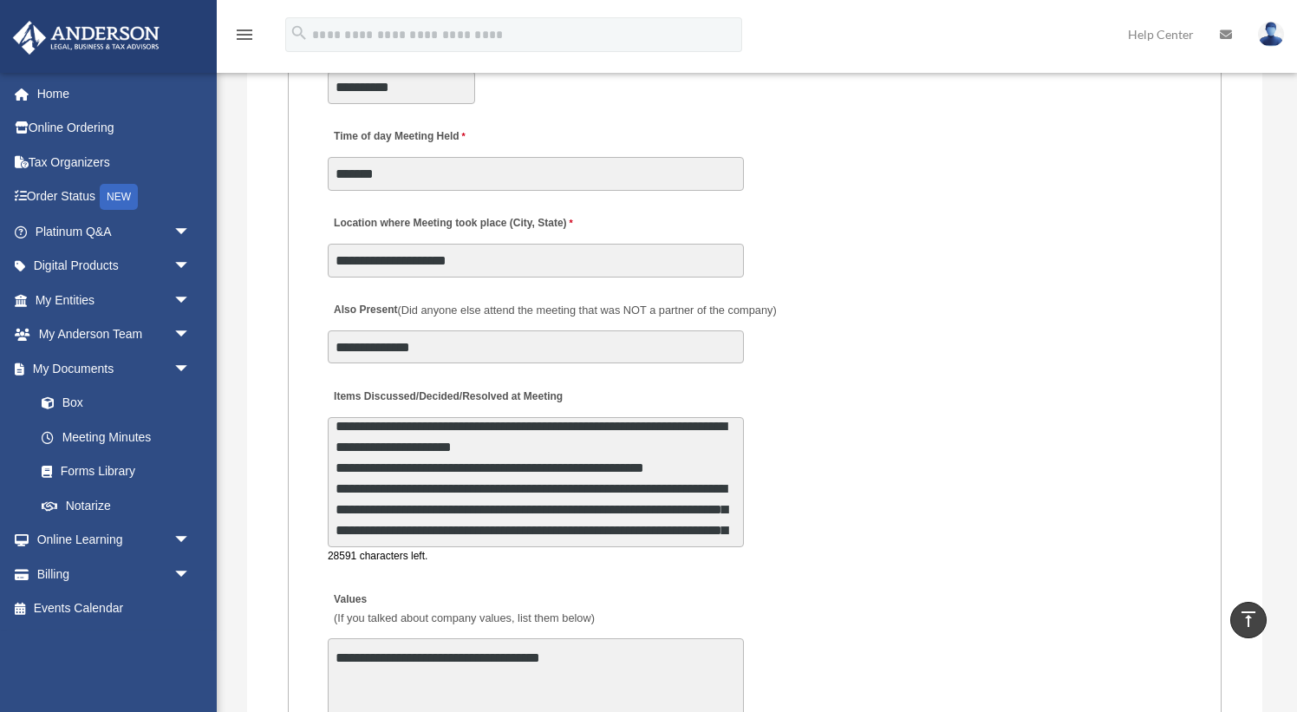
scroll to position [2995, 0]
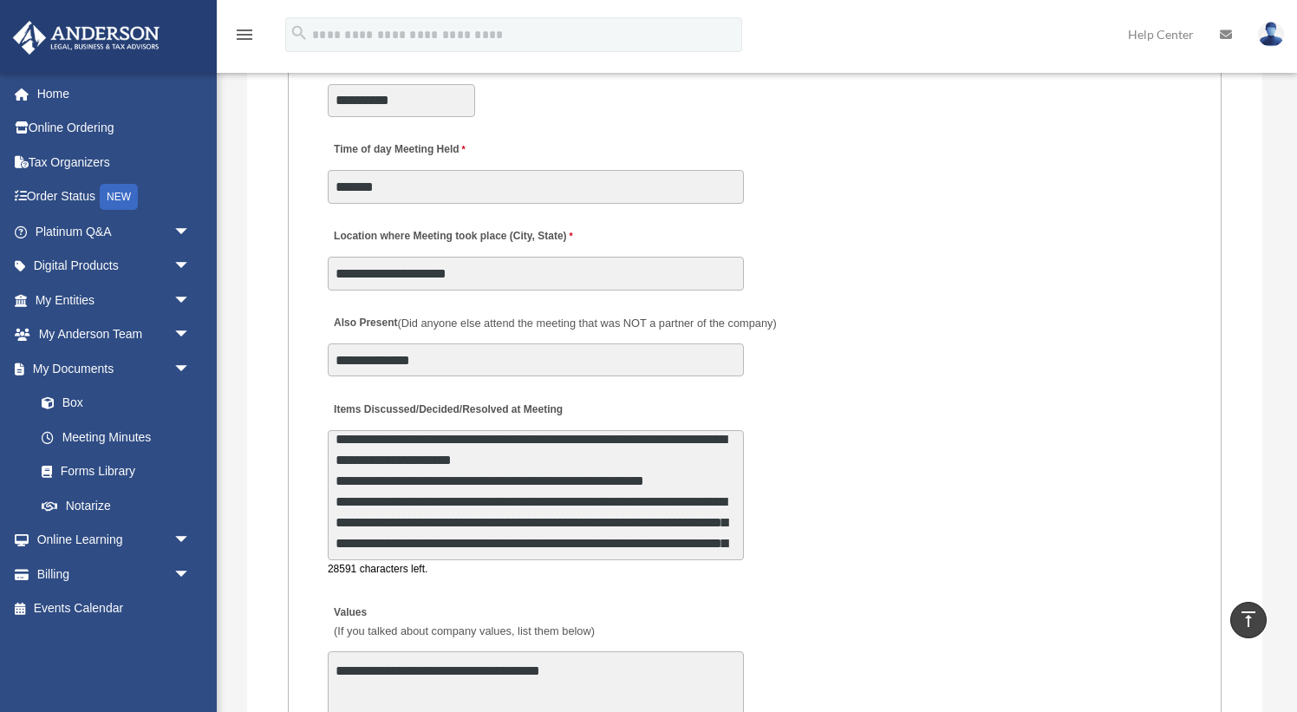
click at [515, 434] on textarea "Items Discussed/Decided/Resolved at Meeting" at bounding box center [536, 495] width 416 height 130
click at [577, 435] on textarea "Items Discussed/Decided/Resolved at Meeting" at bounding box center [536, 495] width 416 height 130
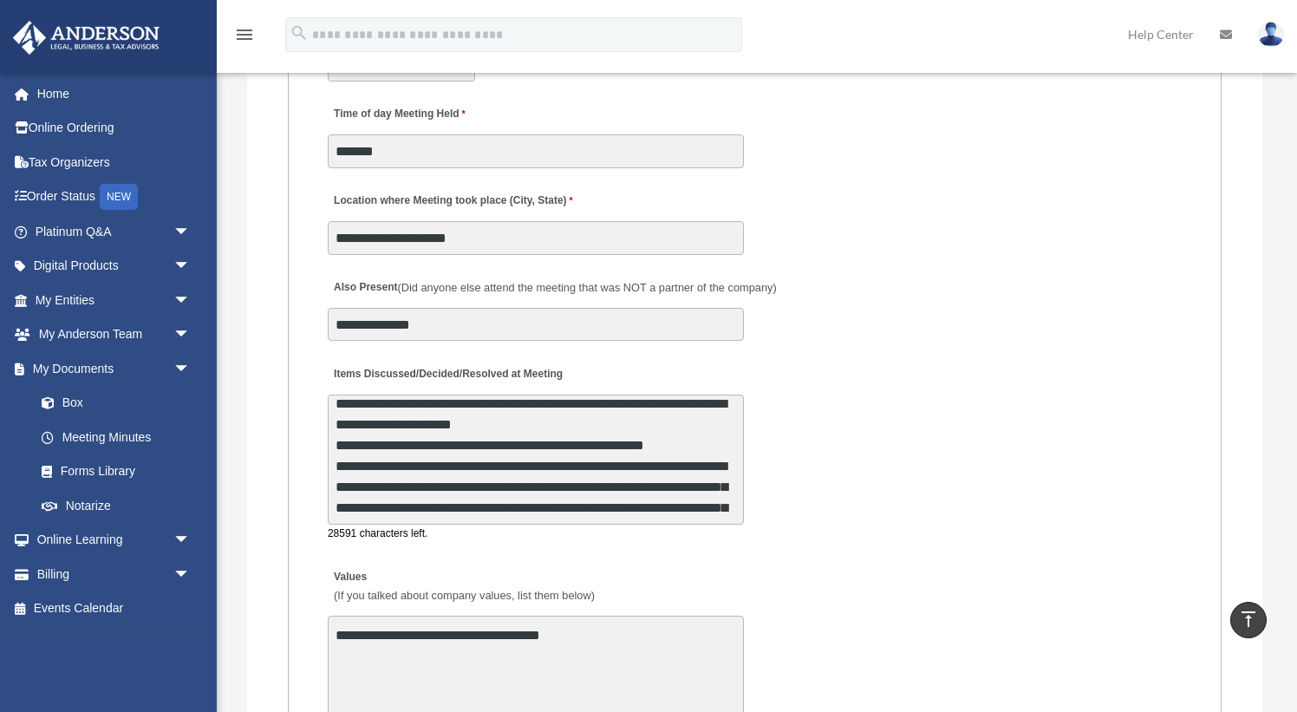
scroll to position [3031, 0]
click at [569, 419] on textarea "Items Discussed/Decided/Resolved at Meeting" at bounding box center [536, 460] width 416 height 130
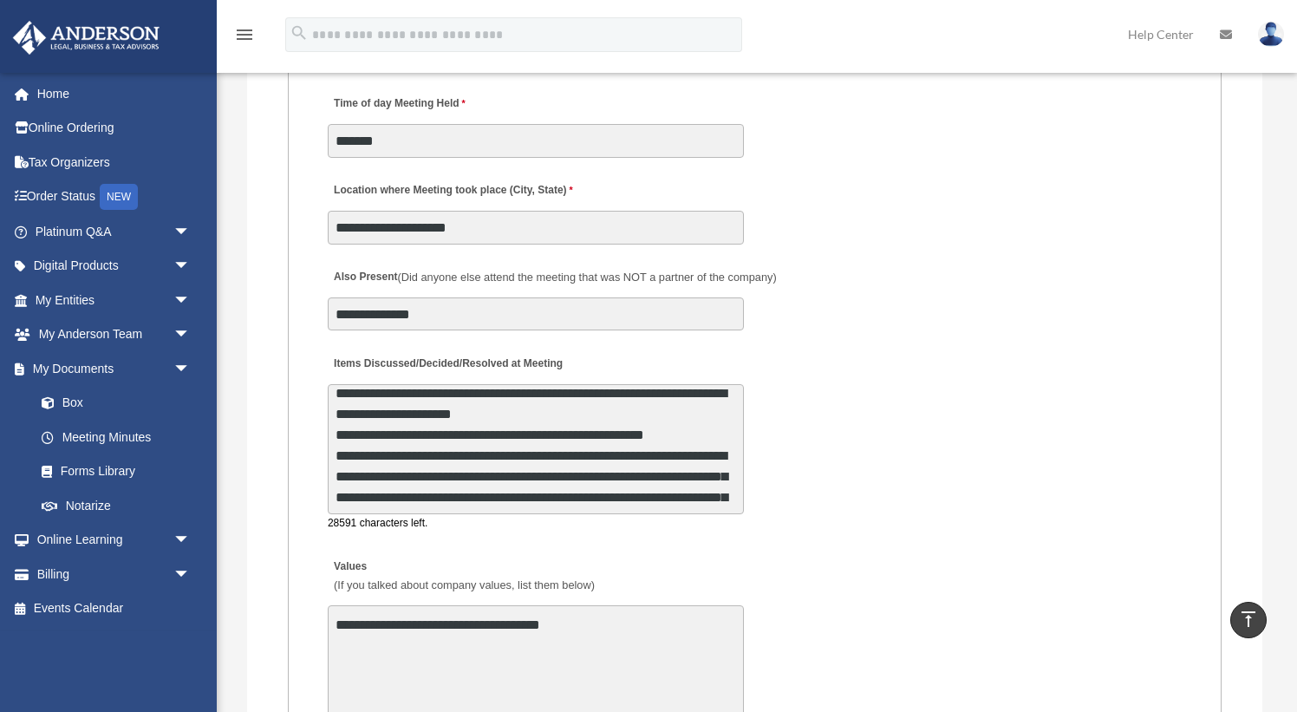
scroll to position [3041, 0]
click at [349, 425] on textarea "Items Discussed/Decided/Resolved at Meeting" at bounding box center [536, 449] width 416 height 130
click at [355, 449] on textarea "Items Discussed/Decided/Resolved at Meeting" at bounding box center [536, 449] width 416 height 130
click at [481, 477] on textarea "Items Discussed/Decided/Resolved at Meeting" at bounding box center [536, 449] width 416 height 130
click at [512, 468] on textarea "Items Discussed/Decided/Resolved at Meeting" at bounding box center [536, 449] width 416 height 130
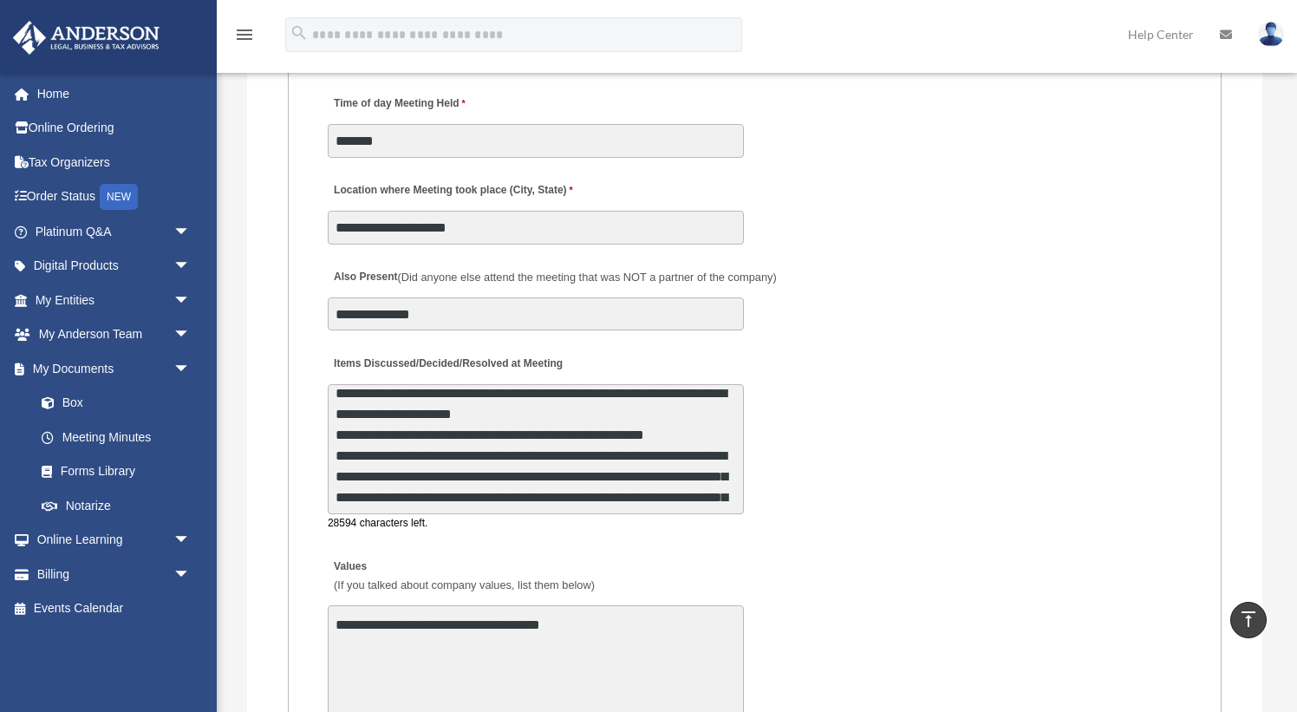
click at [623, 464] on textarea "Items Discussed/Decided/Resolved at Meeting" at bounding box center [536, 449] width 416 height 130
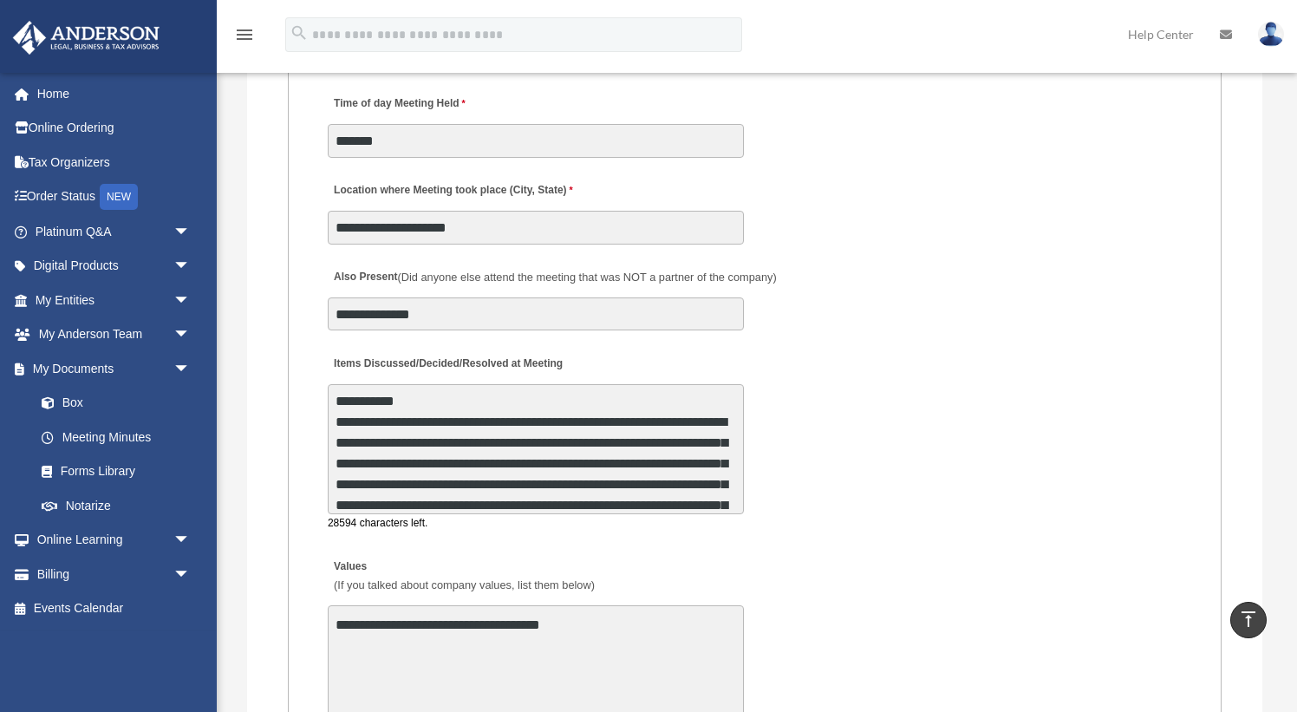
scroll to position [251, 0]
click at [388, 478] on textarea "Items Discussed/Decided/Resolved at Meeting" at bounding box center [536, 449] width 416 height 130
click at [528, 470] on textarea "Items Discussed/Decided/Resolved at Meeting" at bounding box center [536, 449] width 416 height 130
click at [528, 476] on textarea "Items Discussed/Decided/Resolved at Meeting" at bounding box center [536, 449] width 416 height 130
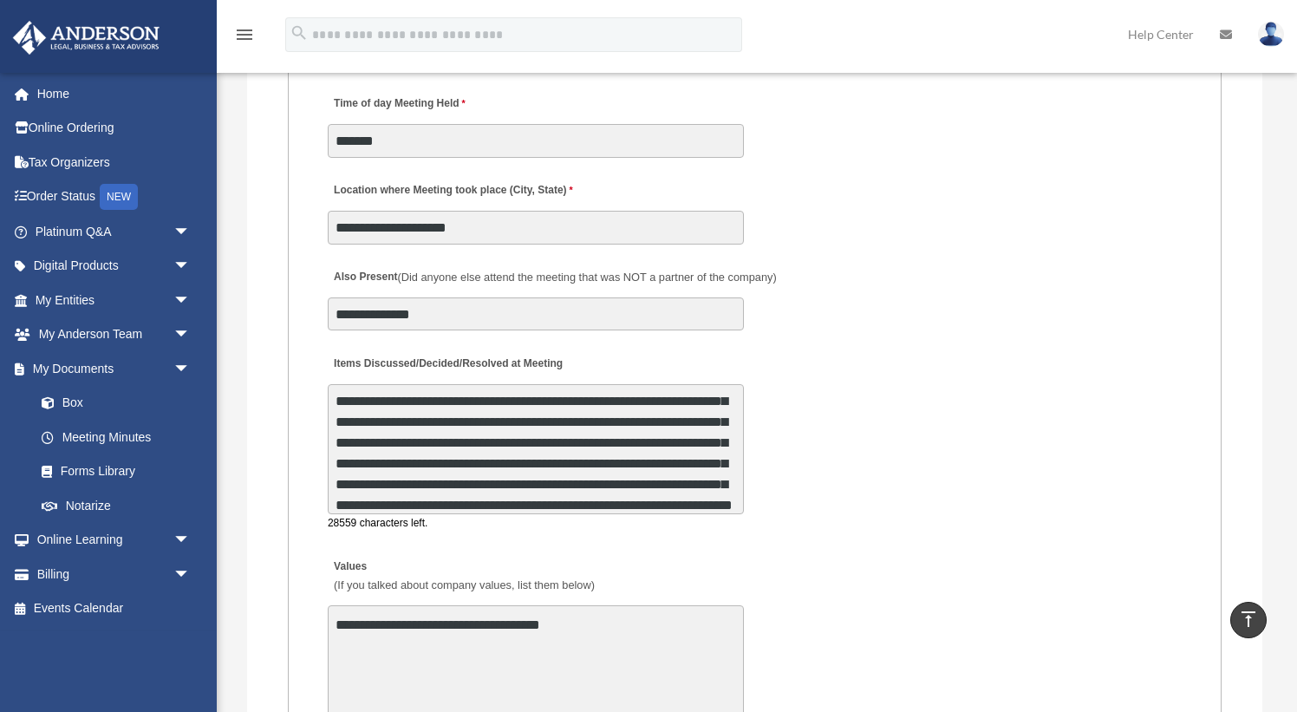
click at [421, 474] on textarea "Items Discussed/Decided/Resolved at Meeting" at bounding box center [536, 449] width 416 height 130
click at [427, 497] on textarea "Items Discussed/Decided/Resolved at Meeting" at bounding box center [536, 449] width 416 height 130
click at [408, 501] on textarea "Items Discussed/Decided/Resolved at Meeting" at bounding box center [536, 449] width 416 height 130
drag, startPoint x: 411, startPoint y: 500, endPoint x: 427, endPoint y: 501, distance: 16.5
click at [427, 501] on textarea "Items Discussed/Decided/Resolved at Meeting" at bounding box center [536, 449] width 416 height 130
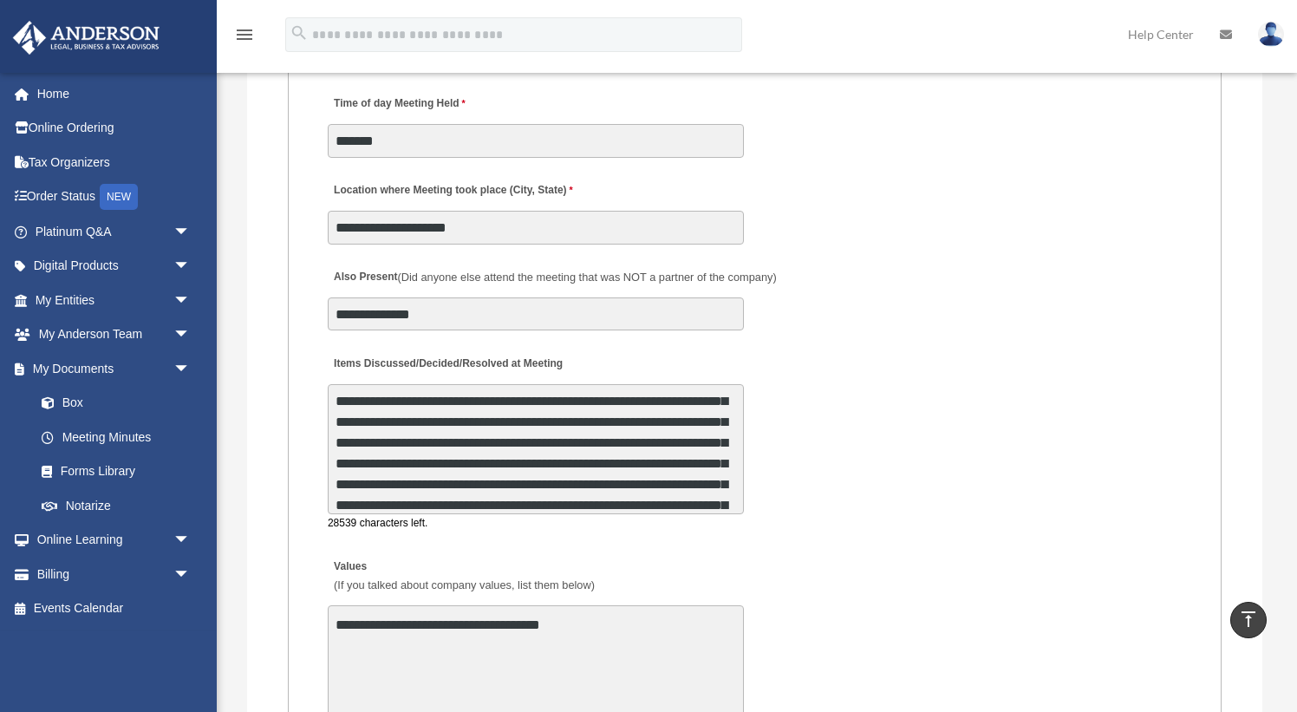
click at [476, 467] on textarea "Items Discussed/Decided/Resolved at Meeting" at bounding box center [536, 449] width 416 height 130
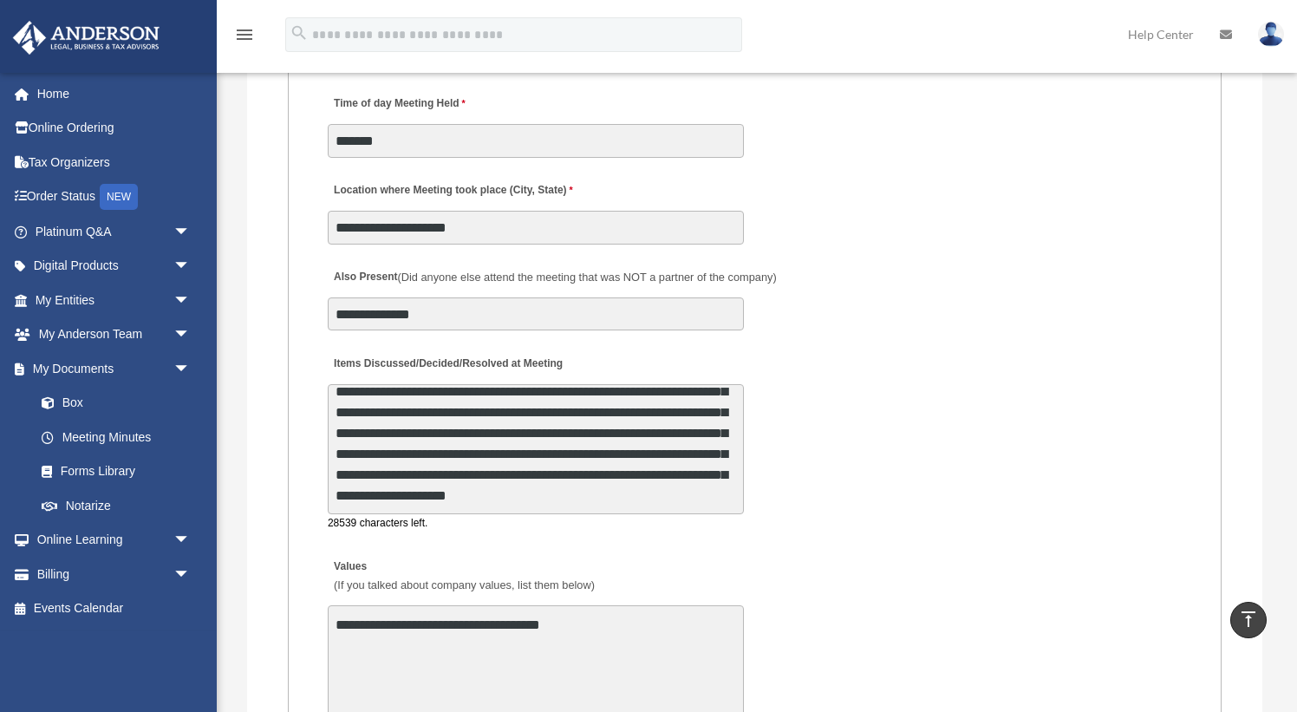
click at [454, 477] on textarea "Items Discussed/Decided/Resolved at Meeting" at bounding box center [536, 449] width 416 height 130
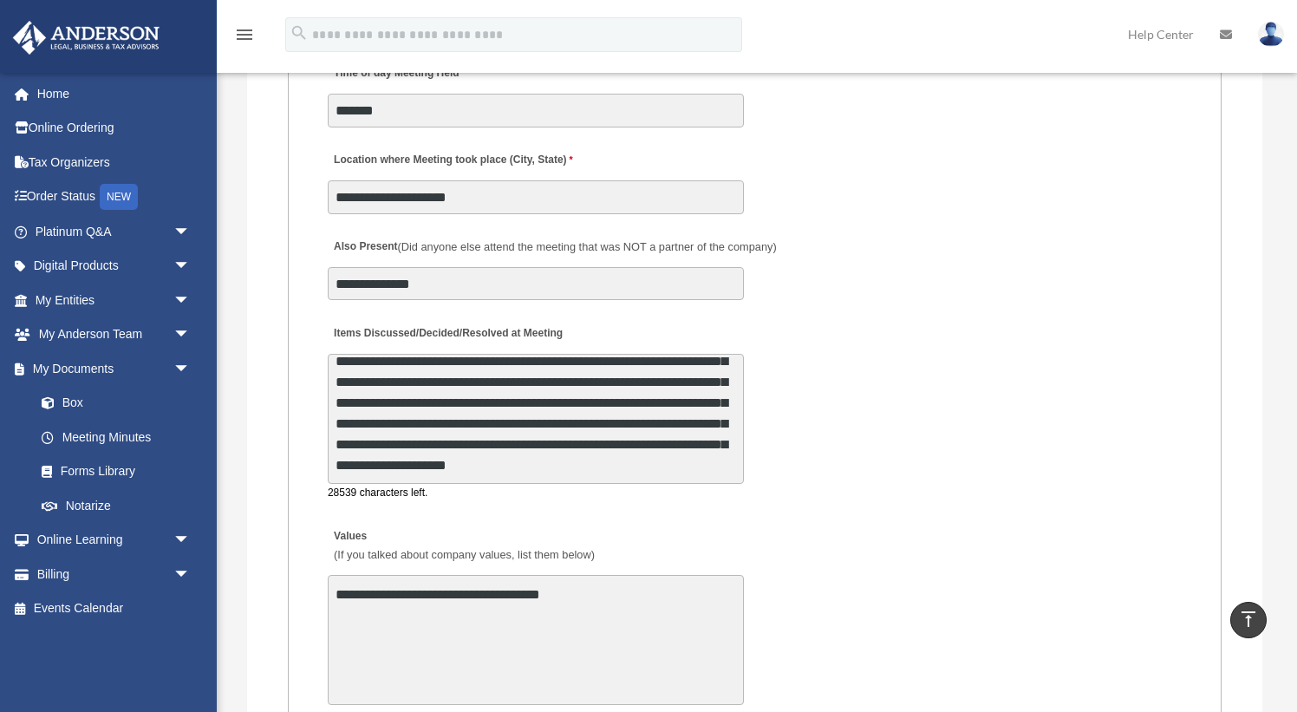
click at [604, 452] on textarea "Items Discussed/Decided/Resolved at Meeting" at bounding box center [536, 419] width 416 height 130
click at [667, 451] on textarea "Items Discussed/Decided/Resolved at Meeting" at bounding box center [536, 419] width 416 height 130
click at [660, 450] on textarea "Items Discussed/Decided/Resolved at Meeting" at bounding box center [536, 419] width 416 height 130
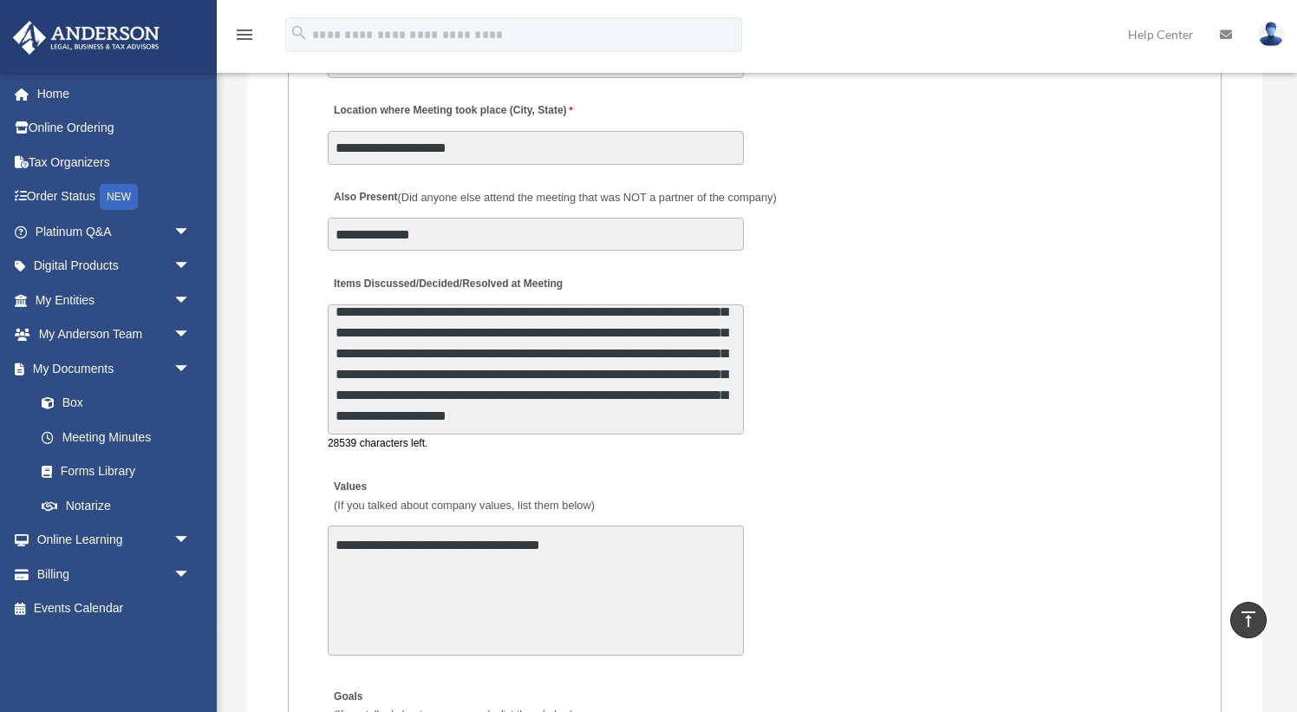
scroll to position [3153, 0]
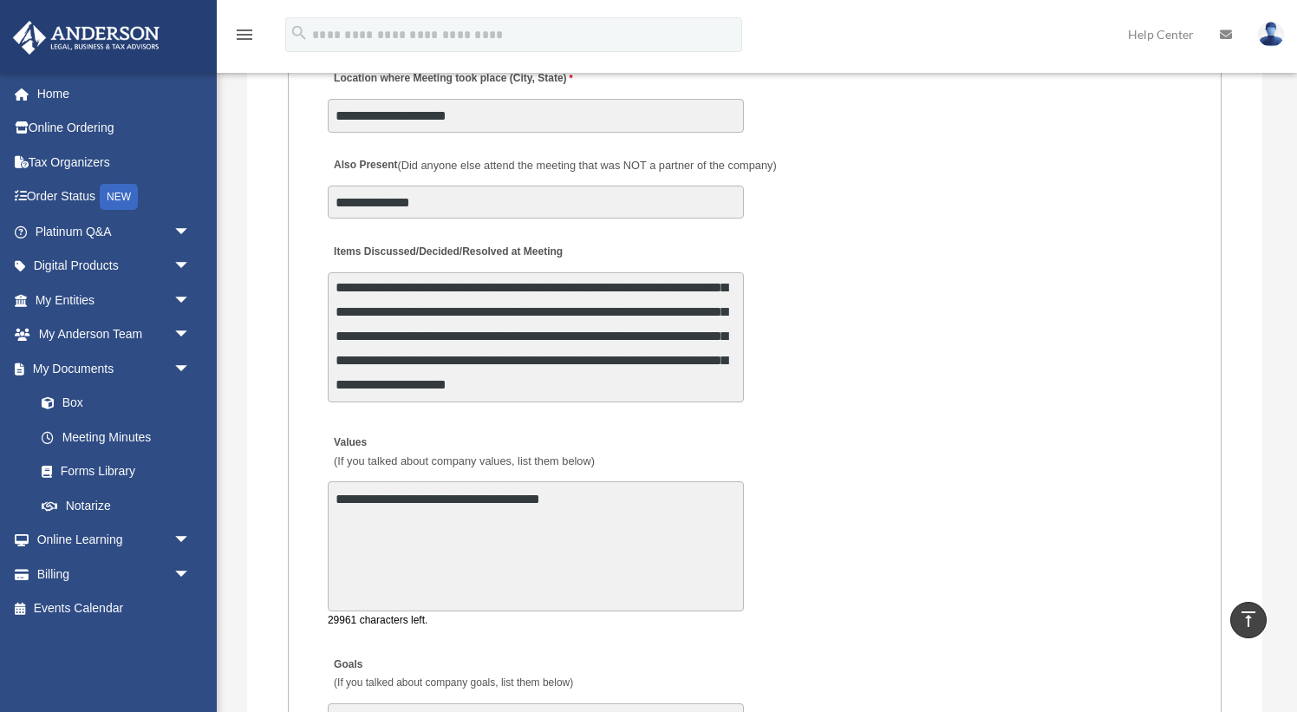
click at [608, 504] on textarea "**********" at bounding box center [536, 546] width 416 height 130
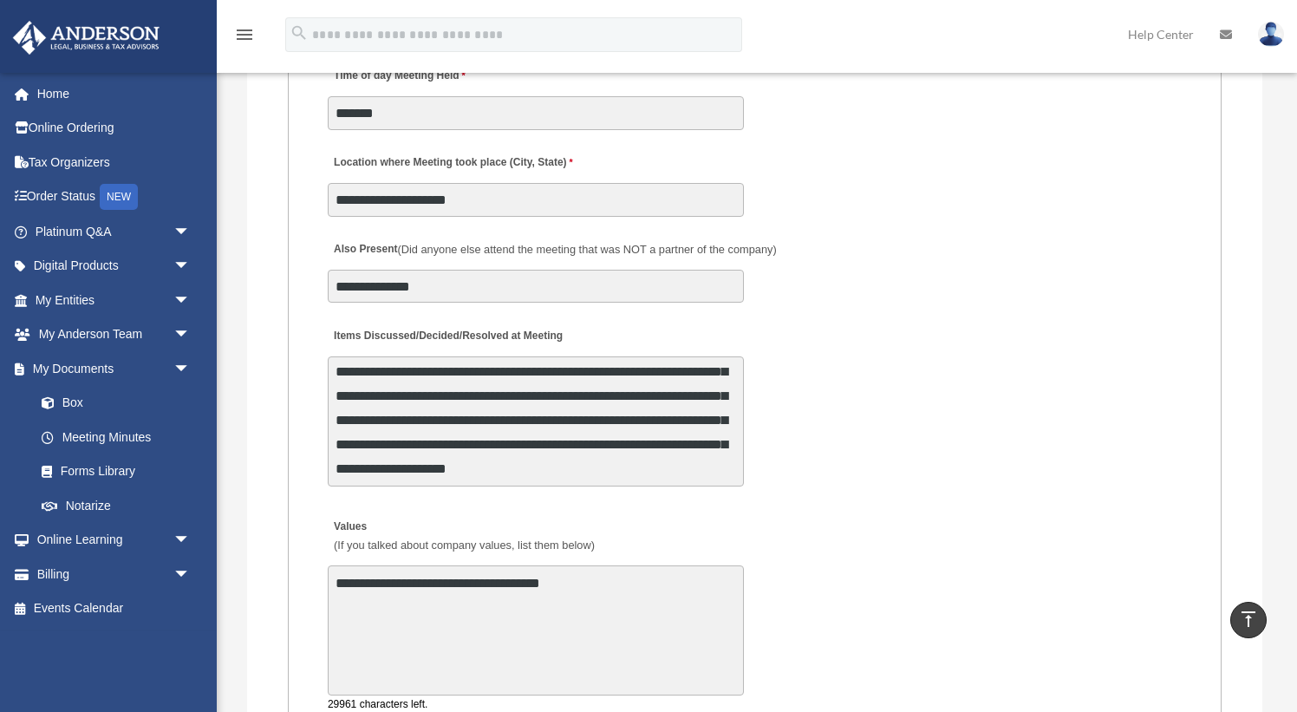
scroll to position [3064, 0]
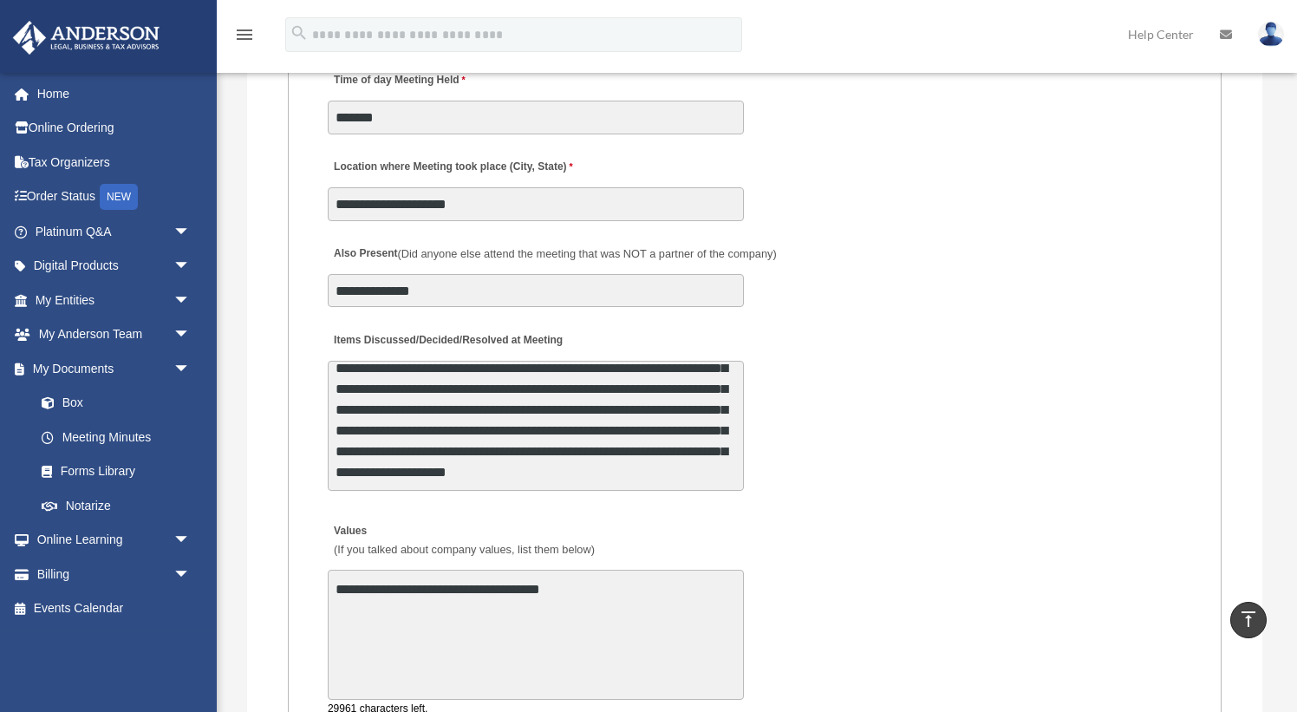
click at [583, 368] on textarea "Items Discussed/Decided/Resolved at Meeting" at bounding box center [536, 426] width 416 height 130
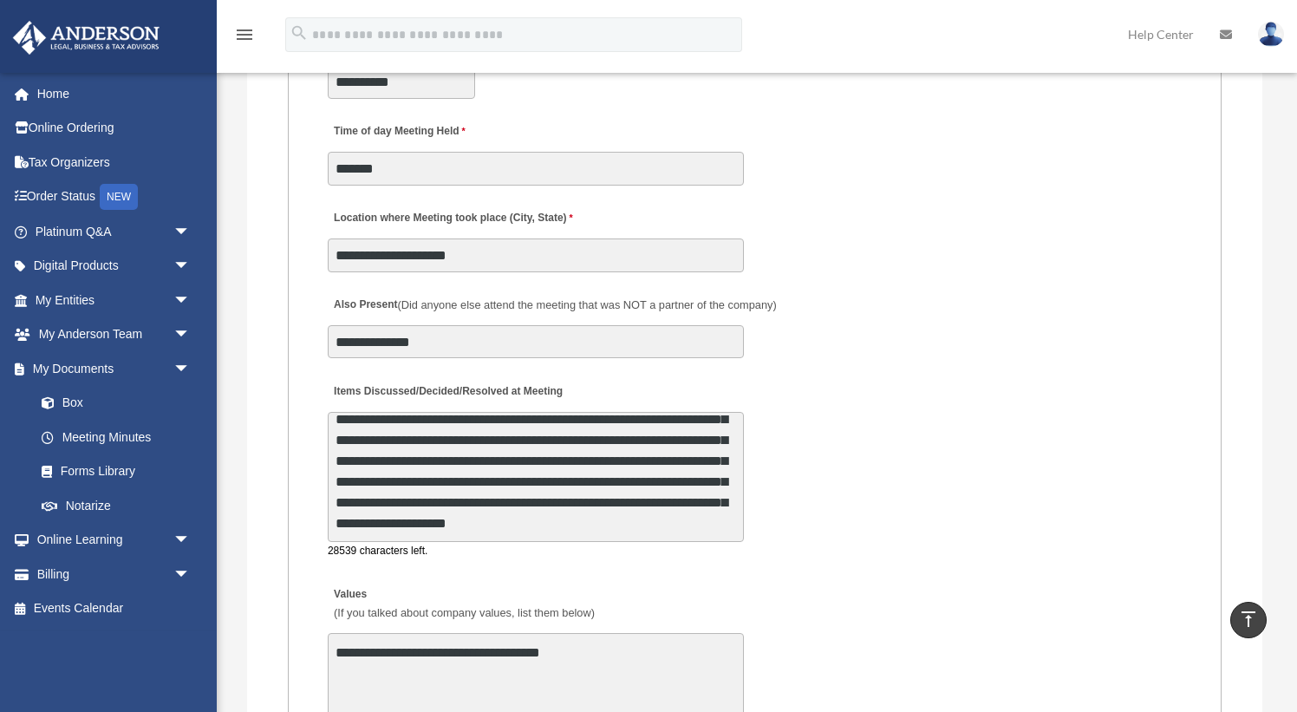
scroll to position [2998, 0]
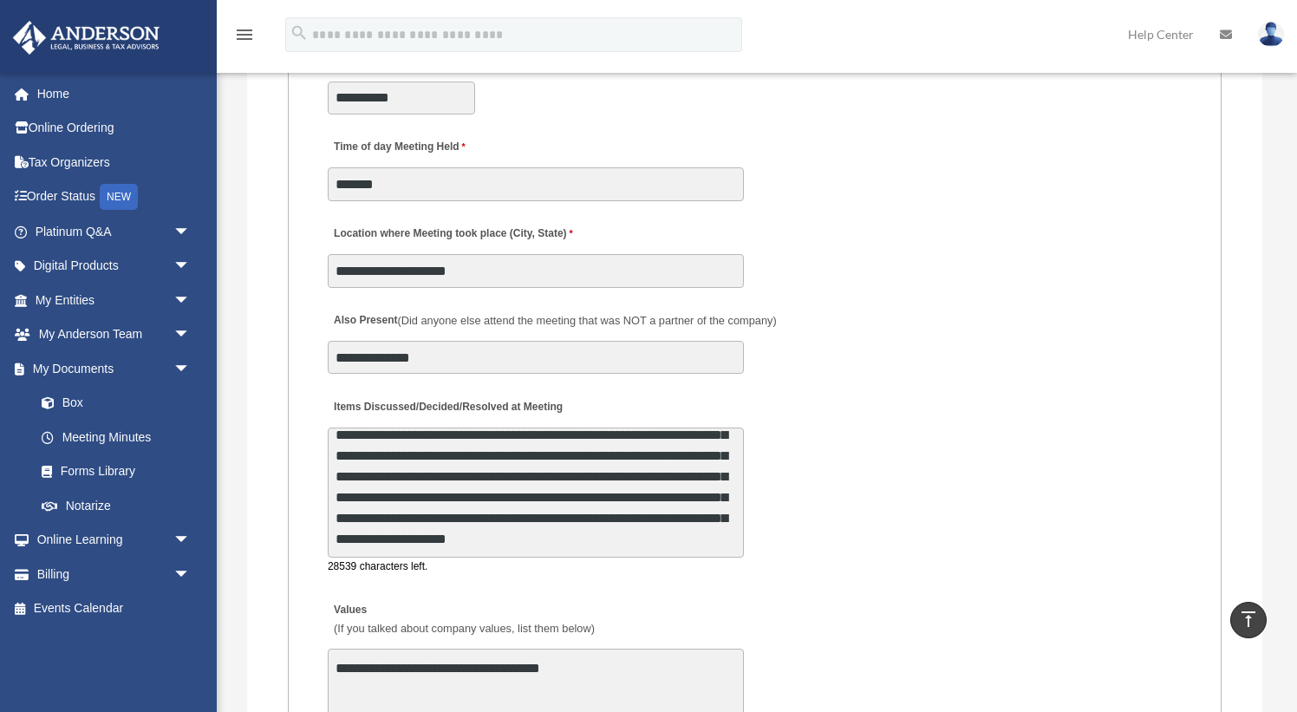
click at [589, 469] on textarea "Items Discussed/Decided/Resolved at Meeting" at bounding box center [536, 492] width 416 height 130
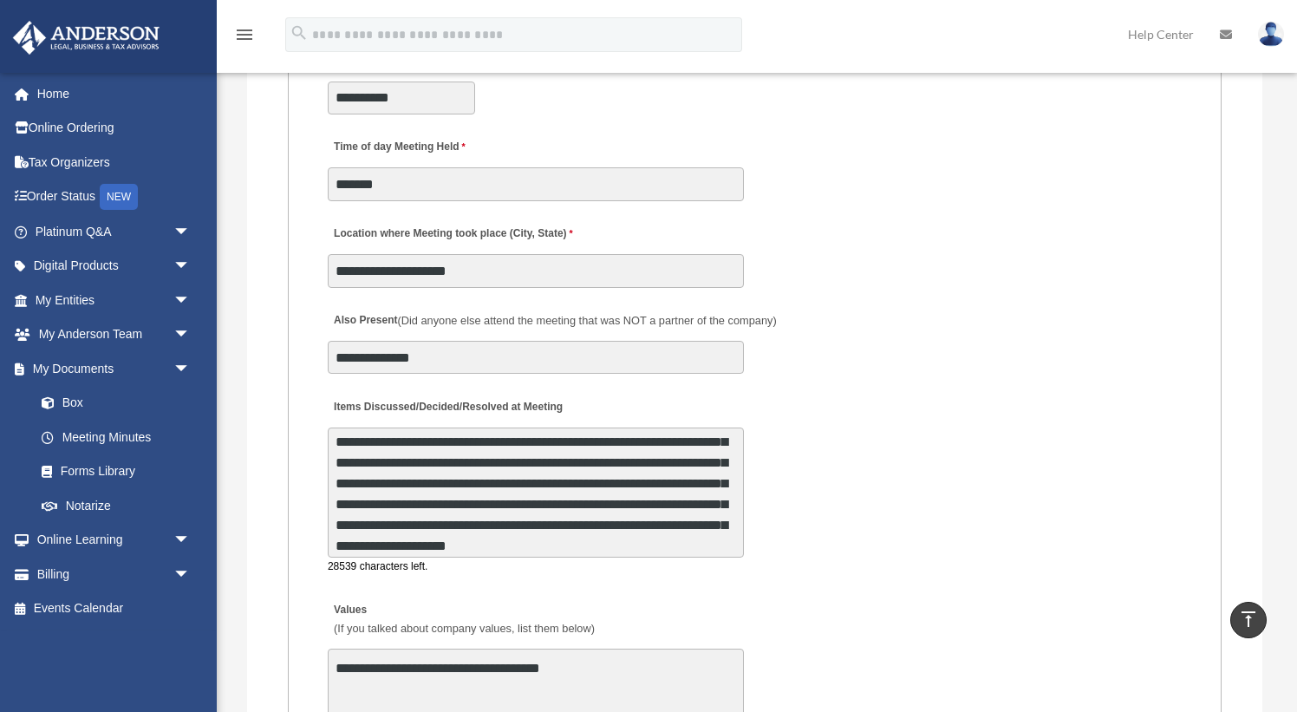
click at [564, 469] on textarea "Items Discussed/Decided/Resolved at Meeting" at bounding box center [536, 492] width 416 height 130
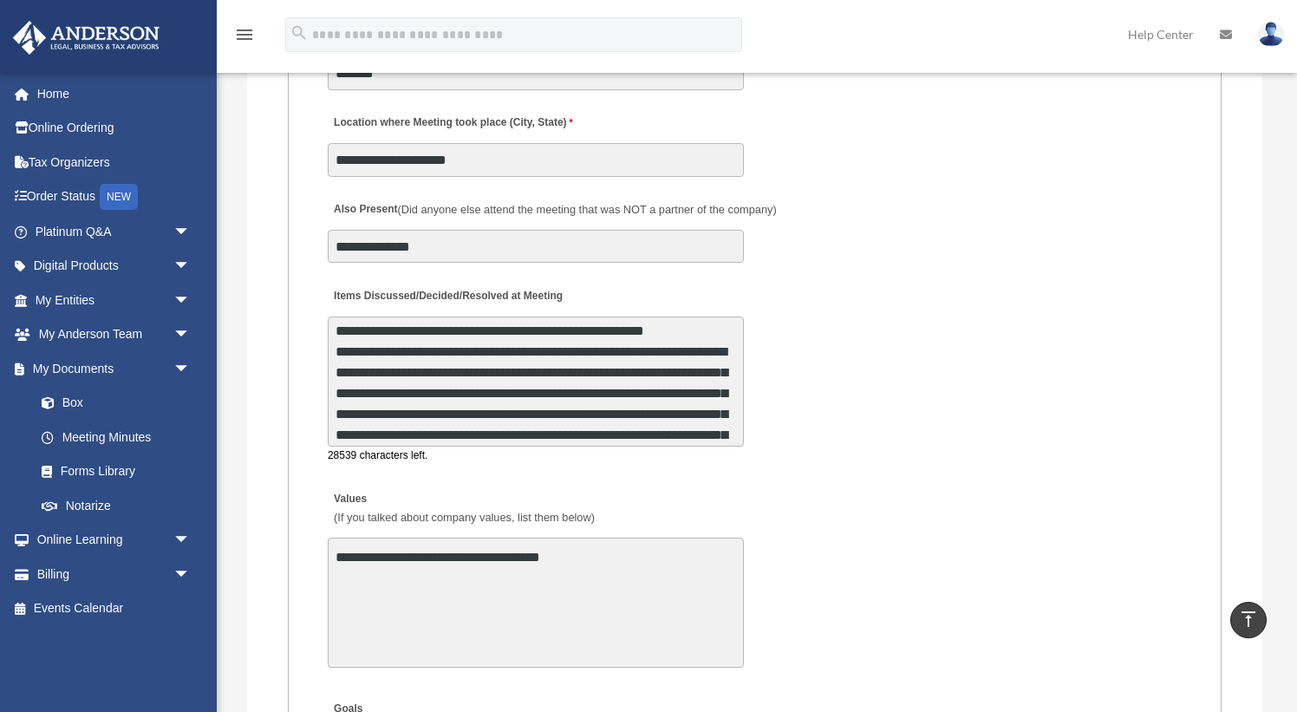
scroll to position [9, 0]
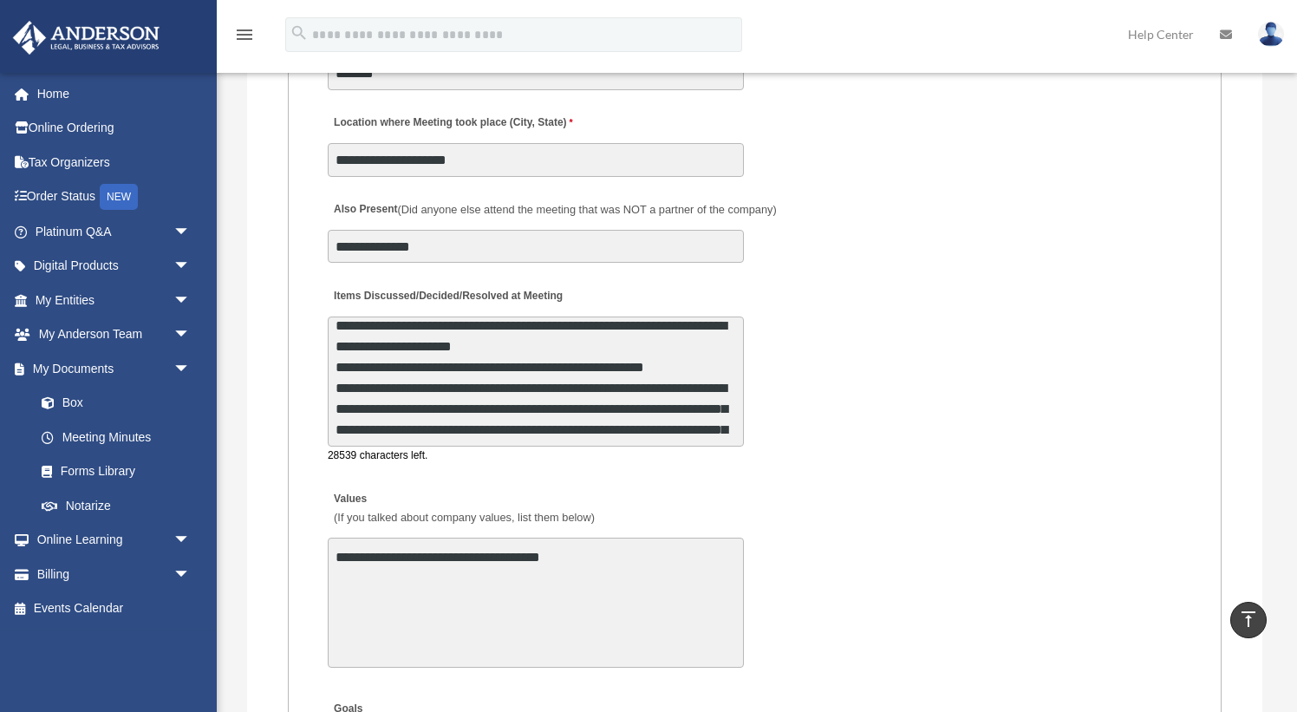
click at [534, 393] on textarea "Items Discussed/Decided/Resolved at Meeting" at bounding box center [536, 381] width 416 height 130
paste textarea
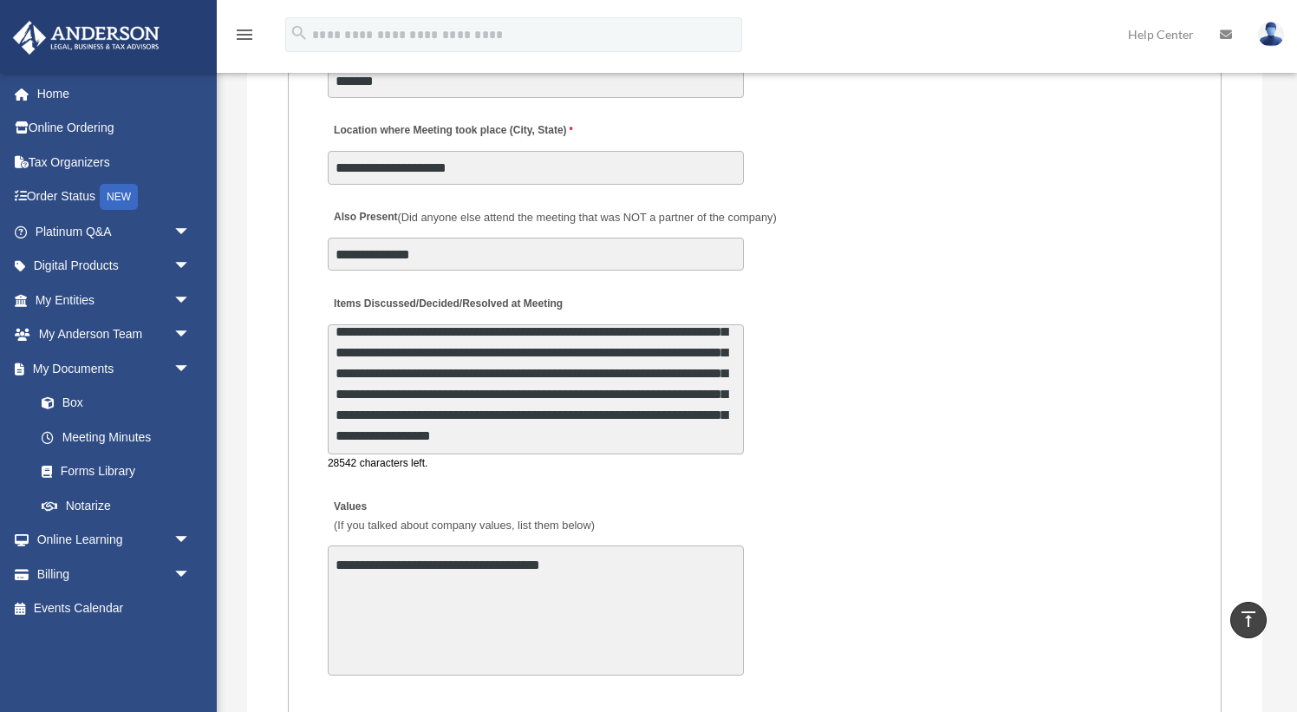
scroll to position [3102, 0]
click at [592, 356] on textarea "Items Discussed/Decided/Resolved at Meeting" at bounding box center [536, 388] width 416 height 130
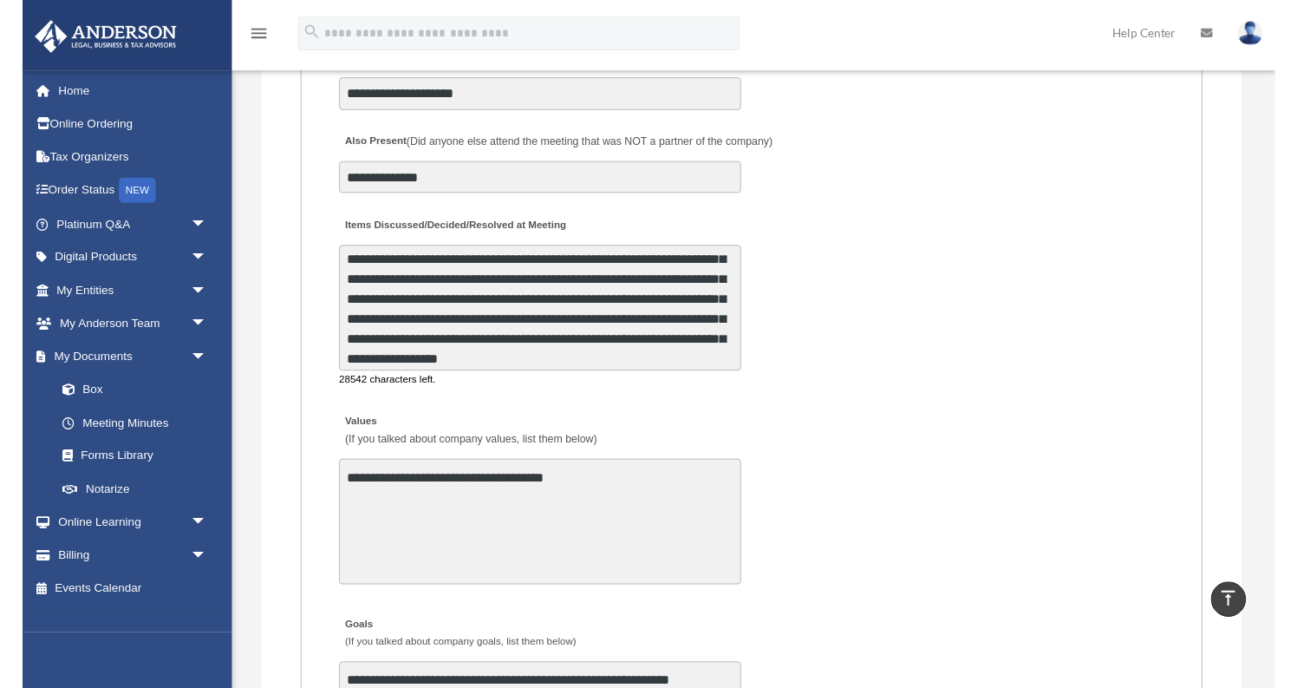
scroll to position [3166, 0]
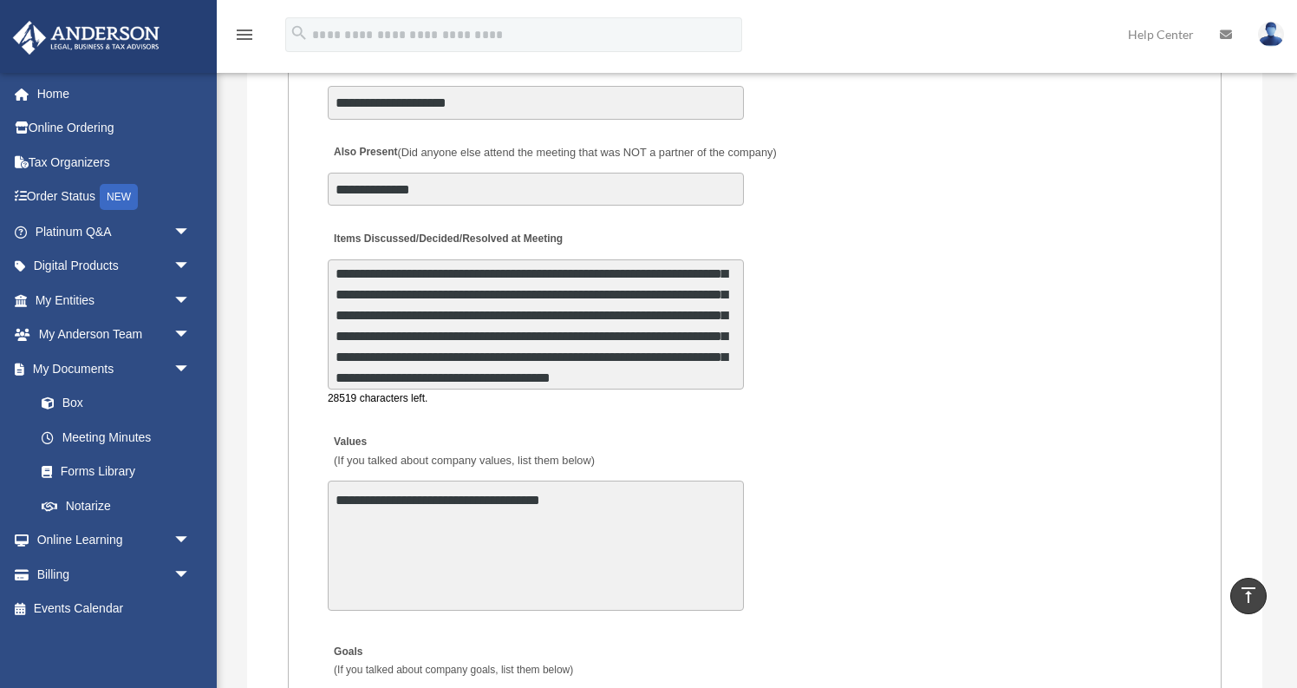
click at [540, 308] on textarea "Items Discussed/Decided/Resolved at Meeting" at bounding box center [536, 324] width 416 height 130
click at [571, 346] on textarea "Items Discussed/Decided/Resolved at Meeting" at bounding box center [536, 324] width 416 height 130
click at [567, 349] on textarea "Items Discussed/Decided/Resolved at Meeting" at bounding box center [536, 324] width 416 height 130
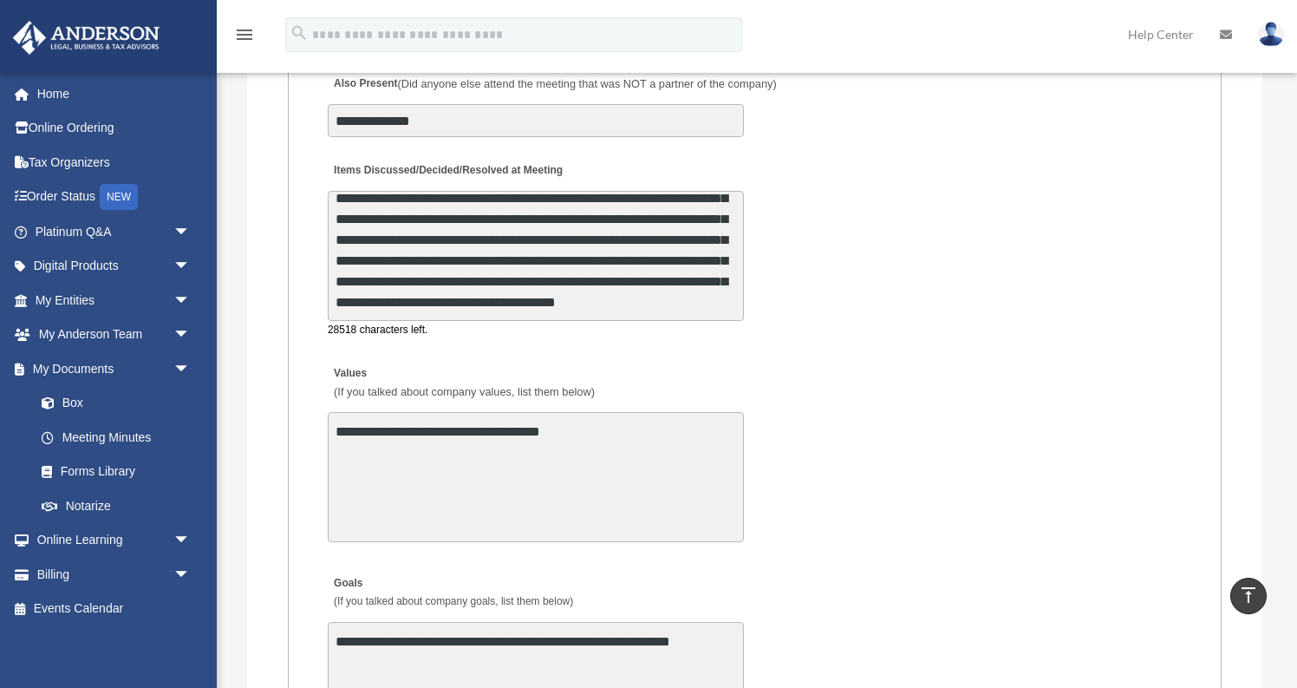
scroll to position [417, 0]
click at [621, 264] on textarea "Items Discussed/Decided/Resolved at Meeting" at bounding box center [536, 256] width 416 height 130
drag, startPoint x: 430, startPoint y: 287, endPoint x: 447, endPoint y: 288, distance: 17.4
click at [447, 288] on textarea "Items Discussed/Decided/Resolved at Meeting" at bounding box center [536, 256] width 416 height 130
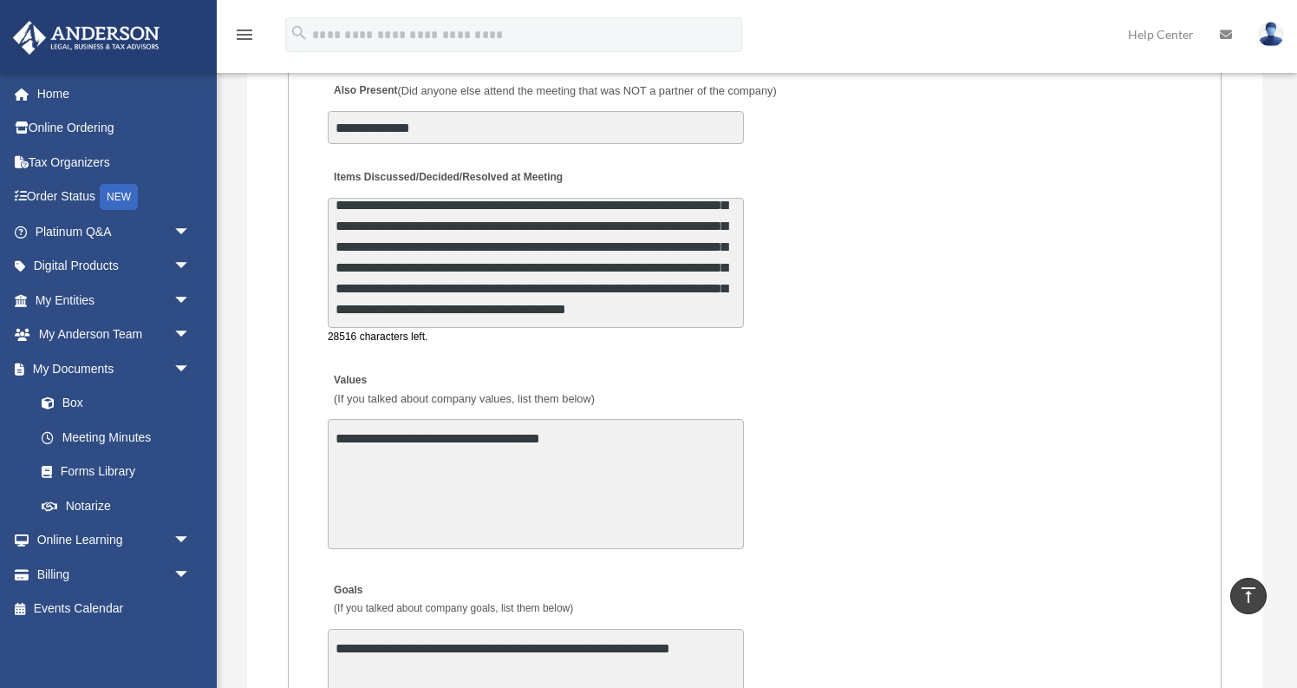
scroll to position [3231, 0]
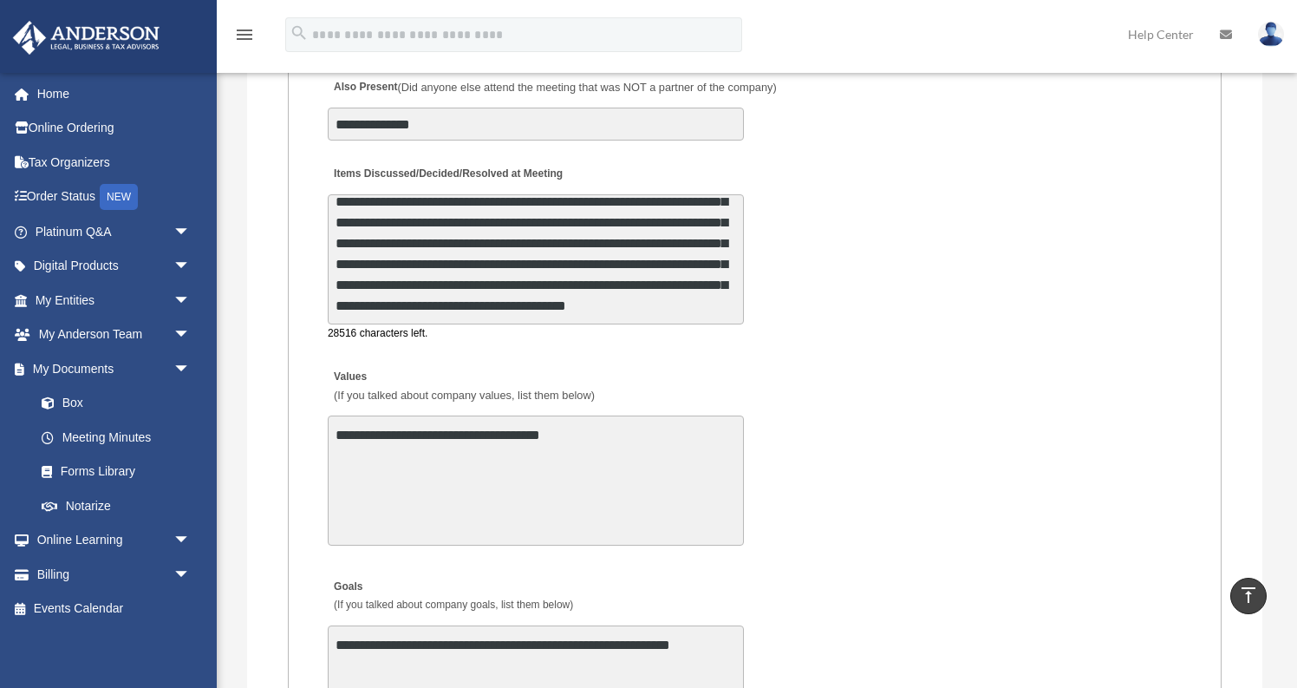
click at [630, 264] on textarea "Items Discussed/Decided/Resolved at Meeting" at bounding box center [536, 259] width 416 height 130
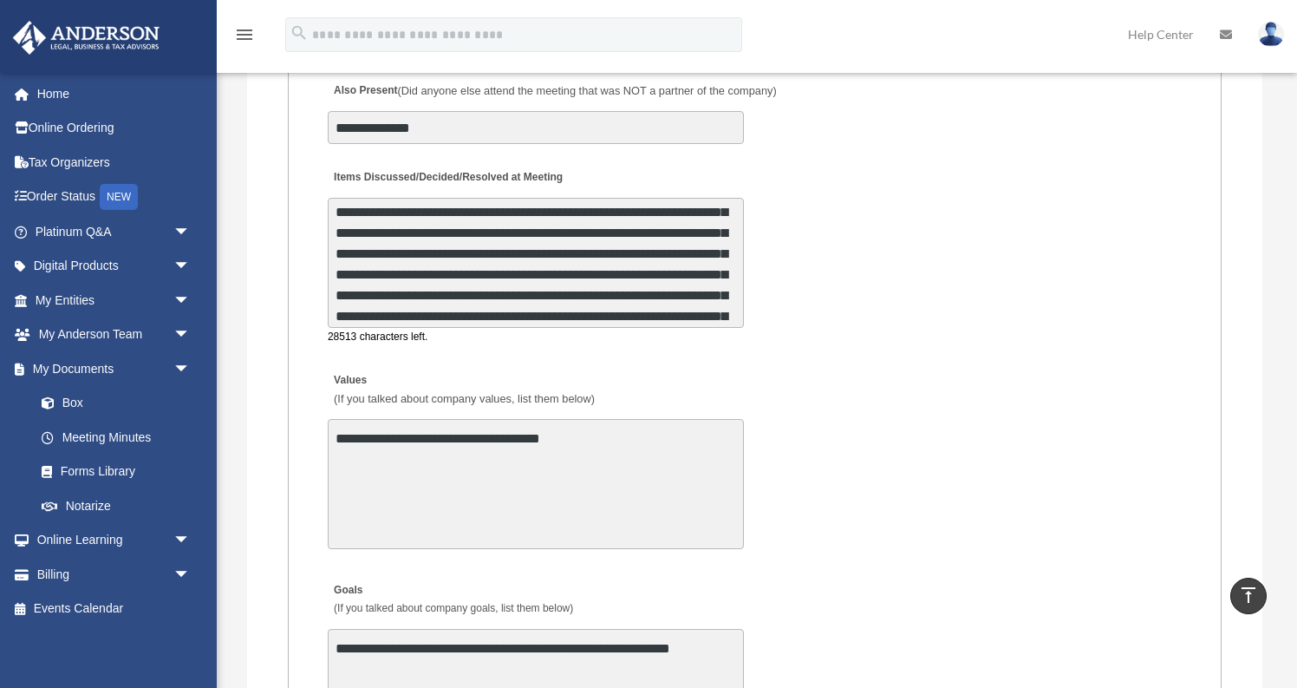
scroll to position [295, 0]
click at [490, 286] on textarea "Items Discussed/Decided/Resolved at Meeting" at bounding box center [536, 263] width 416 height 130
click at [524, 245] on textarea "Items Discussed/Decided/Resolved at Meeting" at bounding box center [536, 263] width 416 height 130
drag, startPoint x: 454, startPoint y: 268, endPoint x: 430, endPoint y: 269, distance: 23.4
click at [430, 269] on textarea "Items Discussed/Decided/Resolved at Meeting" at bounding box center [536, 263] width 416 height 130
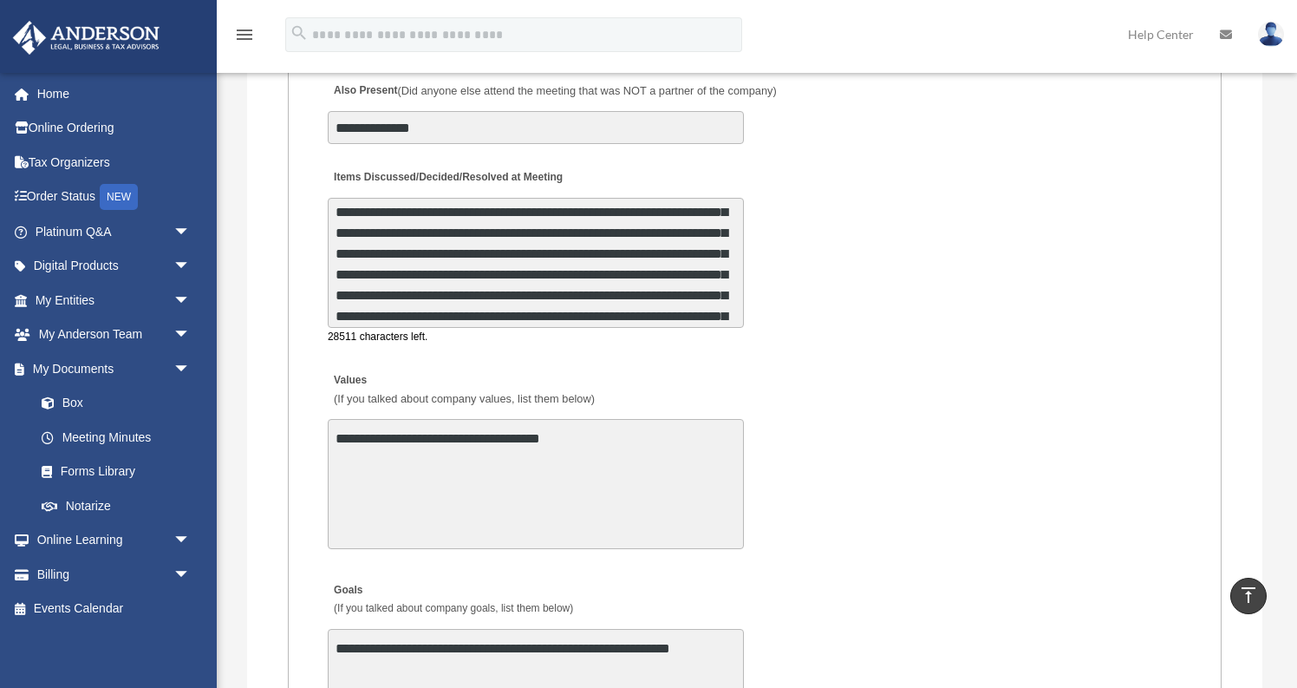
click at [562, 292] on textarea "Items Discussed/Decided/Resolved at Meeting" at bounding box center [536, 263] width 416 height 130
click at [551, 290] on textarea "Items Discussed/Decided/Resolved at Meeting" at bounding box center [536, 263] width 416 height 130
click at [532, 288] on textarea "Items Discussed/Decided/Resolved at Meeting" at bounding box center [536, 263] width 416 height 130
click at [582, 288] on textarea "Items Discussed/Decided/Resolved at Meeting" at bounding box center [536, 263] width 416 height 130
click at [431, 269] on textarea "Items Discussed/Decided/Resolved at Meeting" at bounding box center [536, 263] width 416 height 130
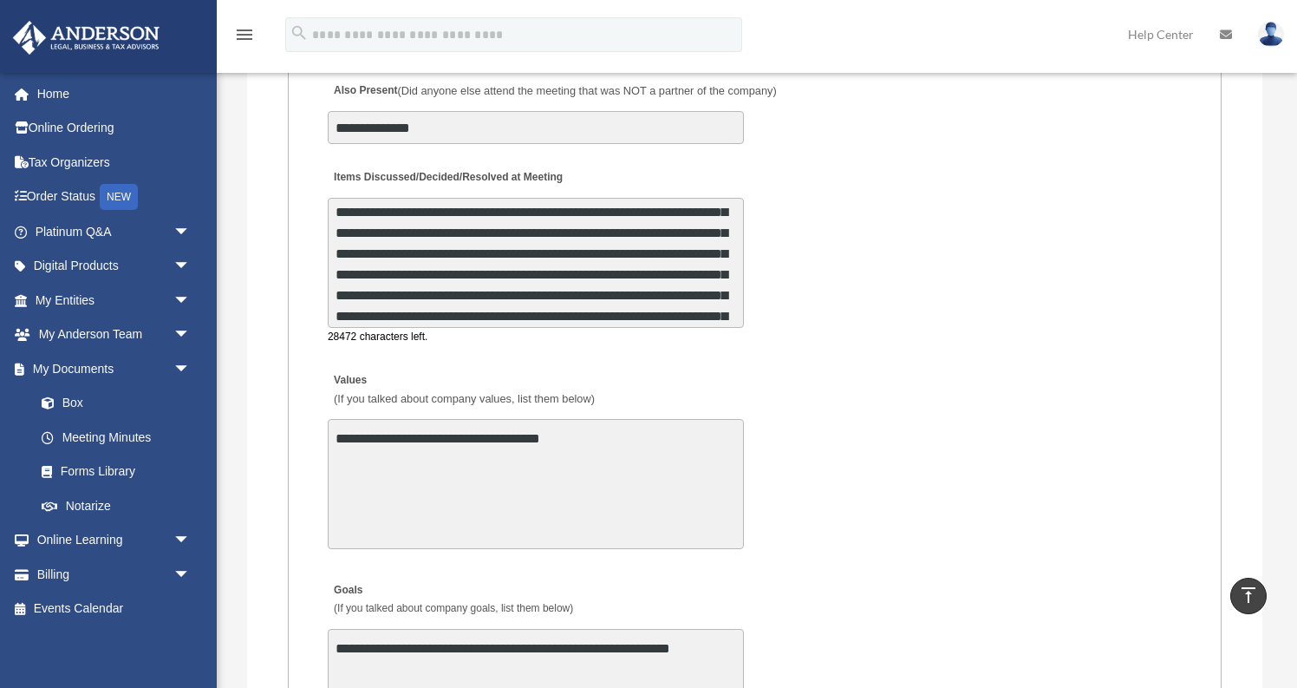
drag, startPoint x: 424, startPoint y: 290, endPoint x: 385, endPoint y: 290, distance: 39.0
click at [385, 290] on textarea "Items Discussed/Decided/Resolved at Meeting" at bounding box center [536, 263] width 416 height 130
drag, startPoint x: 629, startPoint y: 266, endPoint x: 702, endPoint y: 268, distance: 73.7
click at [702, 268] on textarea "Items Discussed/Decided/Resolved at Meeting" at bounding box center [536, 263] width 416 height 130
click at [617, 250] on textarea "Items Discussed/Decided/Resolved at Meeting" at bounding box center [536, 263] width 416 height 130
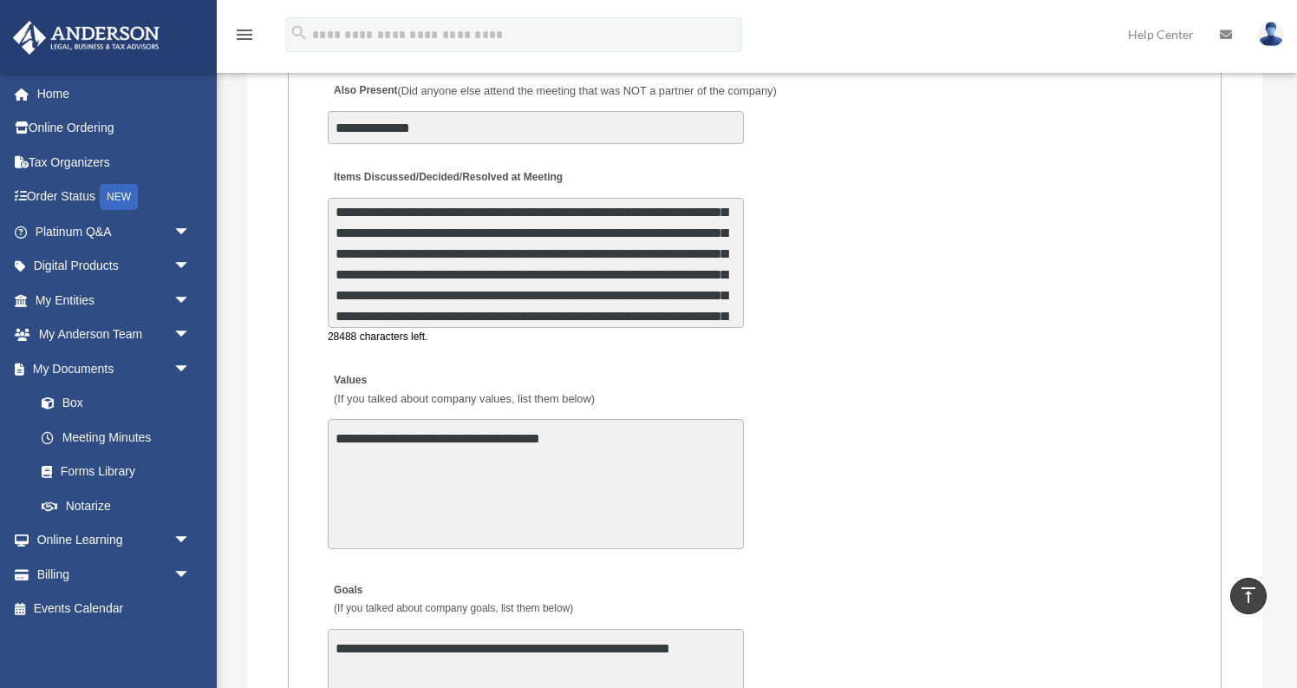
drag, startPoint x: 638, startPoint y: 269, endPoint x: 622, endPoint y: 264, distance: 17.0
click at [624, 270] on textarea "Items Discussed/Decided/Resolved at Meeting" at bounding box center [536, 263] width 416 height 130
click at [704, 267] on textarea "Items Discussed/Decided/Resolved at Meeting" at bounding box center [536, 263] width 416 height 130
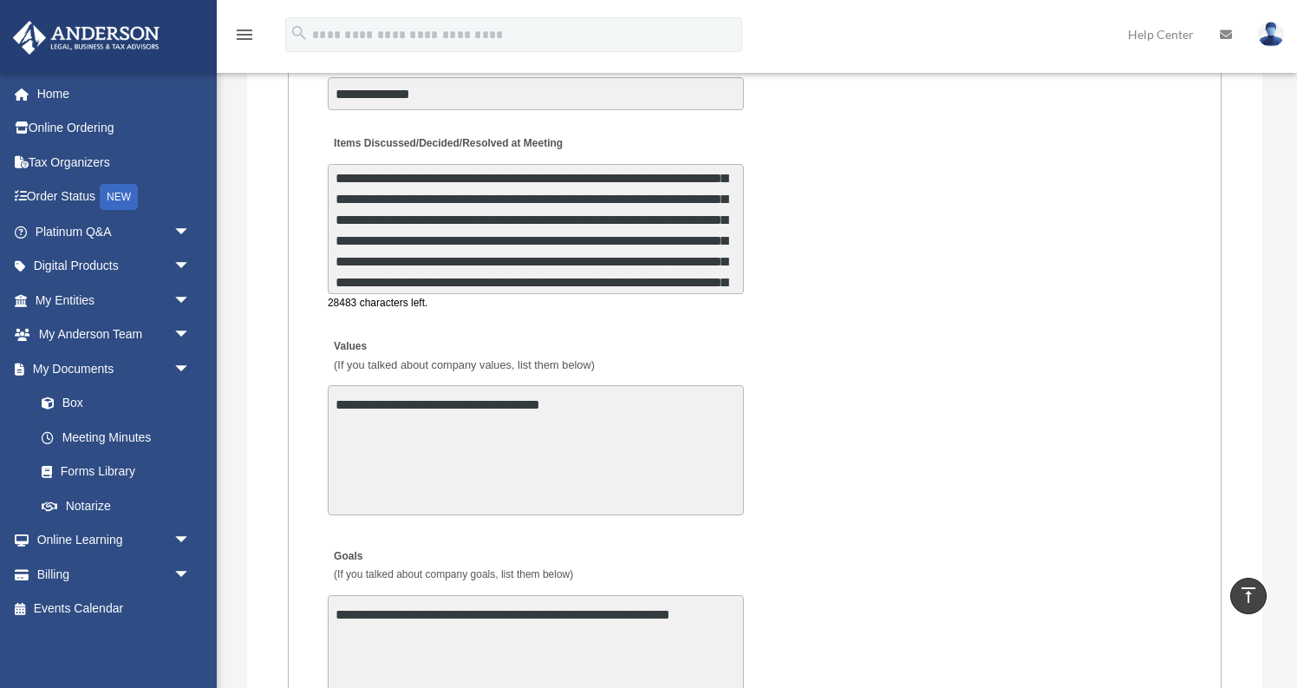
scroll to position [3263, 0]
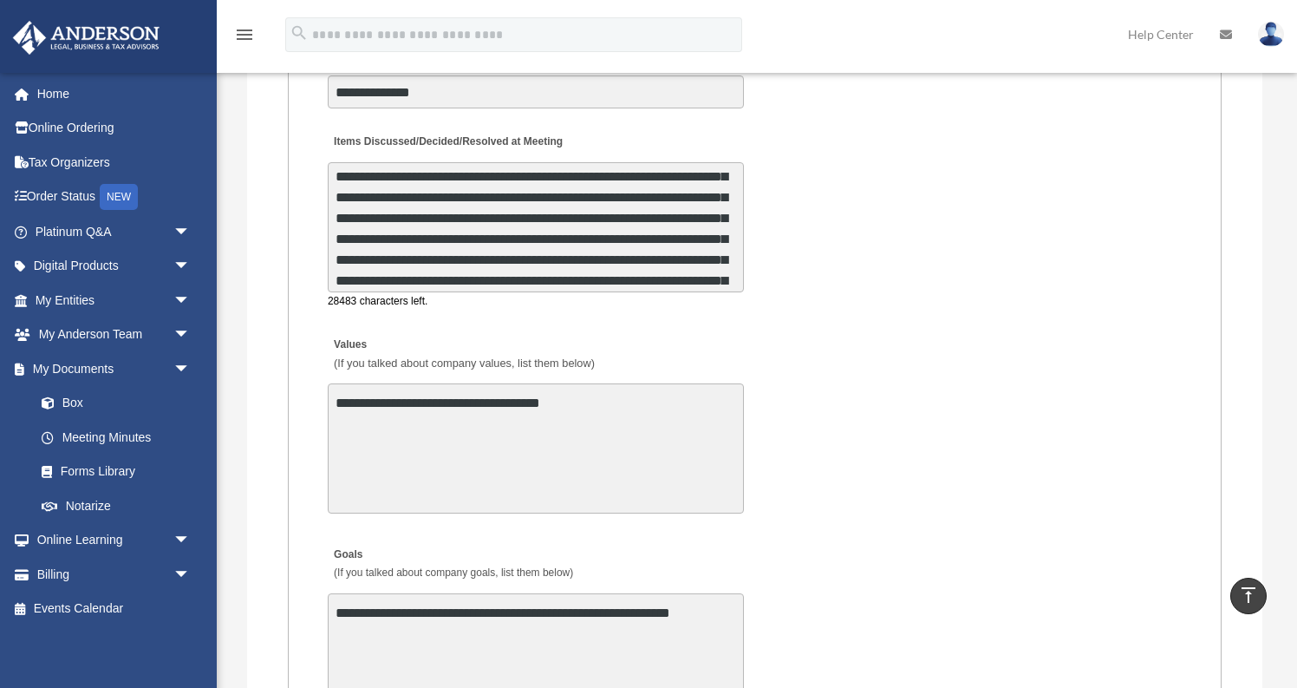
drag, startPoint x: 408, startPoint y: 274, endPoint x: 619, endPoint y: 246, distance: 212.5
click at [619, 246] on textarea "Items Discussed/Decided/Resolved at Meeting" at bounding box center [536, 227] width 416 height 130
drag, startPoint x: 625, startPoint y: 250, endPoint x: 704, endPoint y: 254, distance: 79.0
click at [704, 254] on textarea "Items Discussed/Decided/Resolved at Meeting" at bounding box center [536, 227] width 416 height 130
click at [604, 242] on textarea "Items Discussed/Decided/Resolved at Meeting" at bounding box center [536, 227] width 416 height 130
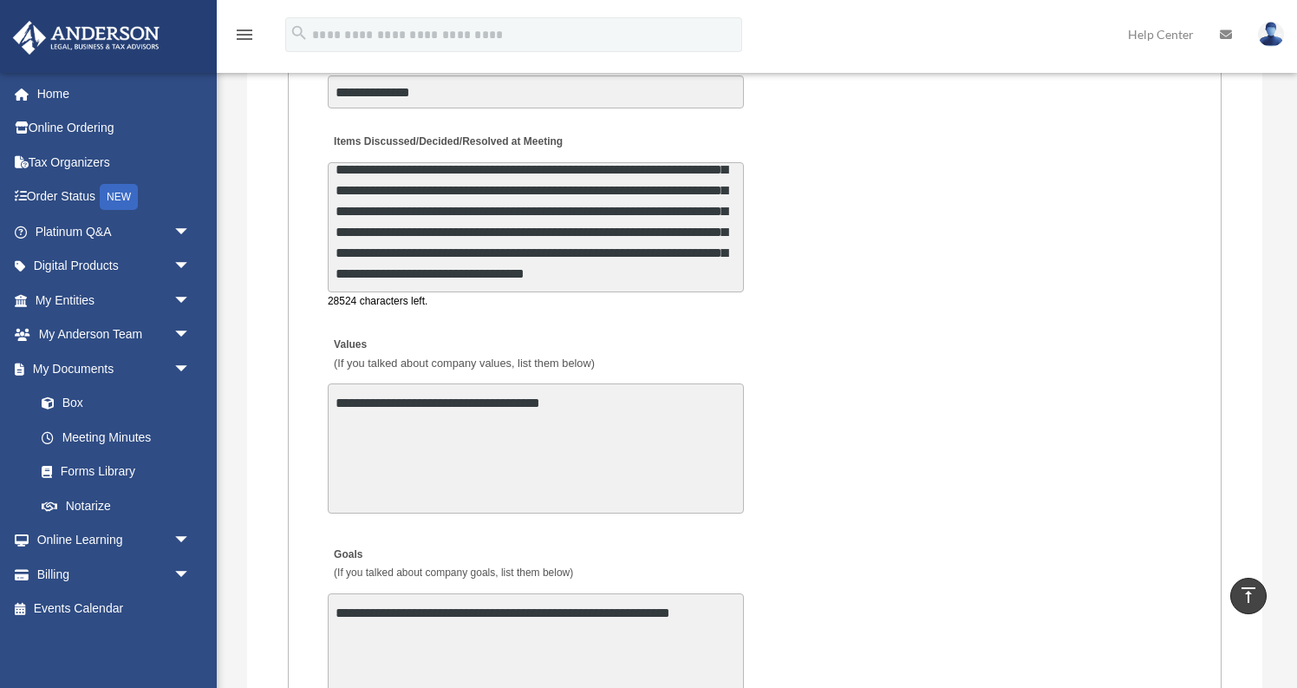
scroll to position [375, 0]
click at [499, 253] on textarea "Items Discussed/Decided/Resolved at Meeting" at bounding box center [536, 227] width 416 height 130
click at [606, 241] on textarea "Items Discussed/Decided/Resolved at Meeting" at bounding box center [536, 227] width 416 height 130
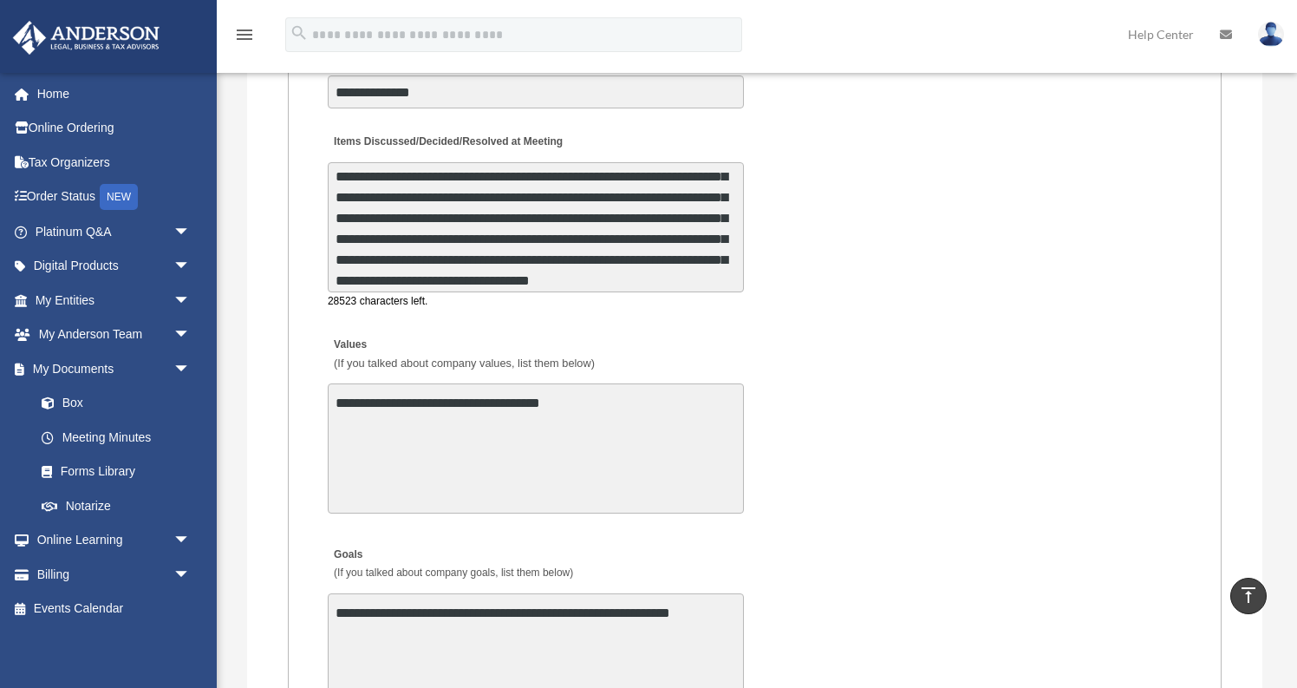
click at [504, 271] on textarea "Items Discussed/Decided/Resolved at Meeting" at bounding box center [536, 227] width 416 height 130
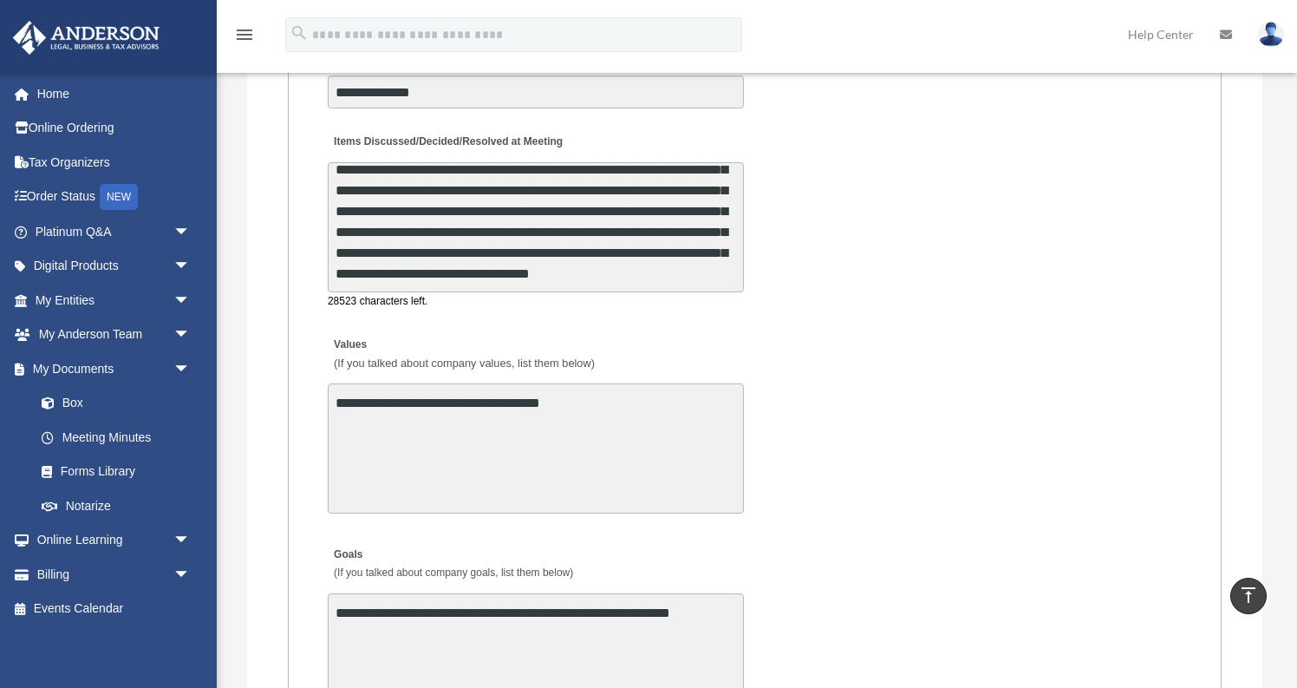
scroll to position [417, 0]
drag, startPoint x: 352, startPoint y: 259, endPoint x: 325, endPoint y: 259, distance: 26.9
click at [326, 259] on div "Items Discussed/Decided/Resolved at Meeting 28523 characters left." at bounding box center [755, 217] width 858 height 192
click at [545, 269] on textarea "Items Discussed/Decided/Resolved at Meeting" at bounding box center [536, 226] width 416 height 130
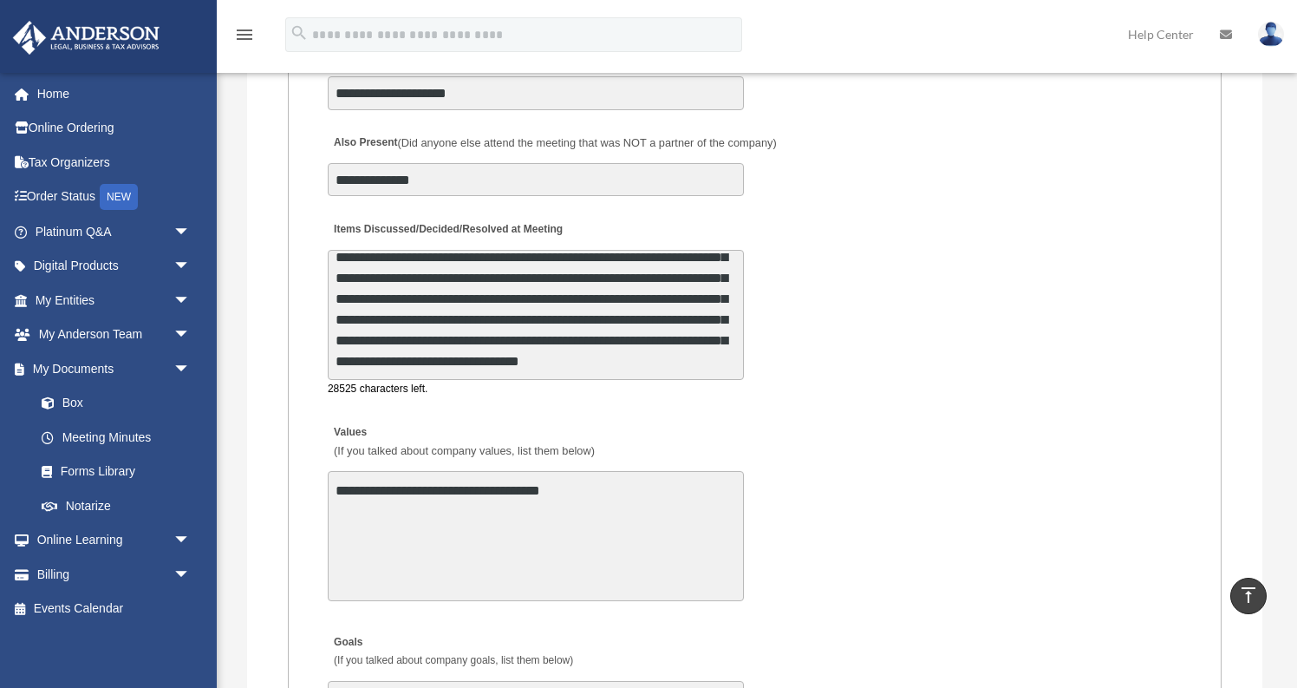
scroll to position [417, 0]
click at [458, 368] on textarea "Items Discussed/Decided/Resolved at Meeting" at bounding box center [536, 315] width 416 height 130
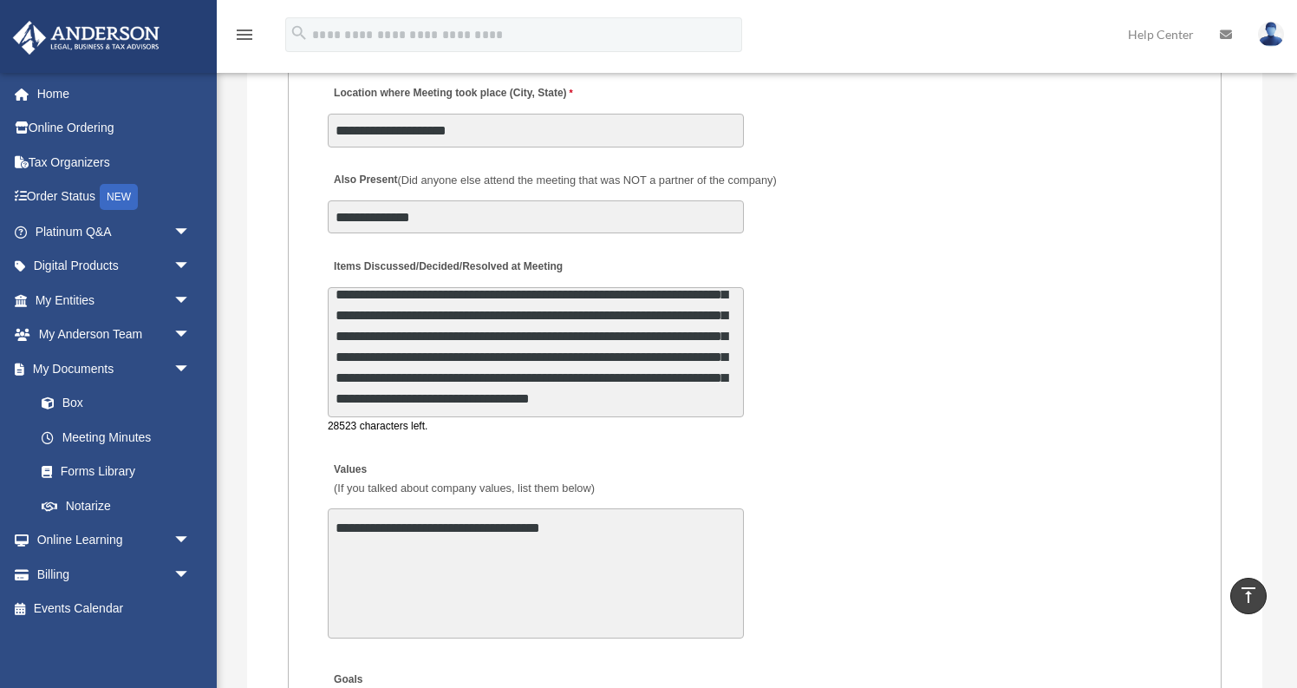
scroll to position [3121, 0]
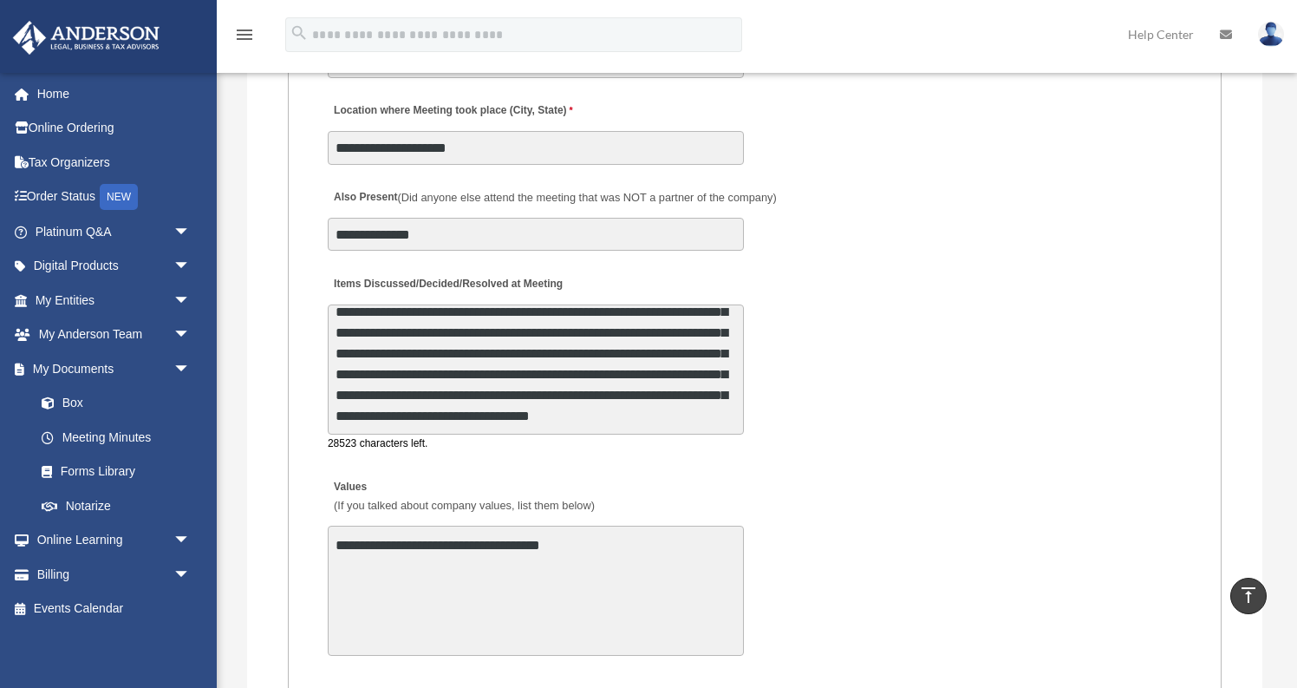
click at [662, 381] on textarea "Items Discussed/Decided/Resolved at Meeting" at bounding box center [536, 369] width 416 height 130
click at [615, 333] on textarea "Items Discussed/Decided/Resolved at Meeting" at bounding box center [536, 369] width 416 height 130
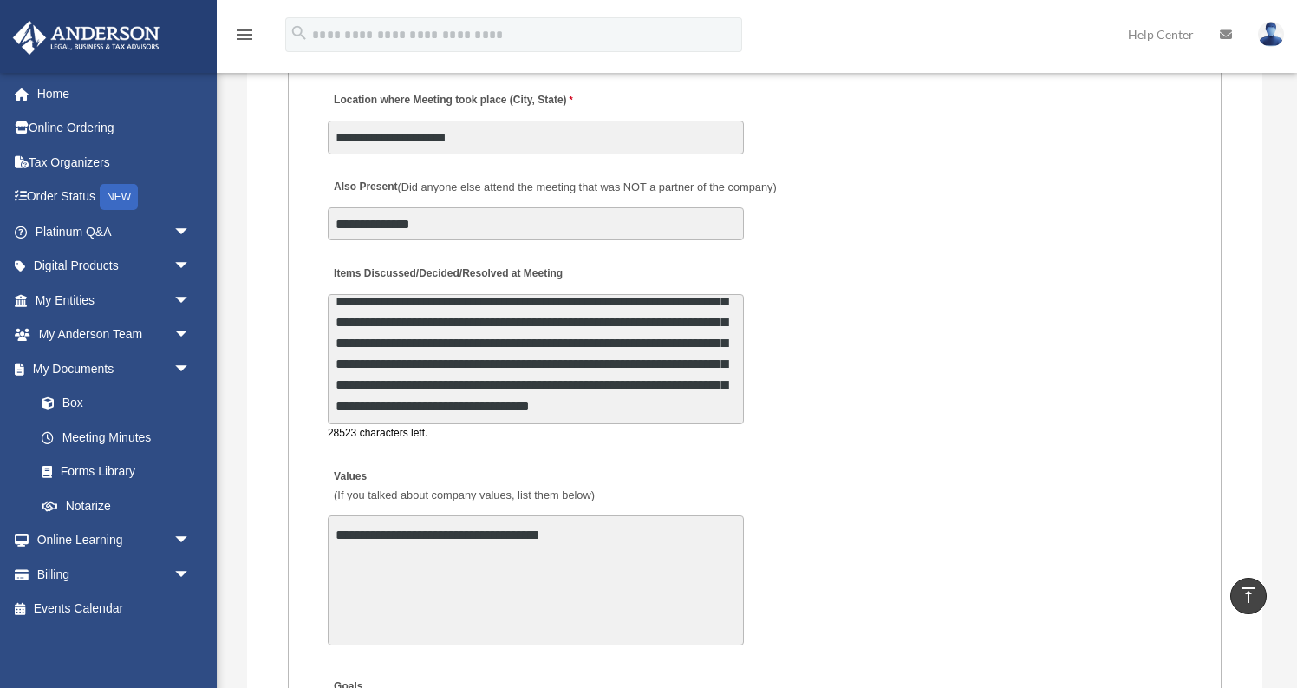
click at [629, 303] on textarea "Items Discussed/Decided/Resolved at Meeting" at bounding box center [536, 359] width 416 height 130
click at [604, 322] on textarea "Items Discussed/Decided/Resolved at Meeting" at bounding box center [536, 359] width 416 height 130
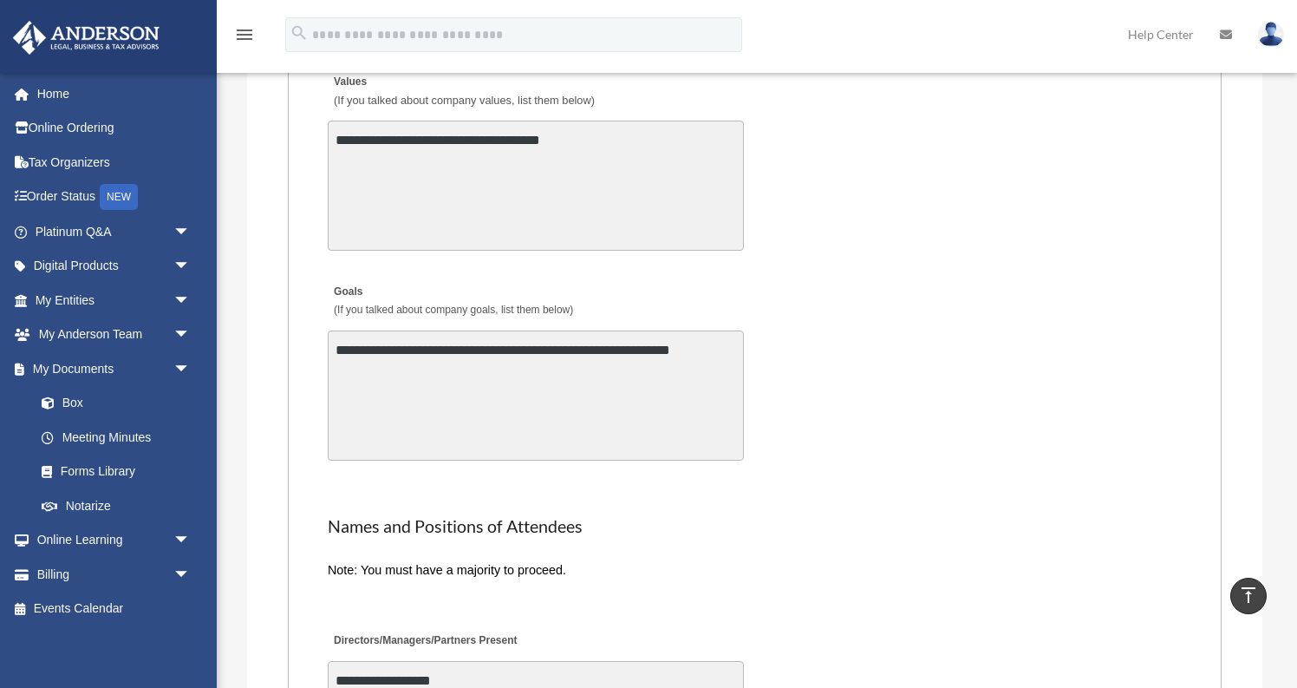
scroll to position [3550, 0]
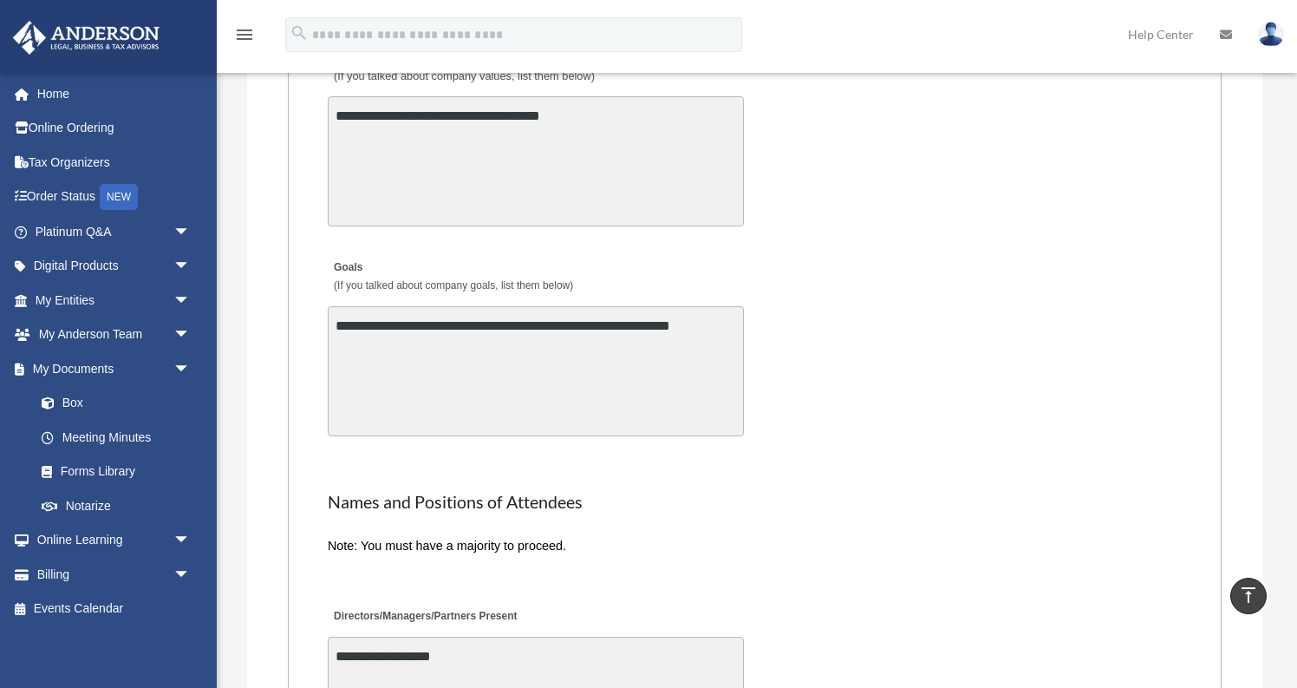
type textarea "**********"
click at [732, 310] on textarea "**********" at bounding box center [536, 371] width 416 height 130
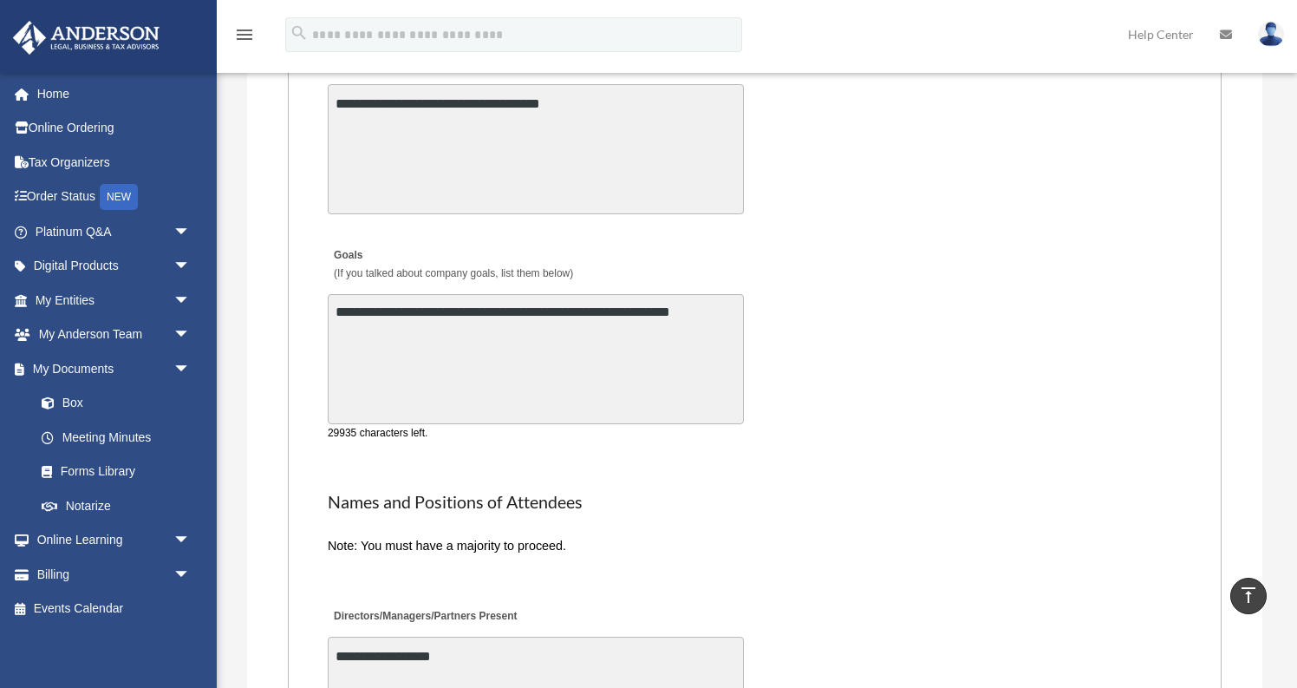
click at [728, 298] on textarea "**********" at bounding box center [536, 359] width 416 height 130
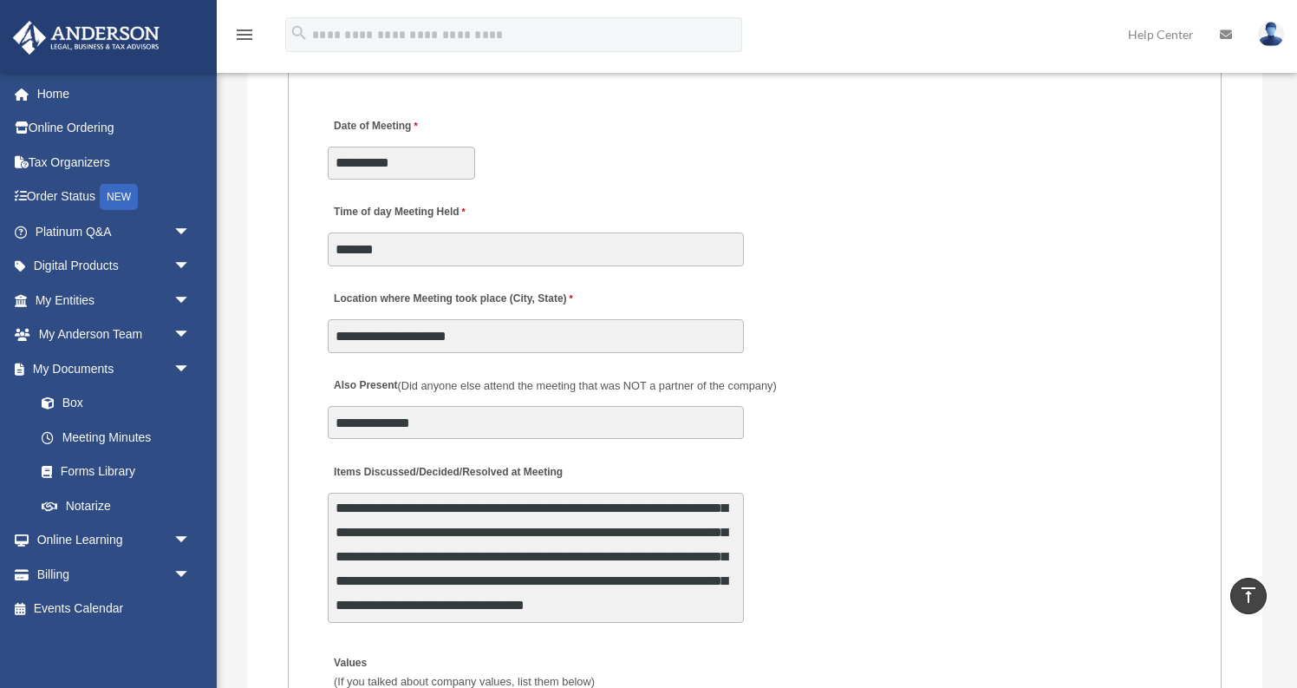
scroll to position [2931, 0]
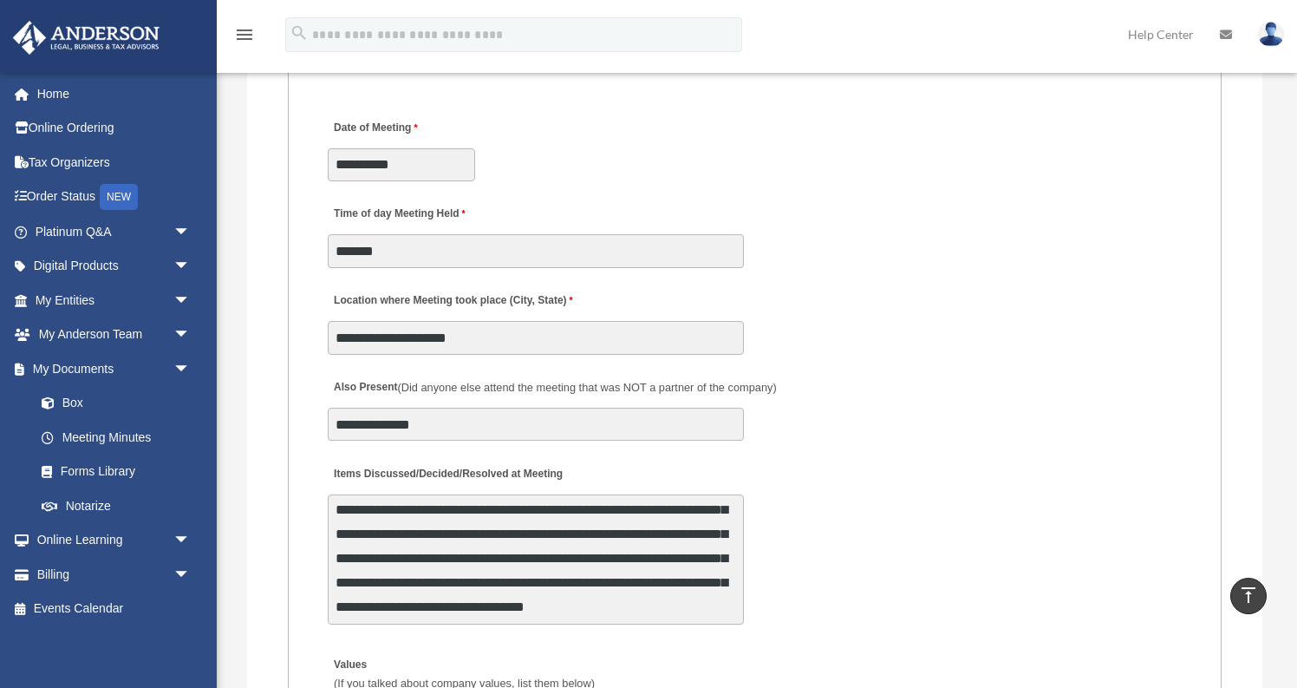
type textarea "**********"
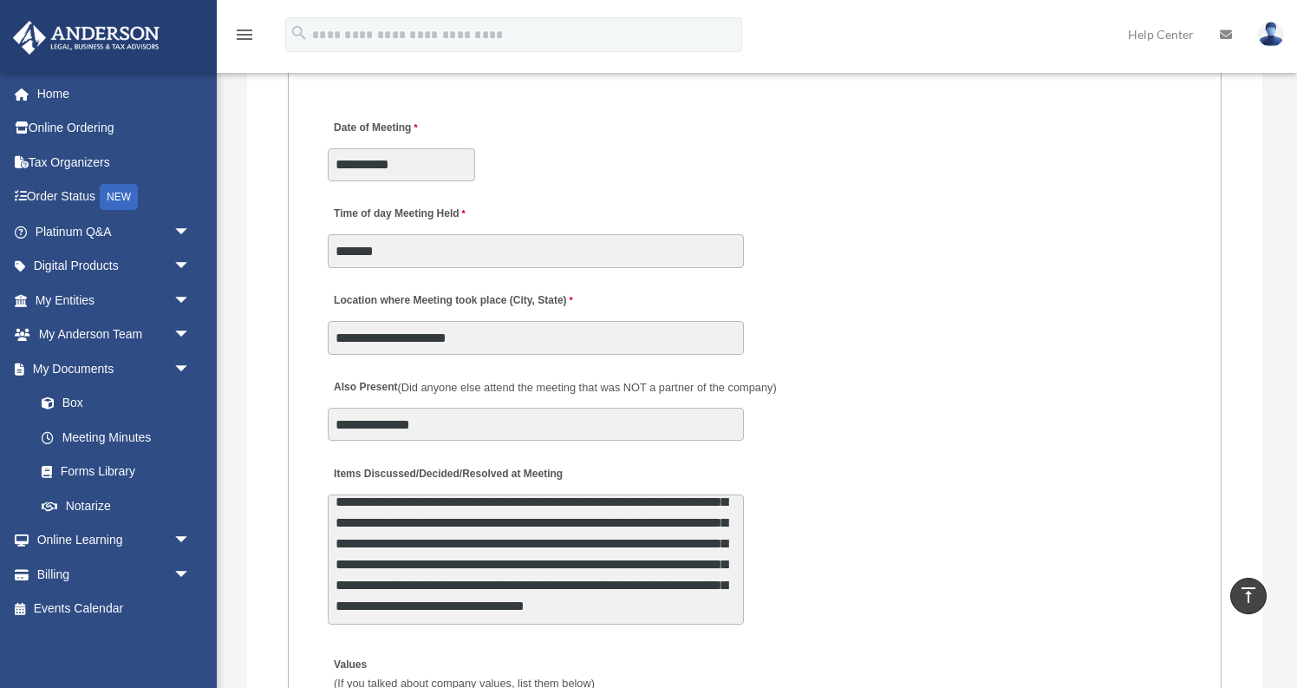
click at [570, 510] on textarea "Items Discussed/Decided/Resolved at Meeting" at bounding box center [536, 559] width 416 height 130
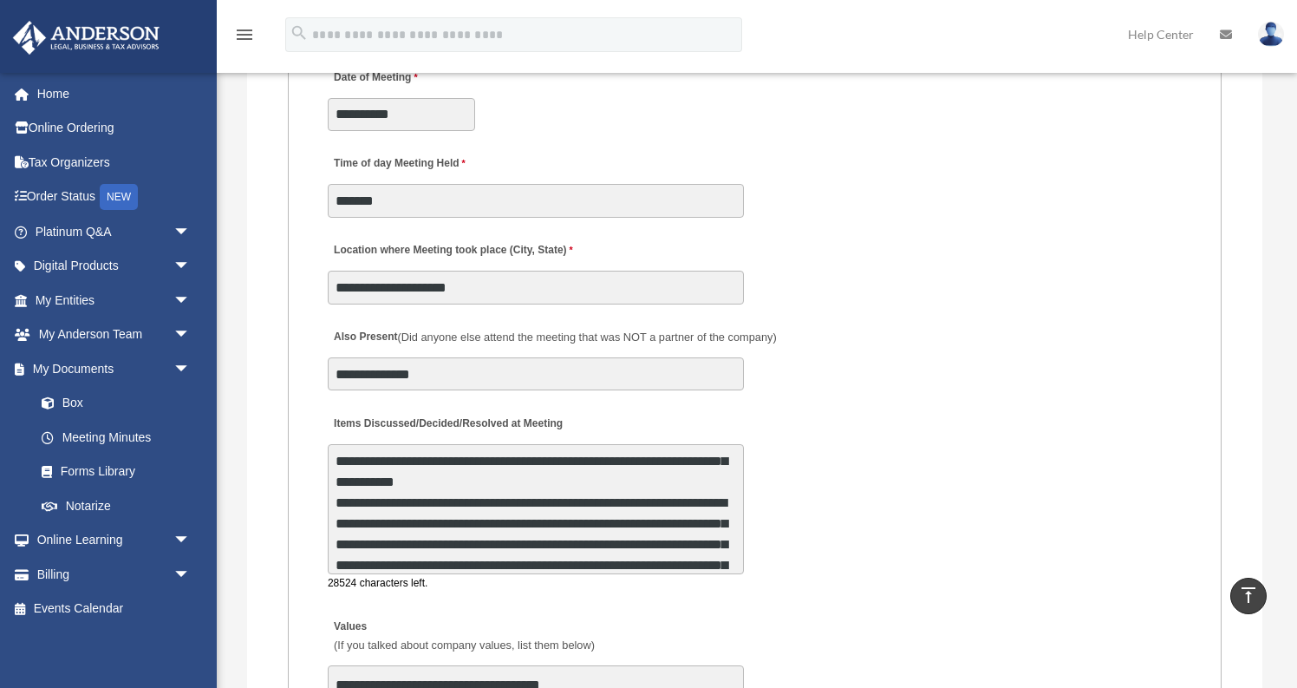
scroll to position [3012, 0]
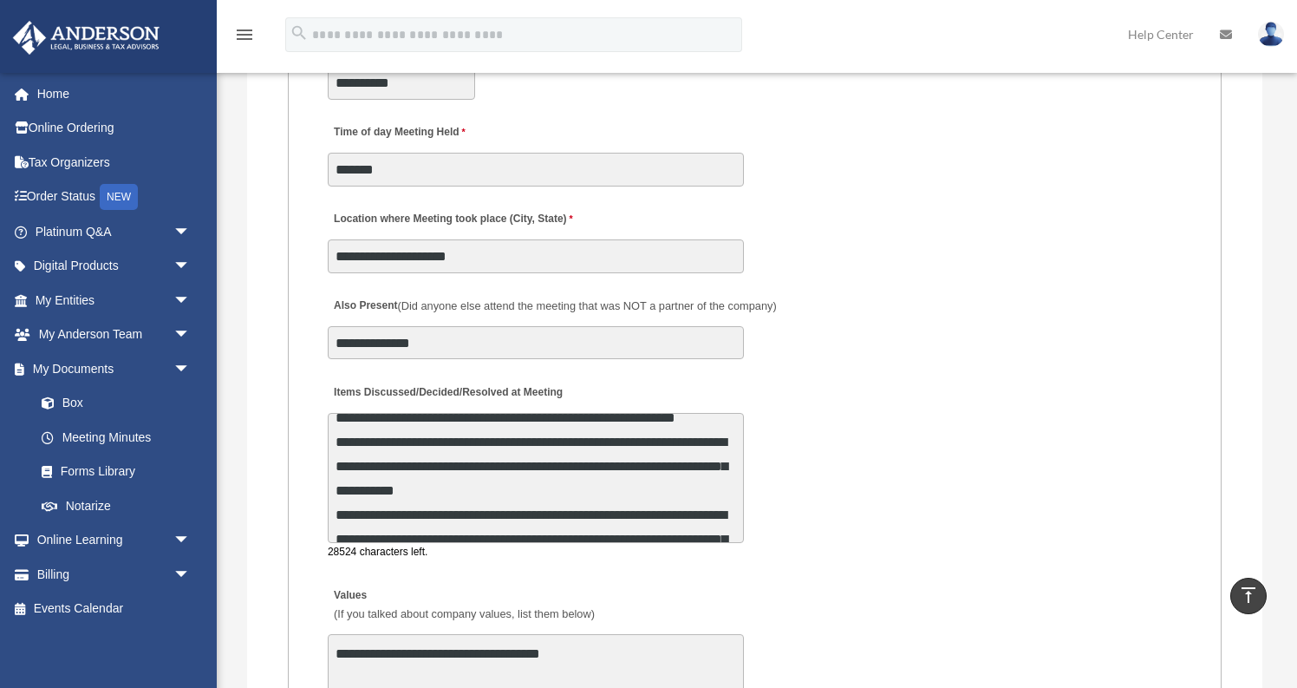
click at [527, 538] on div "Items Discussed/Decided/Resolved at Meeting 28524 characters left." at bounding box center [755, 467] width 858 height 192
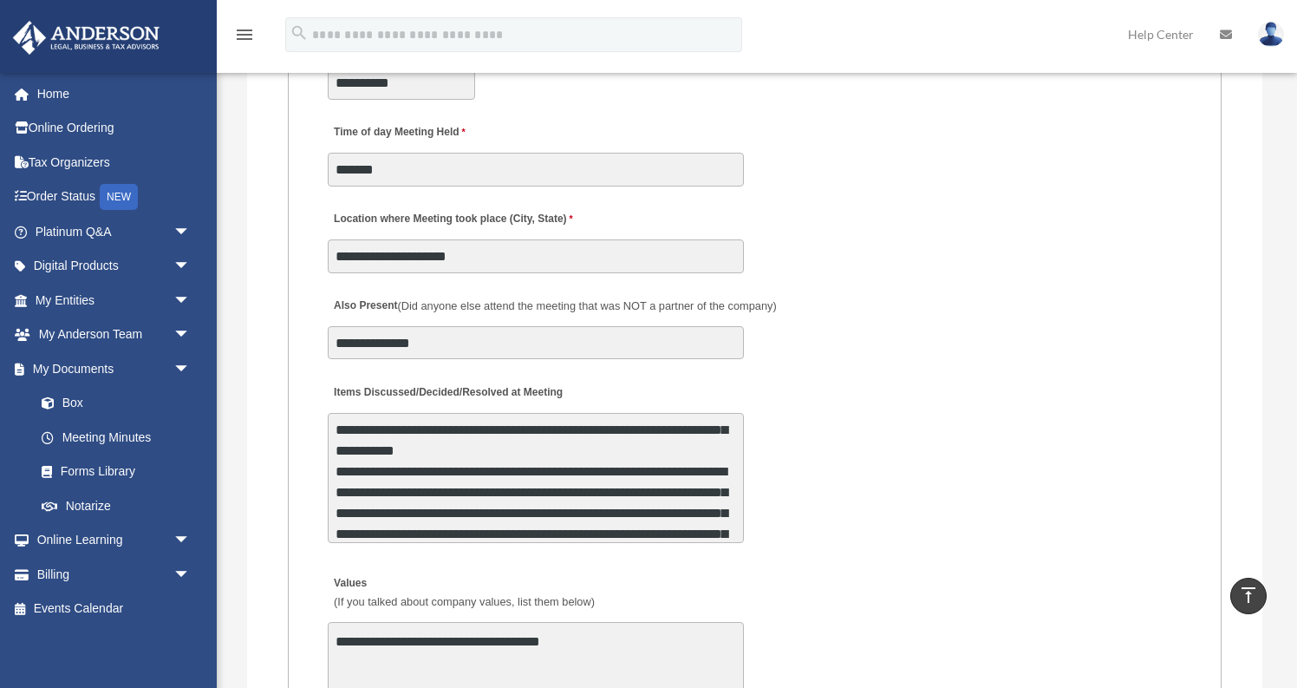
click at [528, 509] on textarea "Items Discussed/Decided/Resolved at Meeting" at bounding box center [536, 478] width 416 height 130
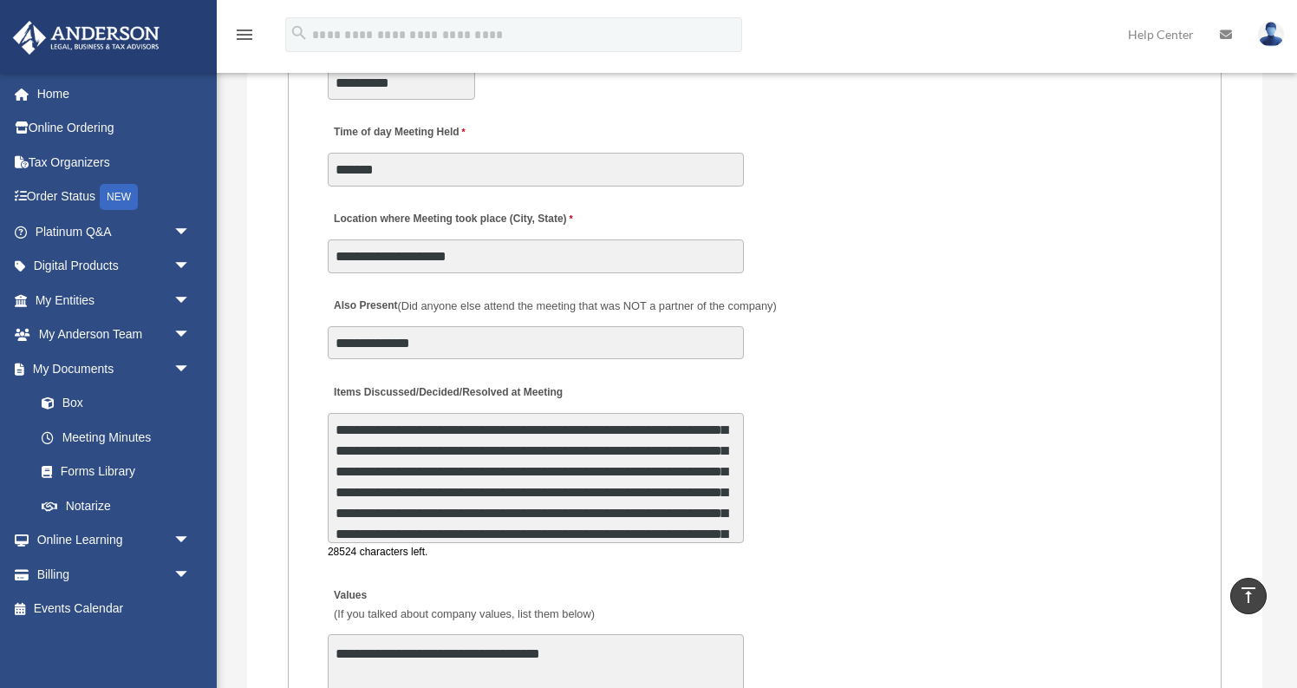
scroll to position [292, 0]
click at [454, 488] on textarea "Items Discussed/Decided/Resolved at Meeting" at bounding box center [536, 478] width 416 height 130
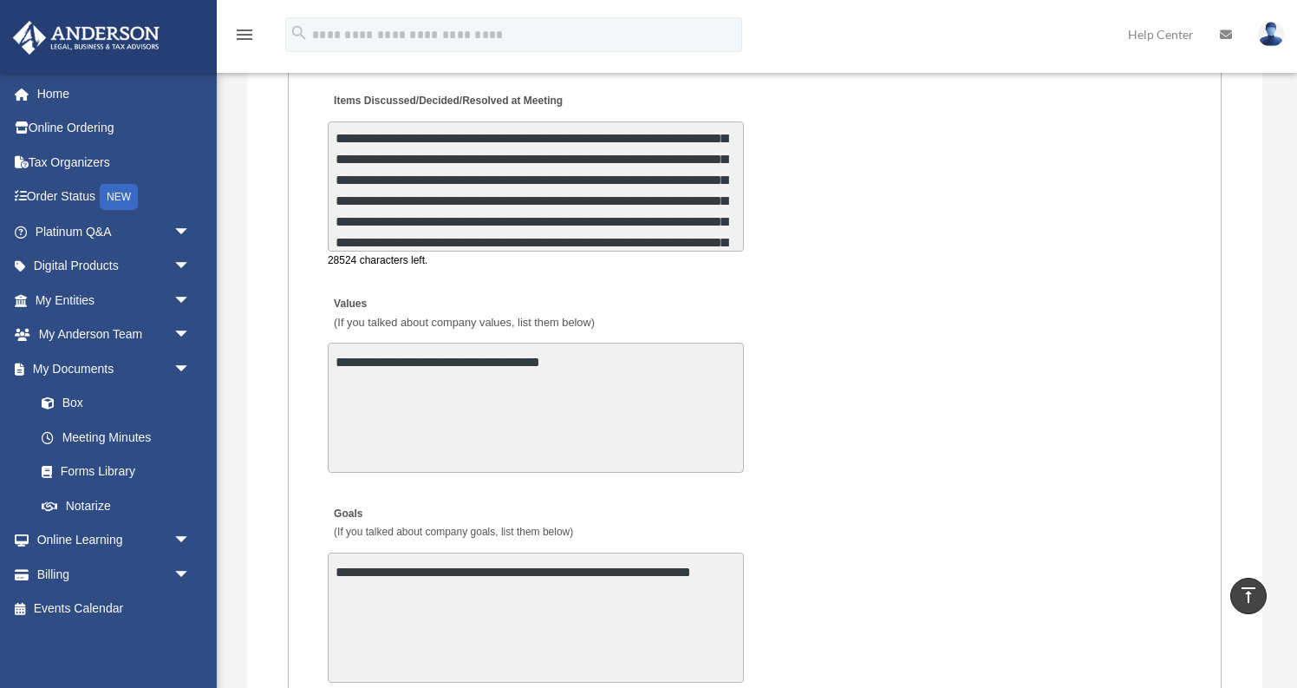
scroll to position [3303, 0]
click at [462, 173] on textarea "Items Discussed/Decided/Resolved at Meeting" at bounding box center [536, 187] width 416 height 130
drag, startPoint x: 578, startPoint y: 217, endPoint x: 553, endPoint y: 215, distance: 25.2
click at [553, 215] on textarea "Items Discussed/Decided/Resolved at Meeting" at bounding box center [536, 187] width 416 height 130
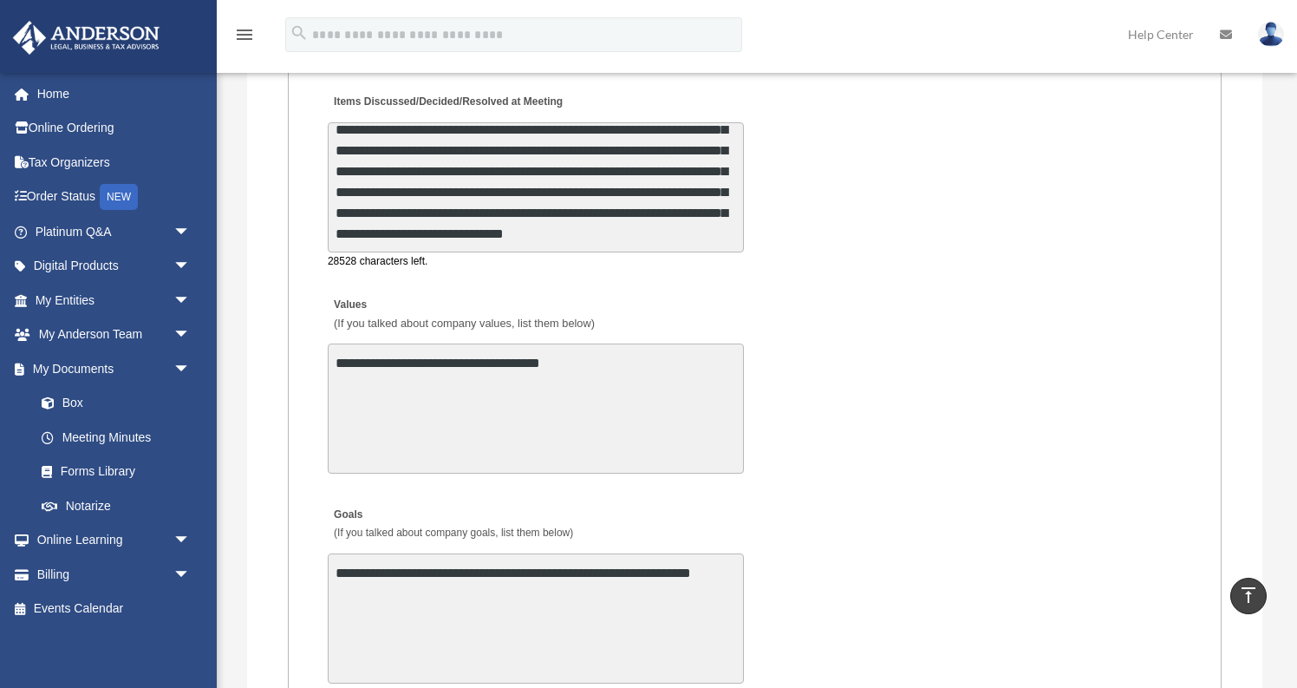
scroll to position [417, 0]
drag, startPoint x: 695, startPoint y: 192, endPoint x: 732, endPoint y: 192, distance: 37.3
click at [732, 192] on textarea "Items Discussed/Decided/Resolved at Meeting" at bounding box center [536, 187] width 416 height 130
click at [593, 225] on textarea "Items Discussed/Decided/Resolved at Meeting" at bounding box center [536, 187] width 416 height 130
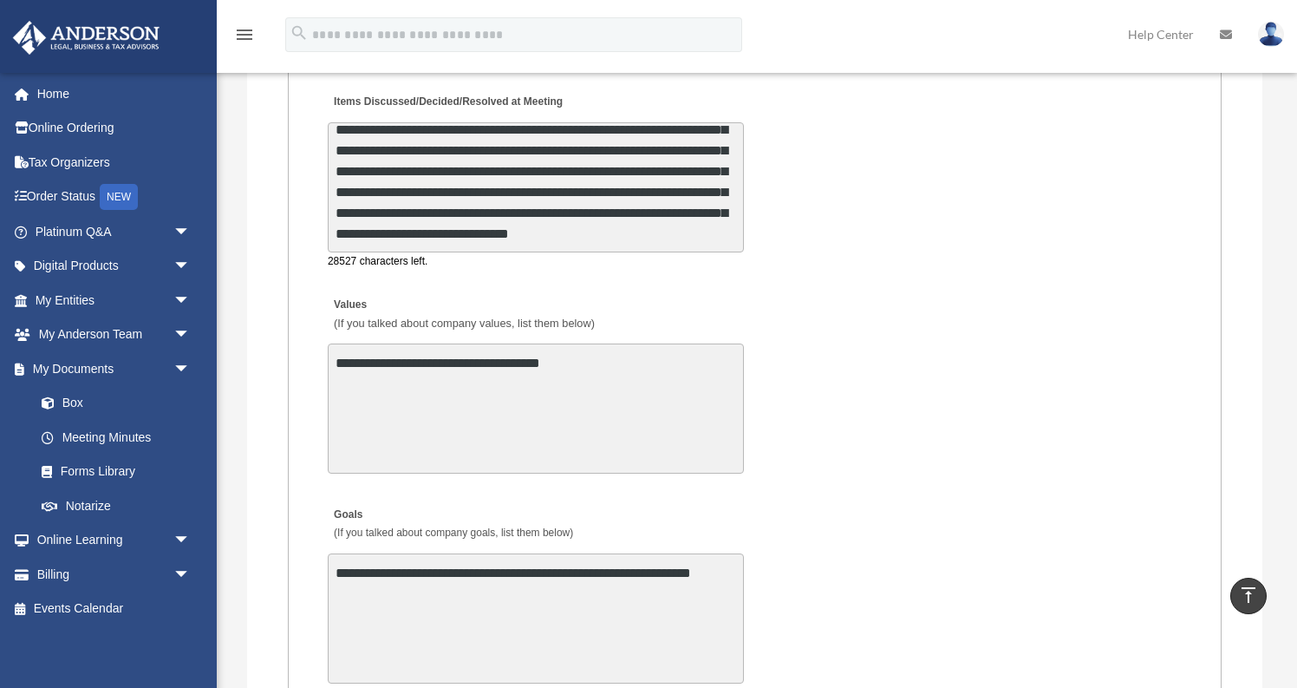
click at [553, 212] on textarea "Items Discussed/Decided/Resolved at Meeting" at bounding box center [536, 187] width 416 height 130
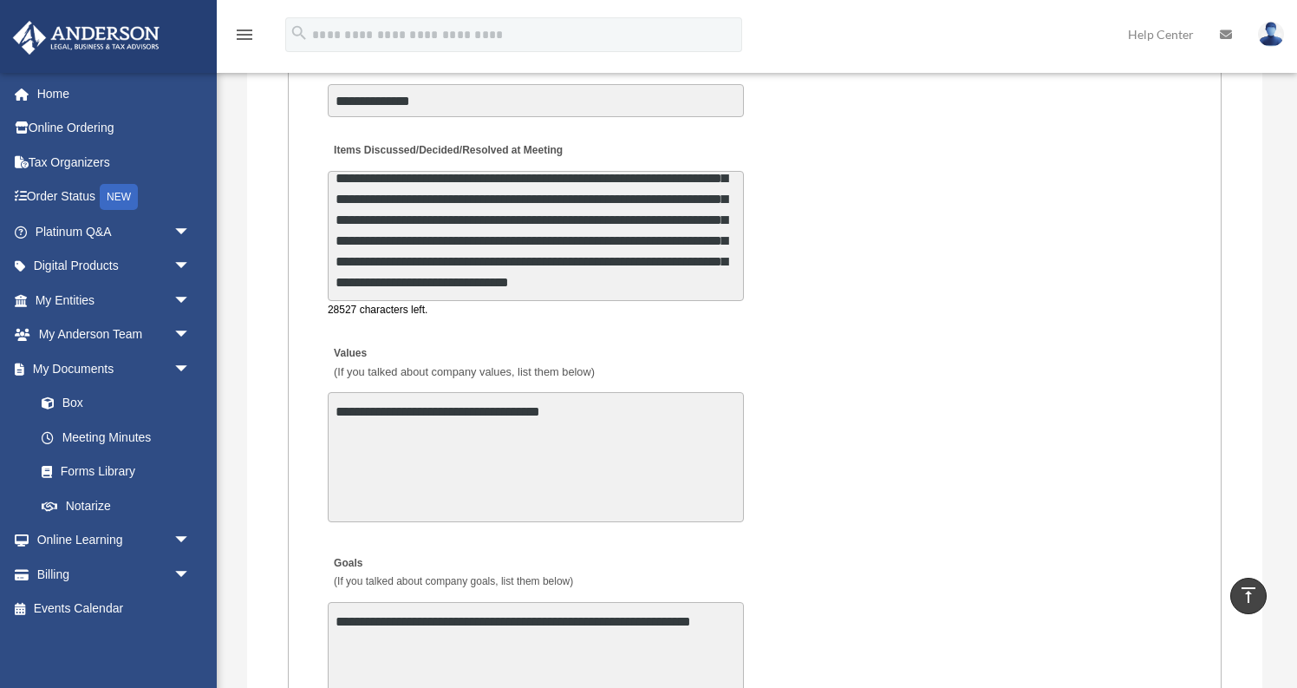
scroll to position [3253, 0]
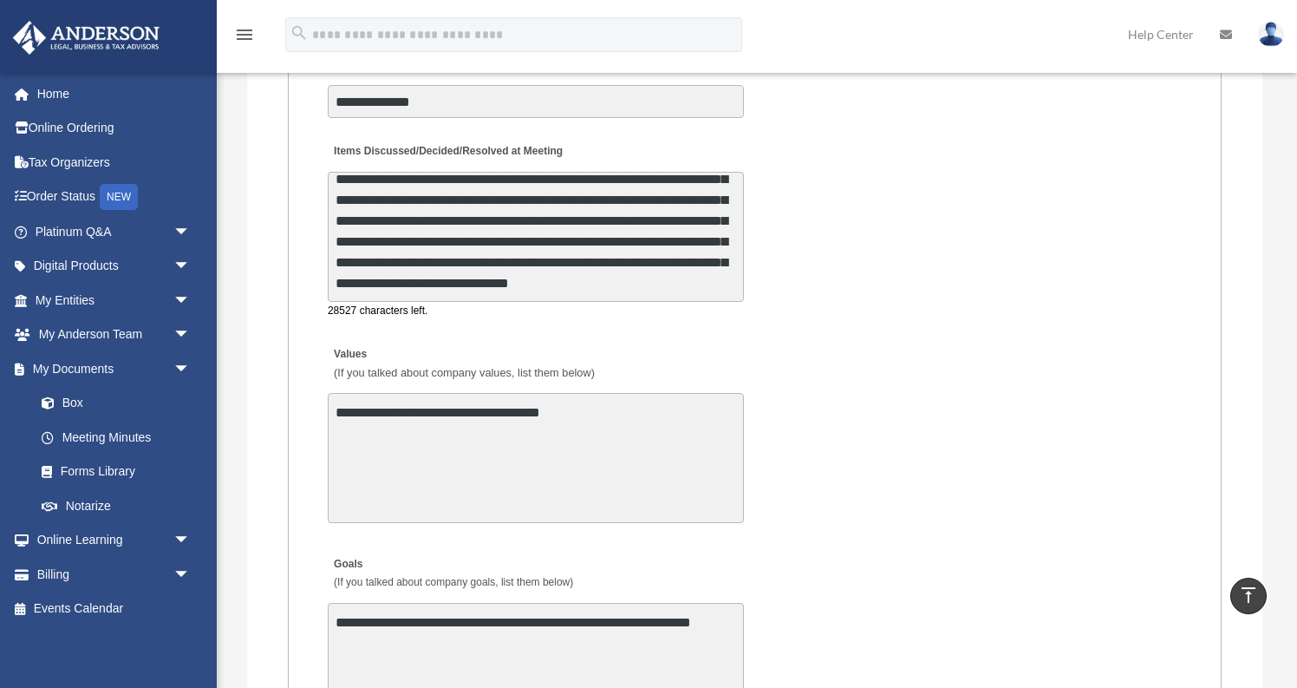
click at [553, 212] on textarea "Items Discussed/Decided/Resolved at Meeting" at bounding box center [536, 237] width 416 height 130
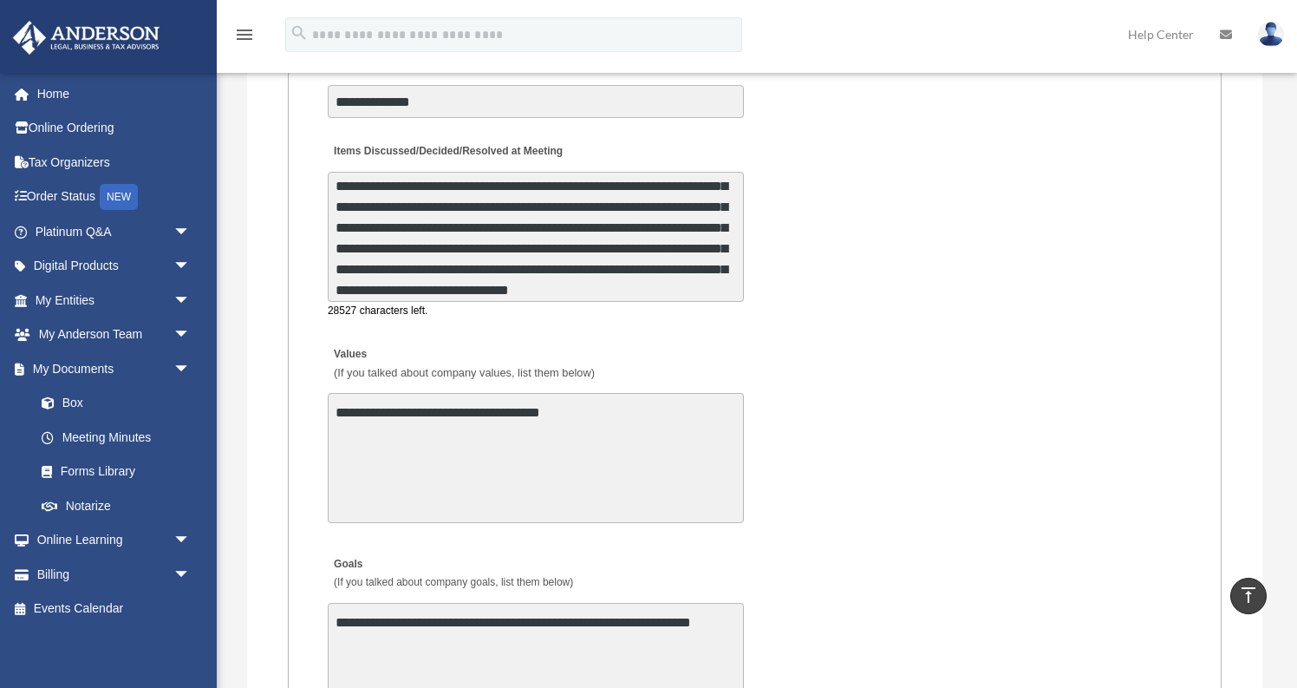
click at [631, 178] on textarea "Items Discussed/Decided/Resolved at Meeting" at bounding box center [536, 237] width 416 height 130
drag, startPoint x: 632, startPoint y: 177, endPoint x: 733, endPoint y: 193, distance: 101.9
click at [733, 194] on textarea "Items Discussed/Decided/Resolved at Meeting" at bounding box center [536, 237] width 416 height 130
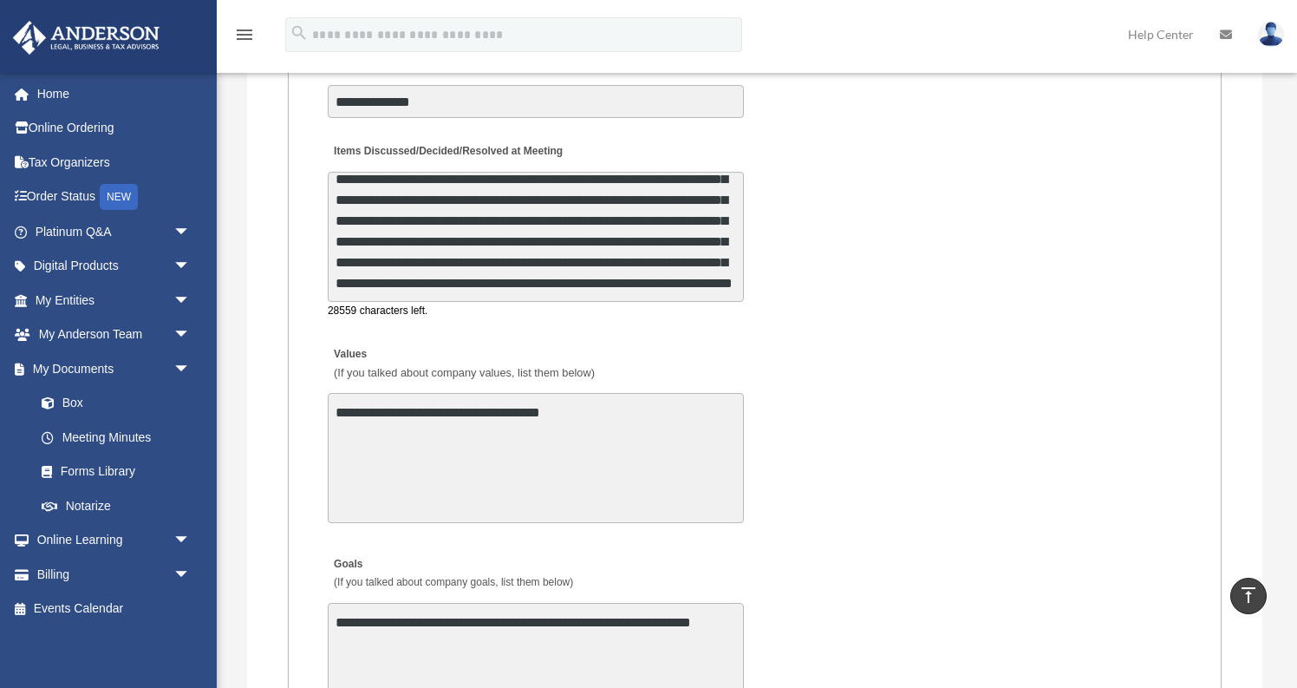
drag, startPoint x: 681, startPoint y: 199, endPoint x: 728, endPoint y: 200, distance: 47.7
click at [728, 200] on textarea "Items Discussed/Decided/Resolved at Meeting" at bounding box center [536, 237] width 416 height 130
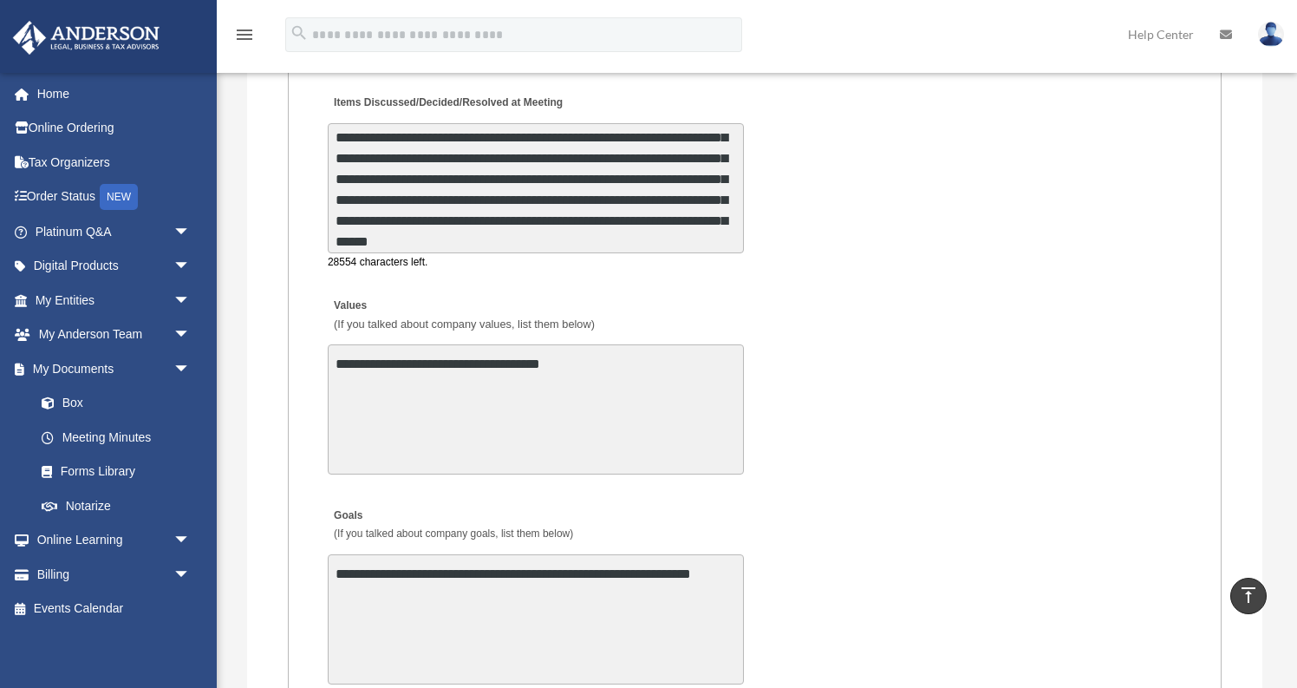
scroll to position [3305, 0]
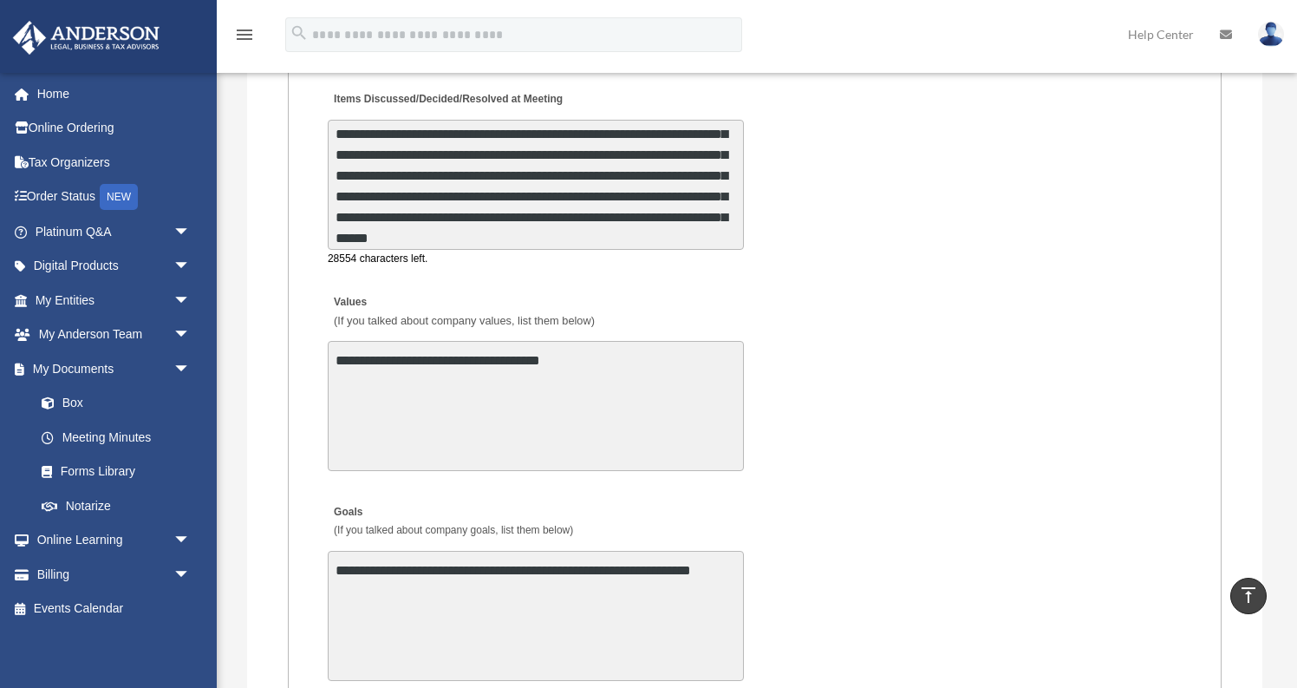
click at [675, 212] on textarea "Items Discussed/Decided/Resolved at Meeting" at bounding box center [536, 185] width 416 height 130
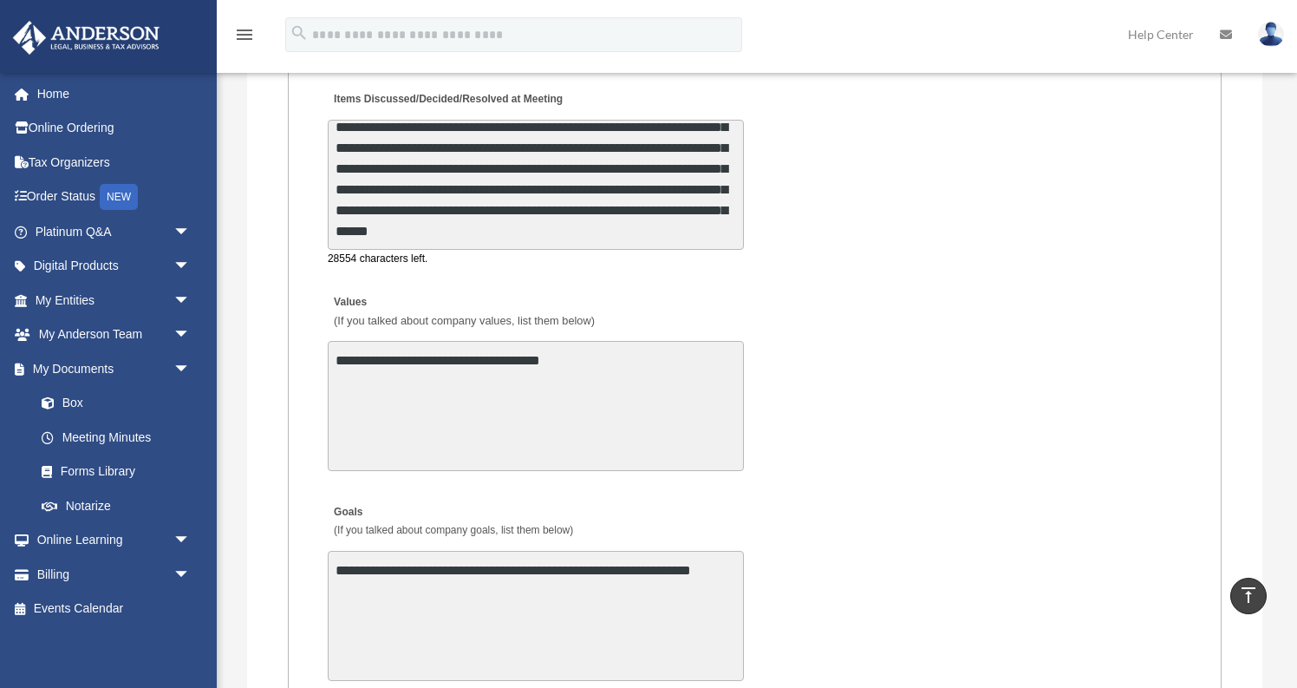
scroll to position [396, 0]
drag, startPoint x: 409, startPoint y: 218, endPoint x: 545, endPoint y: 212, distance: 136.2
click at [545, 212] on textarea "Items Discussed/Decided/Resolved at Meeting" at bounding box center [536, 185] width 416 height 130
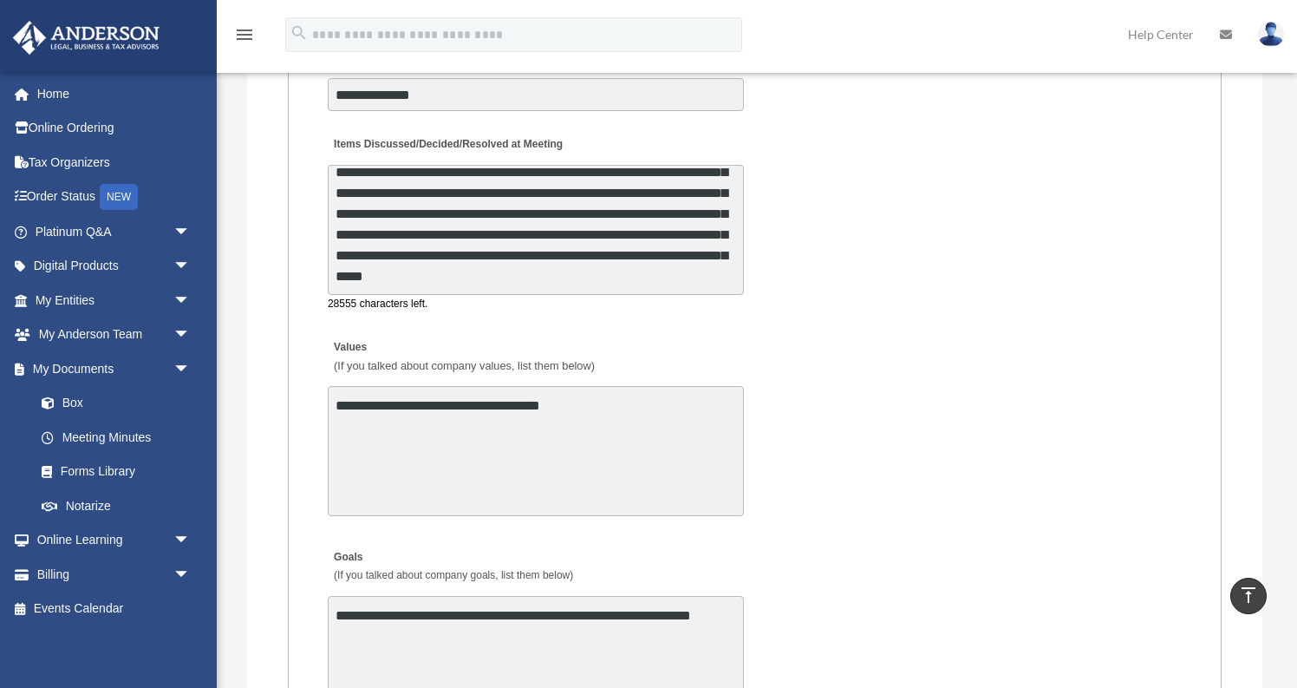
scroll to position [3217, 0]
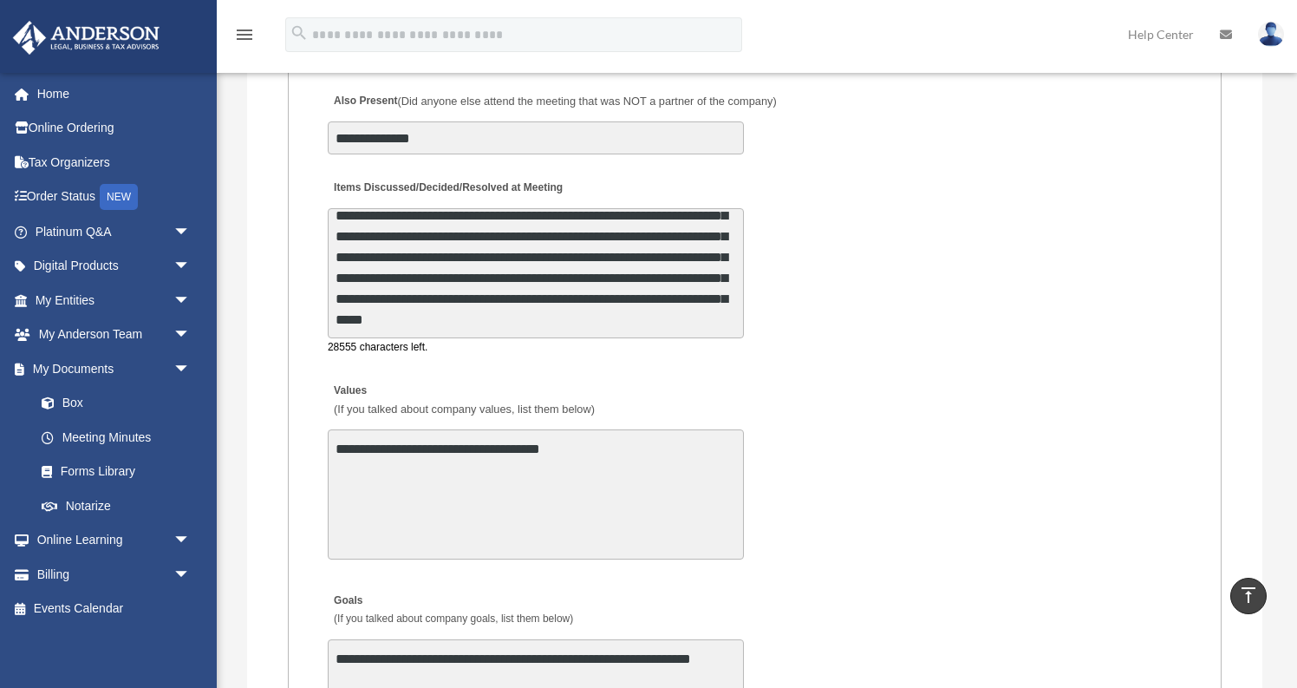
click at [571, 267] on textarea "Items Discussed/Decided/Resolved at Meeting" at bounding box center [536, 273] width 416 height 130
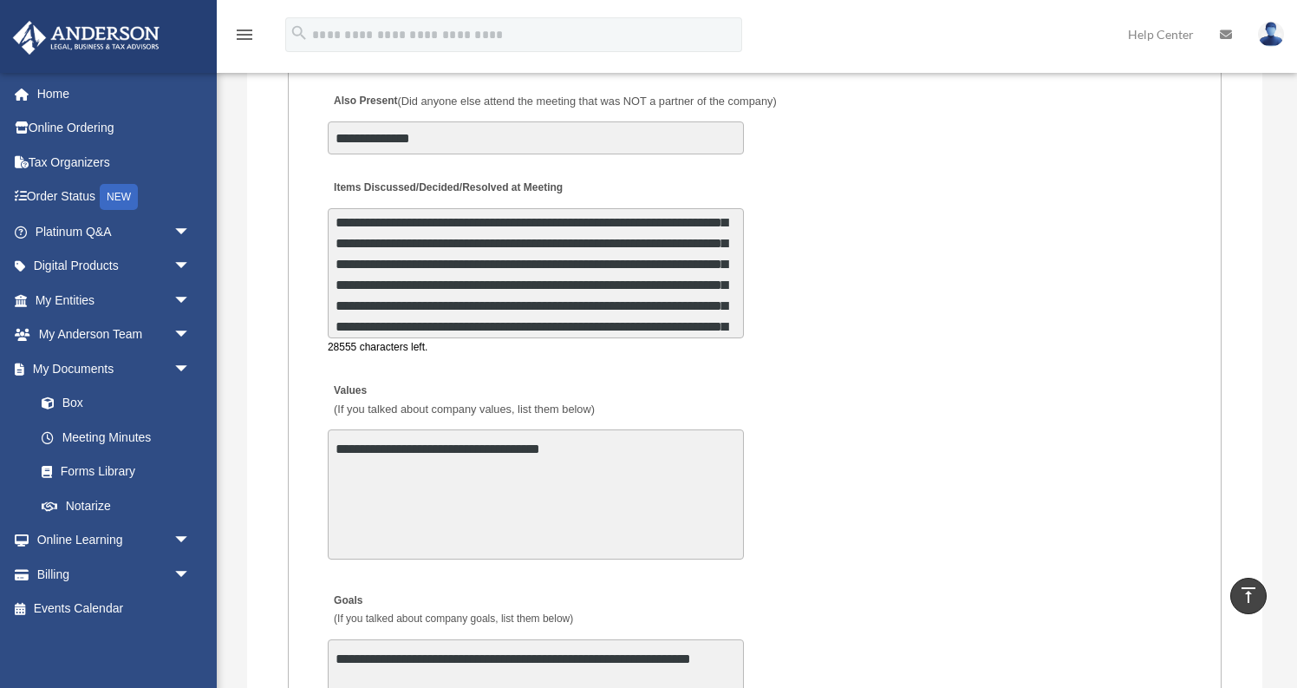
scroll to position [274, 0]
drag, startPoint x: 396, startPoint y: 303, endPoint x: 374, endPoint y: 305, distance: 22.7
click at [374, 305] on textarea "Items Discussed/Decided/Resolved at Meeting" at bounding box center [536, 273] width 416 height 130
click at [482, 285] on textarea "Items Discussed/Decided/Resolved at Meeting" at bounding box center [536, 273] width 416 height 130
drag, startPoint x: 453, startPoint y: 300, endPoint x: 376, endPoint y: 298, distance: 76.3
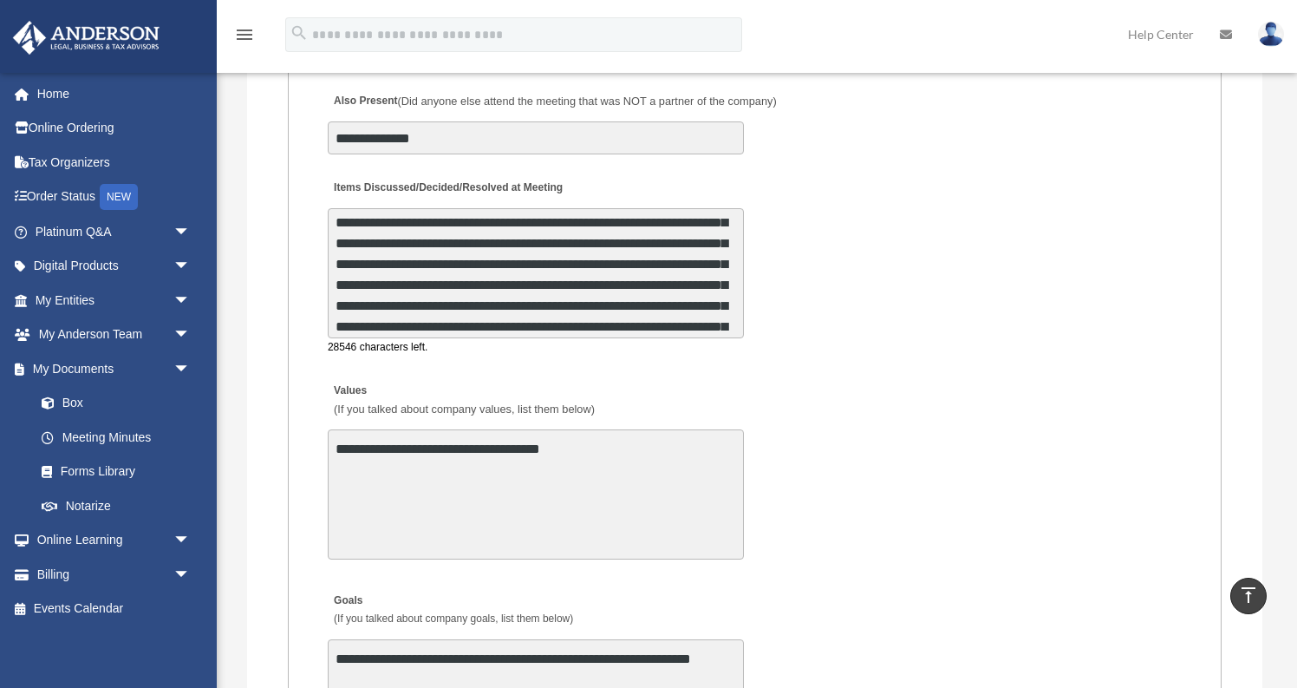
click at [376, 298] on textarea "Items Discussed/Decided/Resolved at Meeting" at bounding box center [536, 273] width 416 height 130
drag, startPoint x: 371, startPoint y: 303, endPoint x: 335, endPoint y: 304, distance: 36.4
click at [335, 303] on textarea "Items Discussed/Decided/Resolved at Meeting" at bounding box center [536, 273] width 416 height 130
drag, startPoint x: 715, startPoint y: 297, endPoint x: 735, endPoint y: 297, distance: 19.9
click at [735, 297] on textarea "Items Discussed/Decided/Resolved at Meeting" at bounding box center [536, 273] width 416 height 130
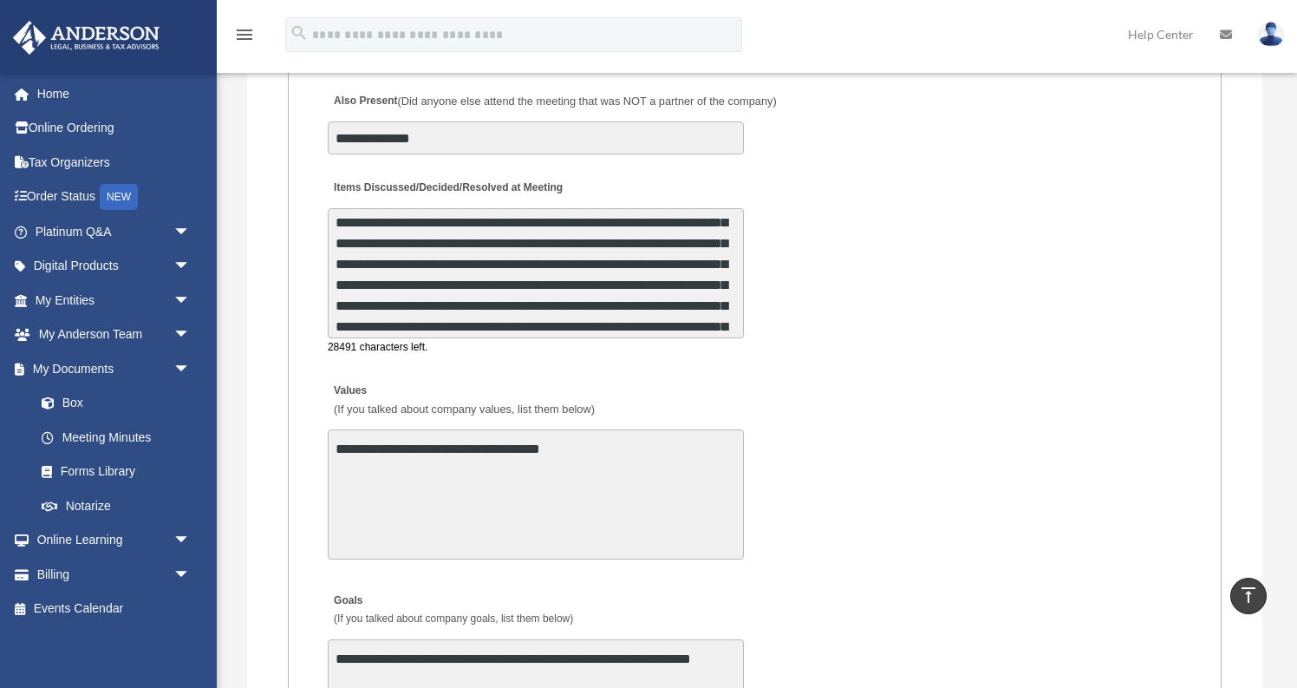
click at [493, 319] on textarea "Items Discussed/Decided/Resolved at Meeting" at bounding box center [536, 273] width 416 height 130
click at [501, 319] on textarea "Items Discussed/Decided/Resolved at Meeting" at bounding box center [536, 273] width 416 height 130
click at [668, 317] on textarea "Items Discussed/Decided/Resolved at Meeting" at bounding box center [536, 273] width 416 height 130
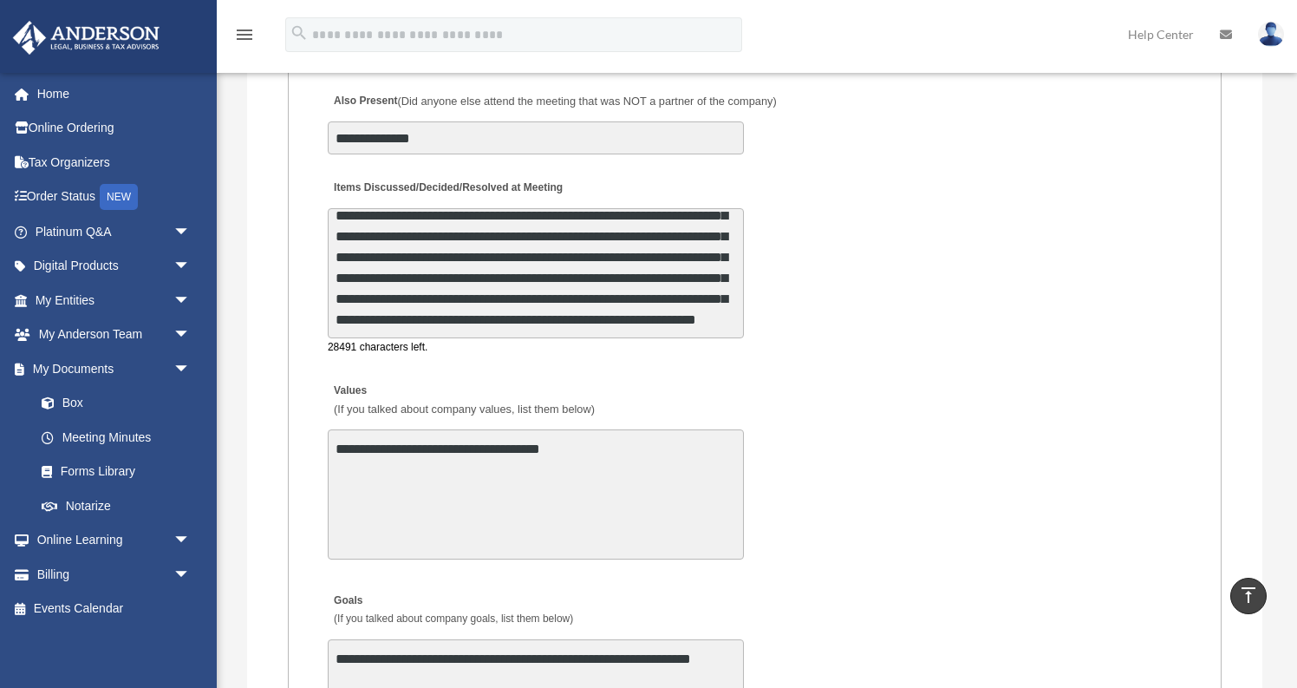
scroll to position [427, 0]
drag, startPoint x: 455, startPoint y: 278, endPoint x: 730, endPoint y: 319, distance: 277.9
click at [730, 320] on textarea "Items Discussed/Decided/Resolved at Meeting" at bounding box center [536, 273] width 416 height 130
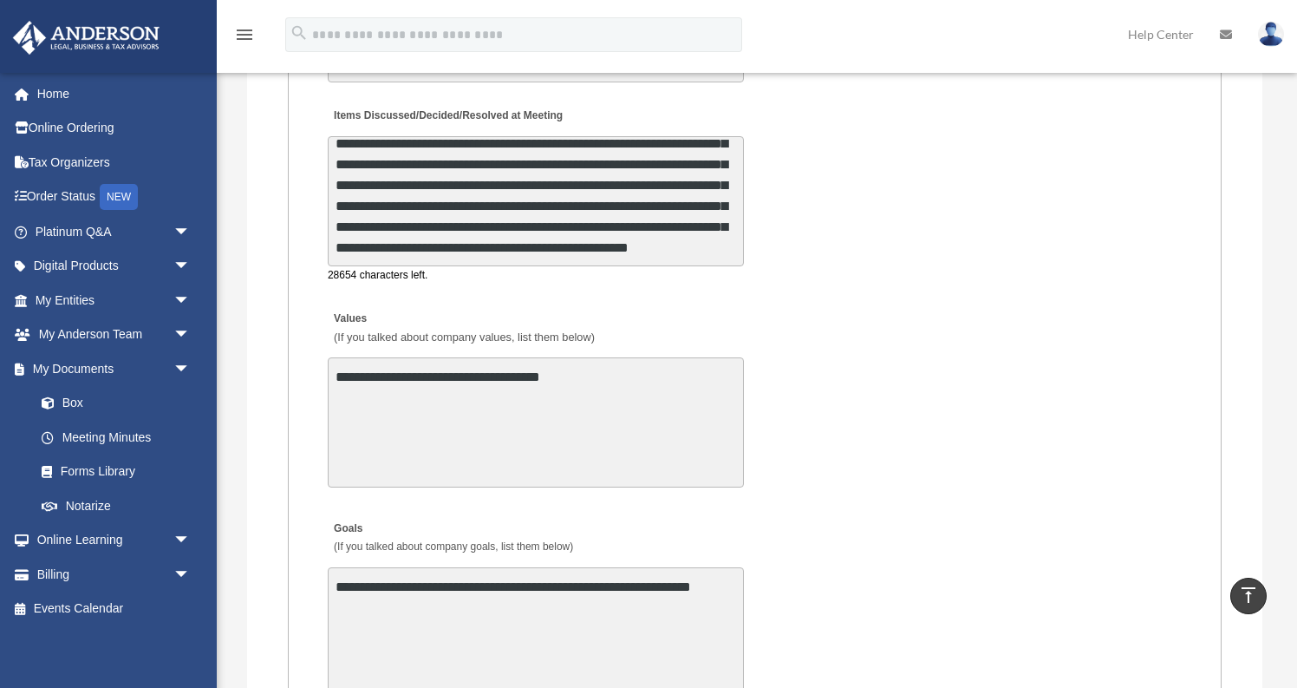
scroll to position [3265, 0]
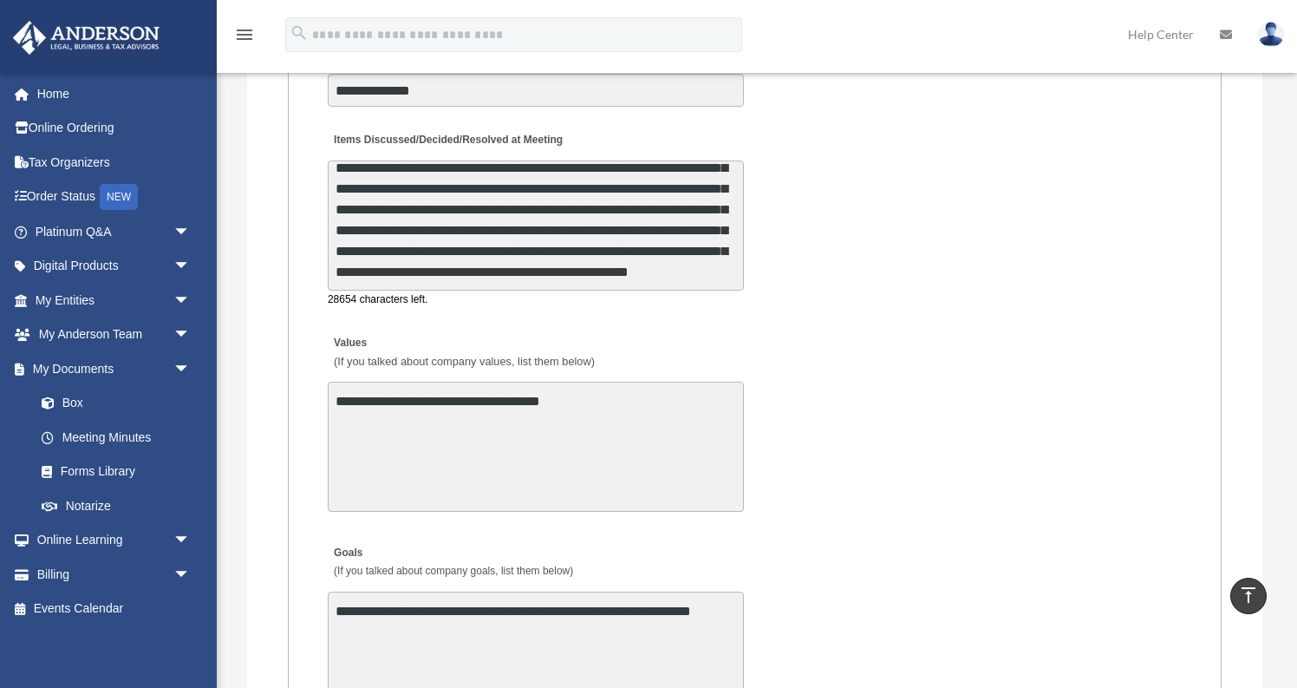
click at [578, 258] on textarea "Items Discussed/Decided/Resolved at Meeting" at bounding box center [536, 225] width 416 height 130
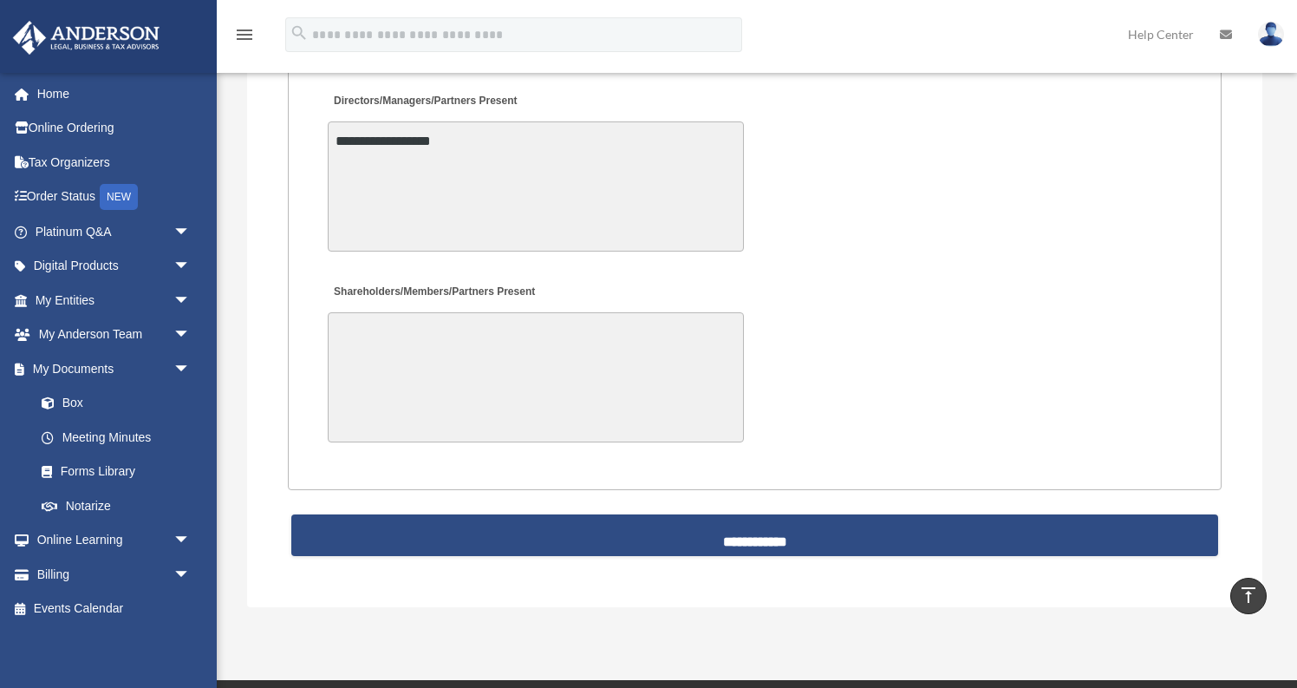
scroll to position [4069, 0]
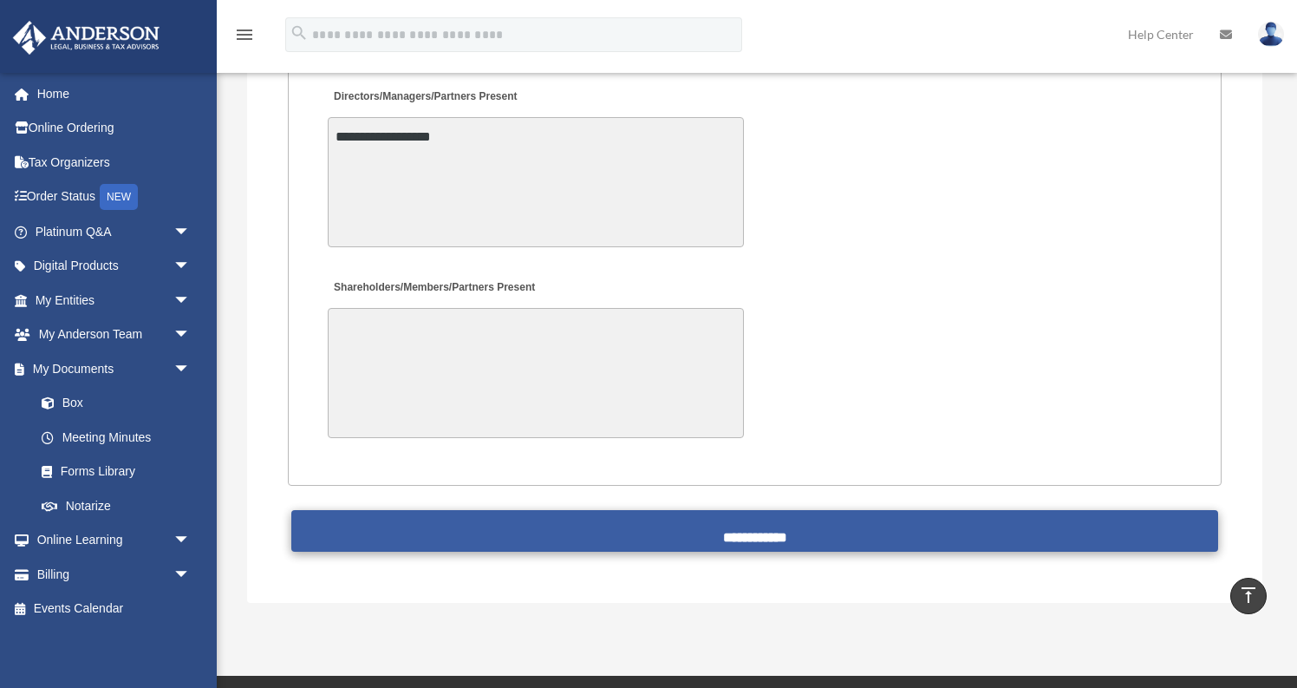
type textarea "**********"
click at [666, 510] on input "**********" at bounding box center [754, 531] width 927 height 42
